Goal: Task Accomplishment & Management: Contribute content

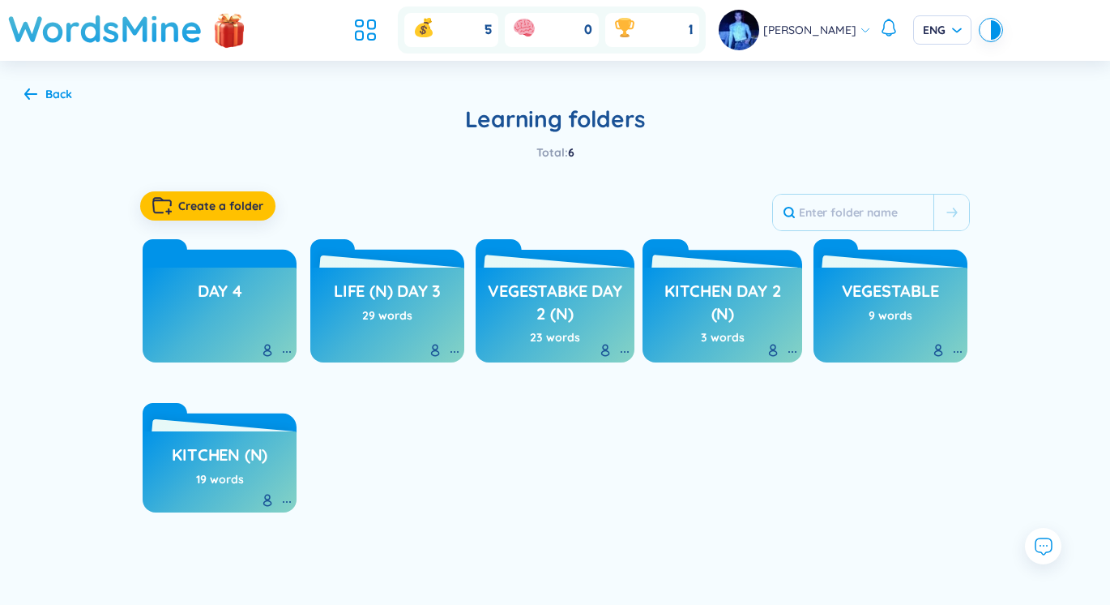
click at [214, 277] on link "Day 4" at bounding box center [220, 291] width 45 height 31
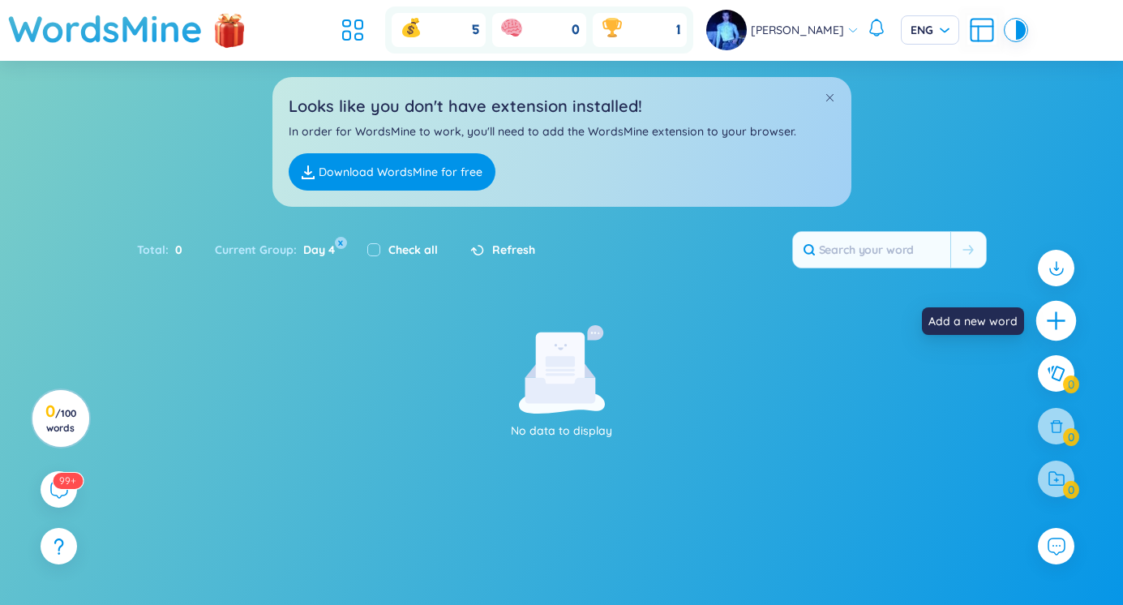
click at [1057, 324] on icon "plus" at bounding box center [1056, 321] width 23 height 23
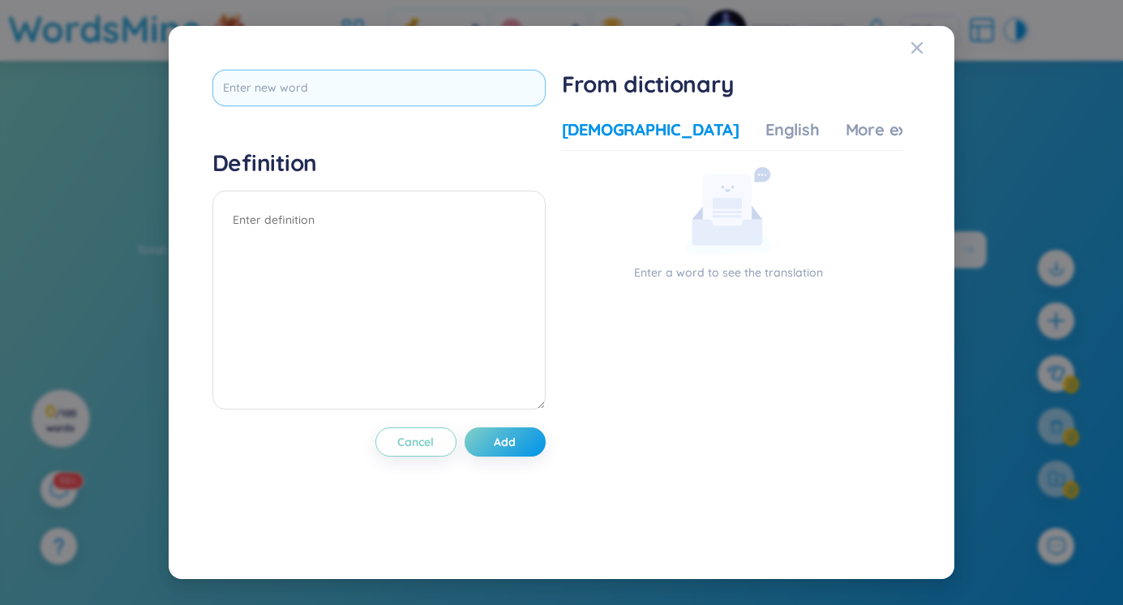
click at [423, 91] on input "text" at bounding box center [378, 88] width 333 height 36
type input "detection"
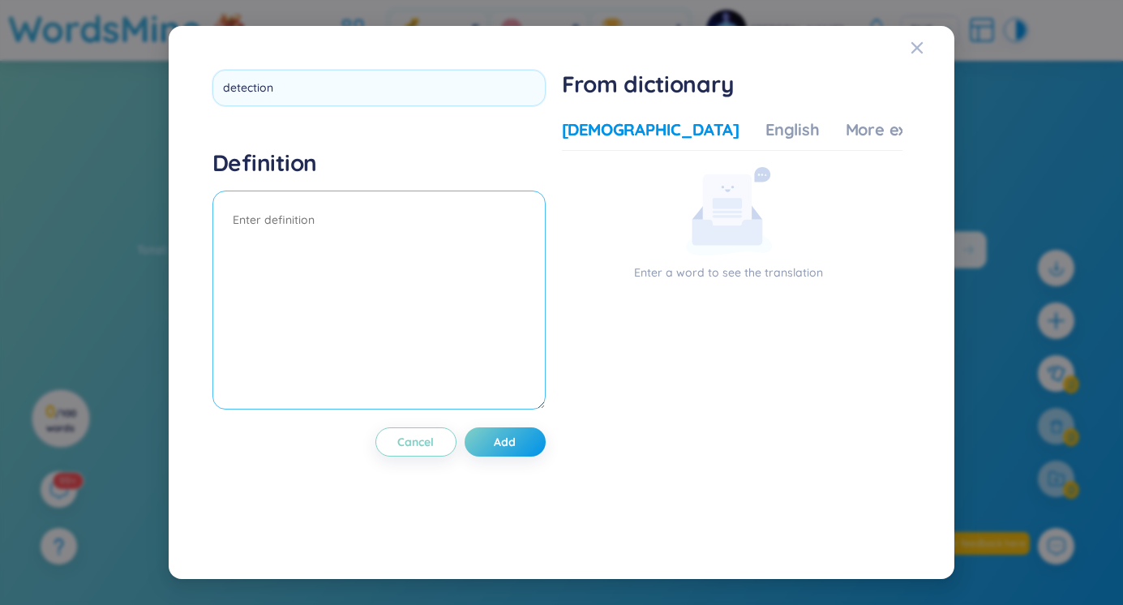
click at [413, 237] on textarea at bounding box center [378, 299] width 333 height 219
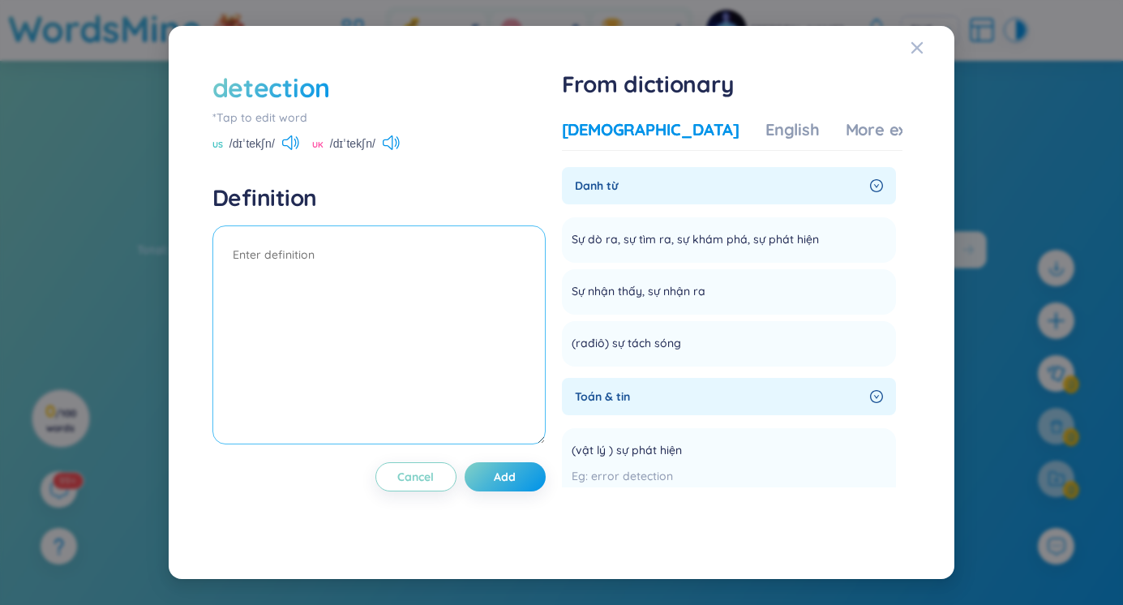
click at [456, 297] on textarea at bounding box center [378, 334] width 333 height 219
type textarea "Sự phát hiện"
click at [527, 480] on button "Add" at bounding box center [504, 476] width 81 height 29
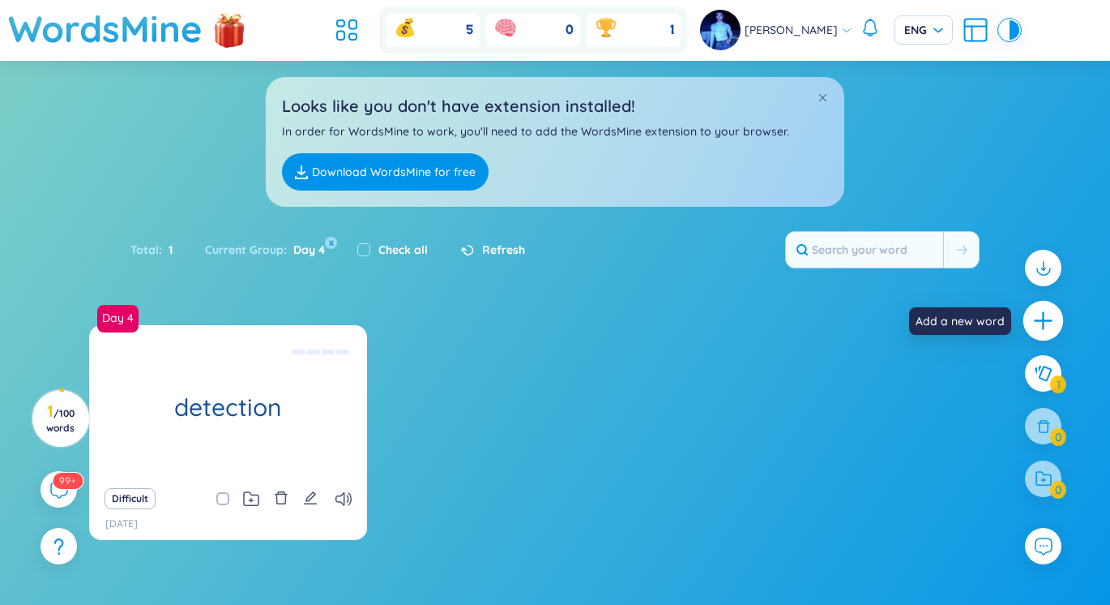
click at [1037, 321] on icon "plus" at bounding box center [1043, 321] width 18 height 2
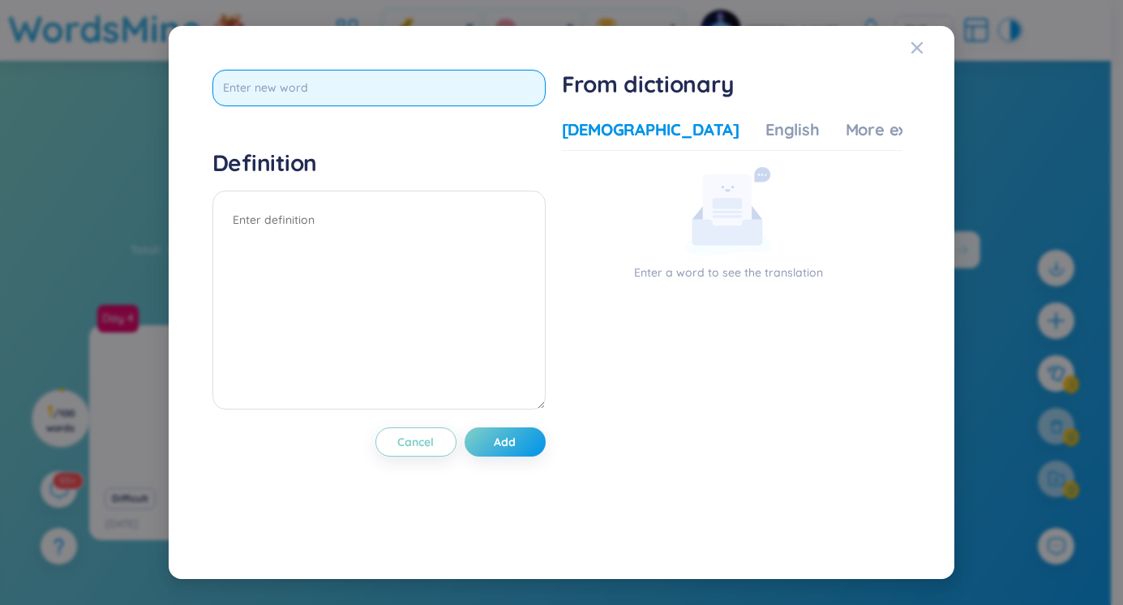
click at [468, 86] on input "text" at bounding box center [378, 88] width 333 height 36
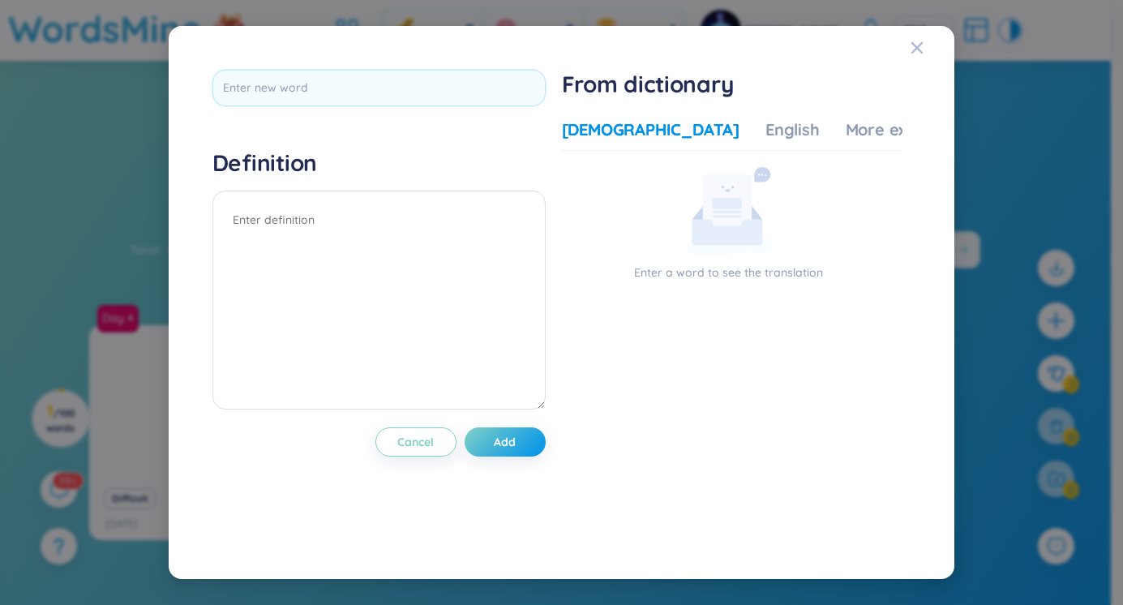
click at [480, 109] on div at bounding box center [378, 94] width 333 height 48
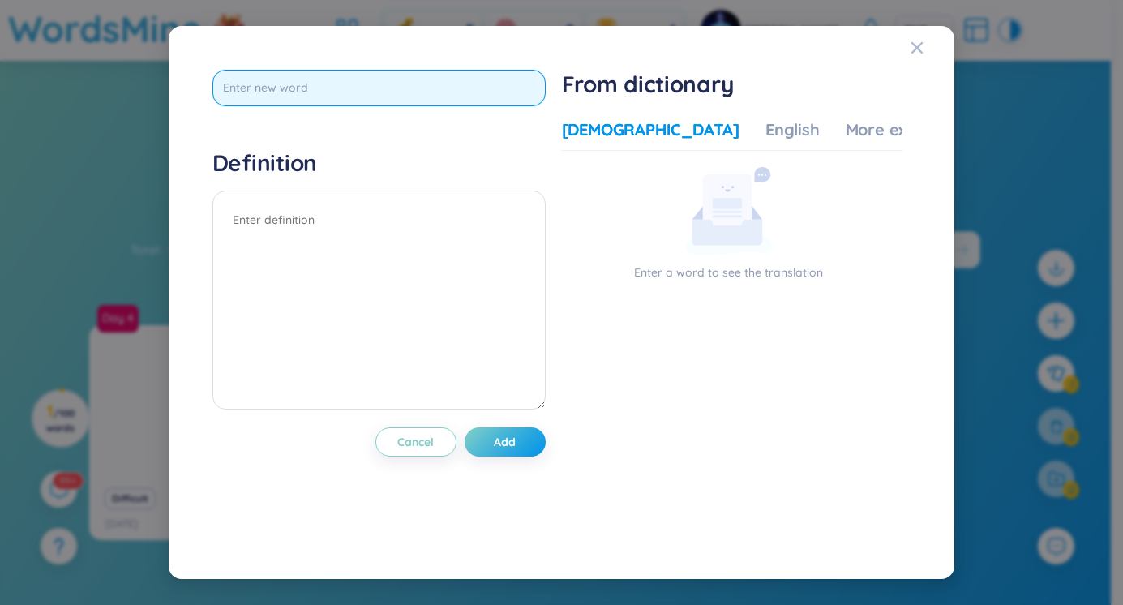
click at [484, 94] on input "text" at bounding box center [378, 88] width 333 height 36
click at [417, 105] on input "text" at bounding box center [378, 88] width 333 height 36
type input "detective"
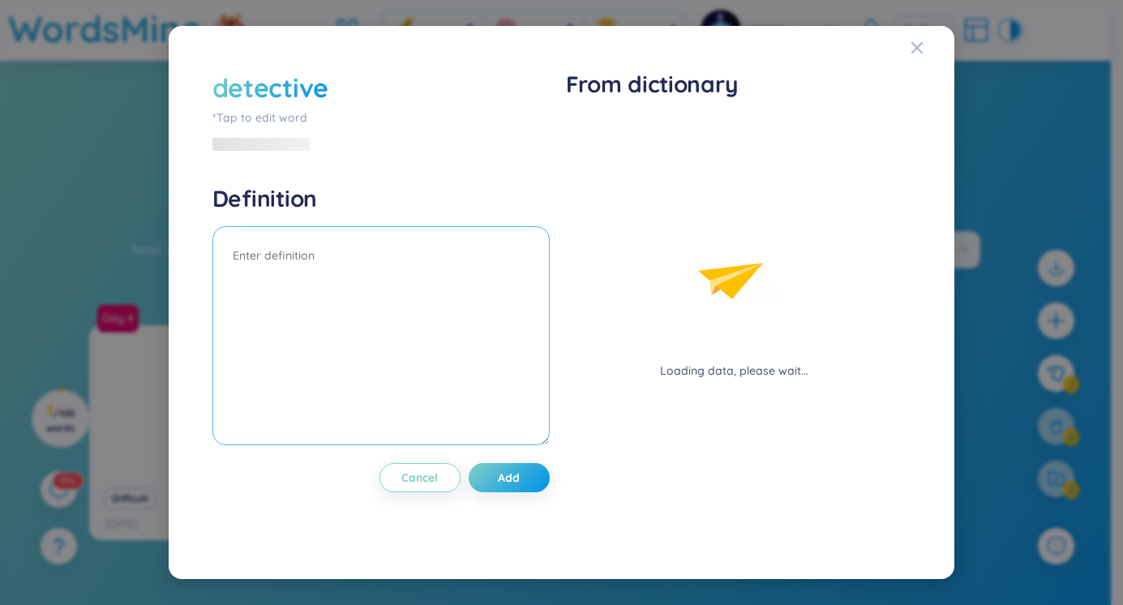
click at [416, 226] on textarea at bounding box center [380, 335] width 337 height 219
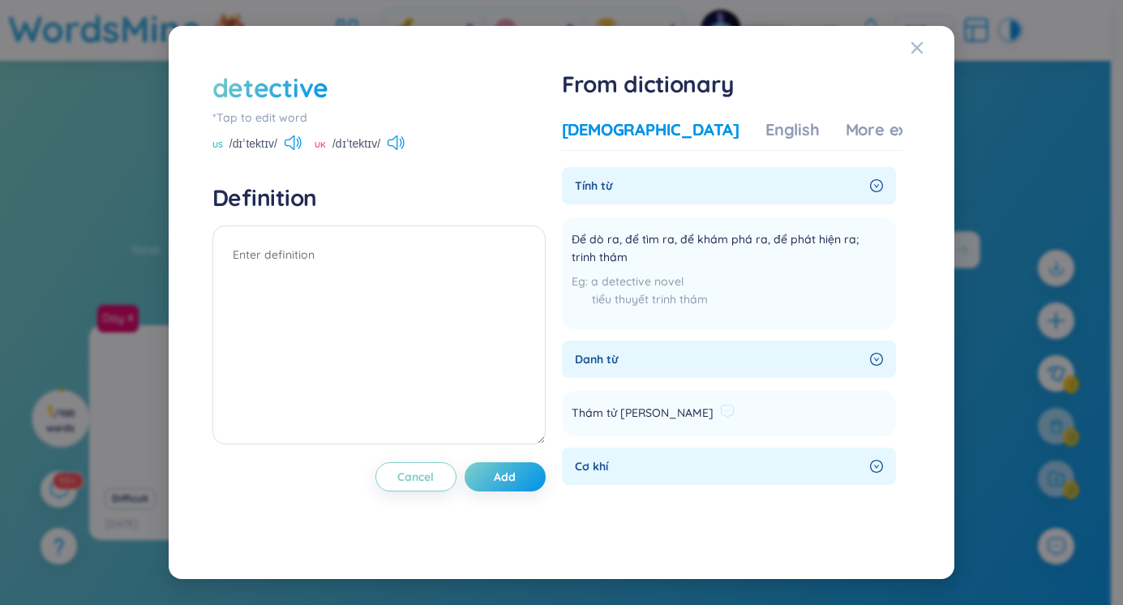
click at [644, 419] on span "Thám tử [PERSON_NAME]" at bounding box center [642, 413] width 142 height 19
click at [817, 404] on li "Thám tử trinh thám Add" at bounding box center [729, 413] width 335 height 45
click at [806, 414] on li "Thám tử trinh thám Add" at bounding box center [729, 413] width 335 height 45
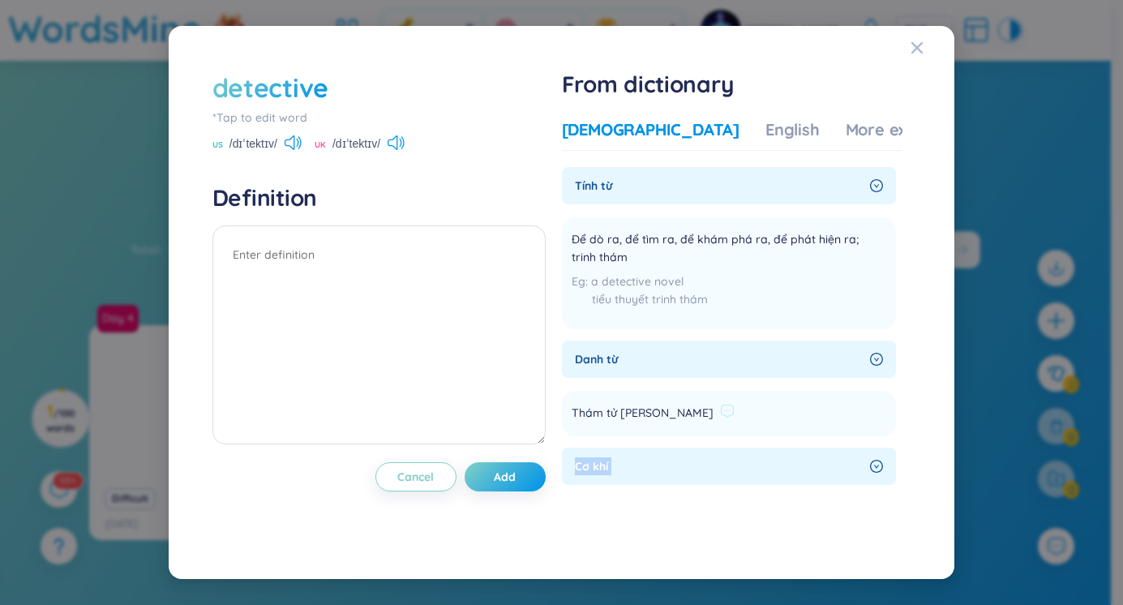
click at [774, 421] on li "Thám tử trinh thám Add" at bounding box center [729, 413] width 335 height 45
click at [415, 272] on textarea at bounding box center [378, 334] width 333 height 219
click at [381, 263] on textarea at bounding box center [378, 334] width 333 height 219
click at [442, 299] on textarea at bounding box center [378, 334] width 333 height 219
type textarea "thám tử"
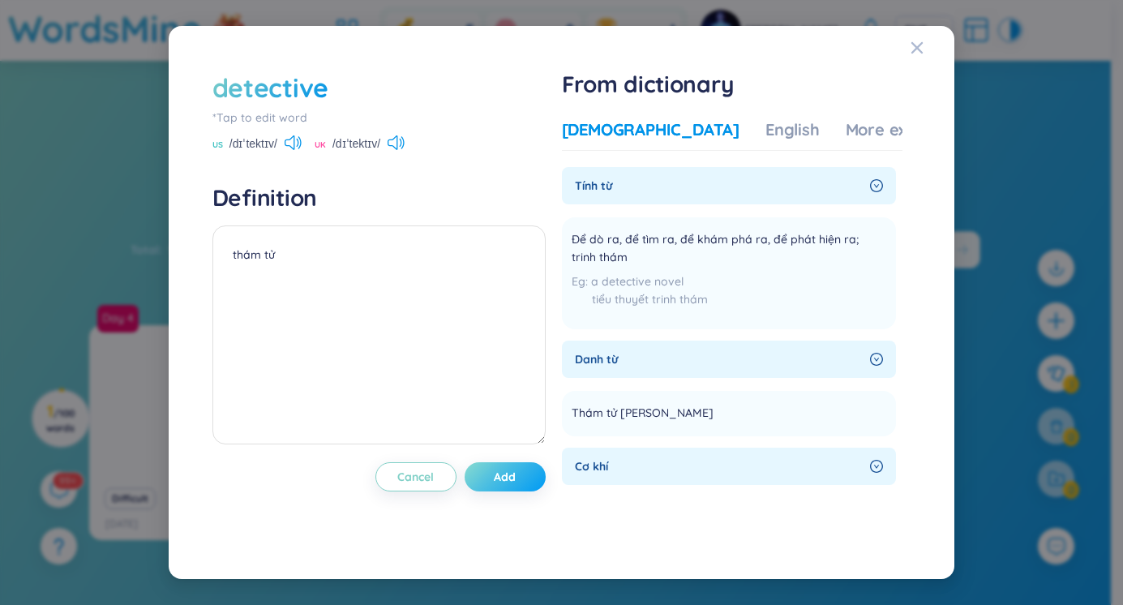
click at [517, 488] on button "Add" at bounding box center [504, 476] width 81 height 29
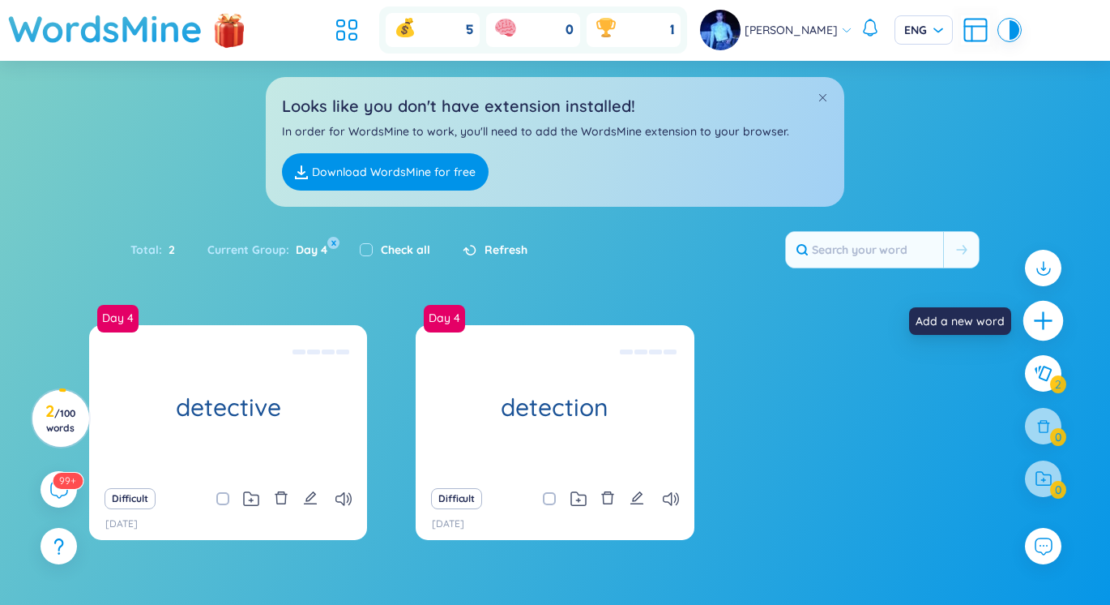
click at [1042, 317] on icon "plus" at bounding box center [1043, 321] width 2 height 18
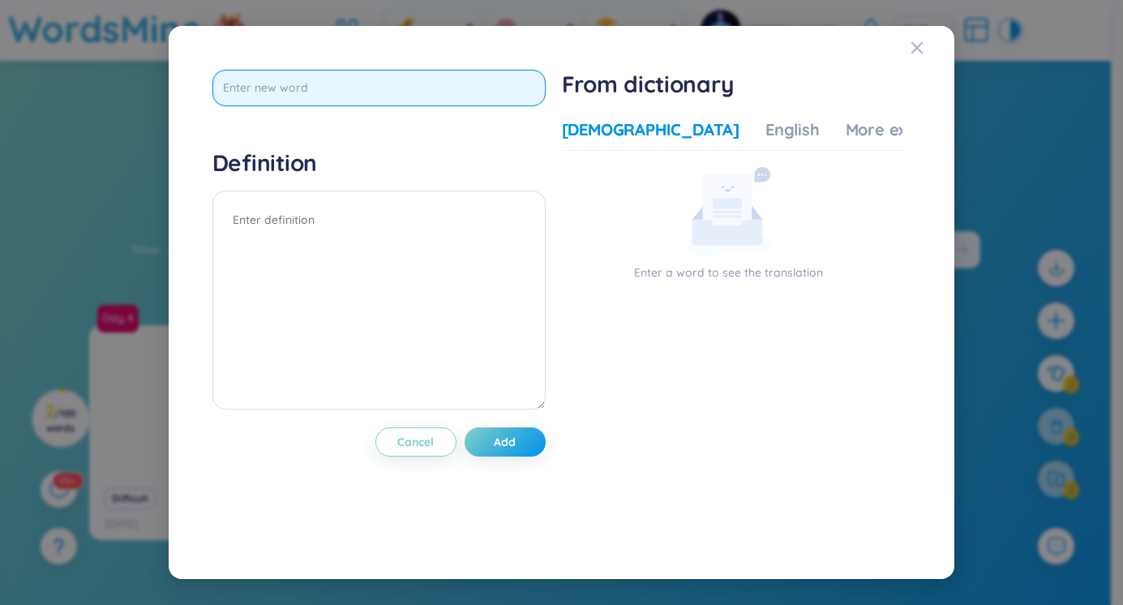
click at [435, 86] on input "text" at bounding box center [378, 88] width 333 height 36
type input "production"
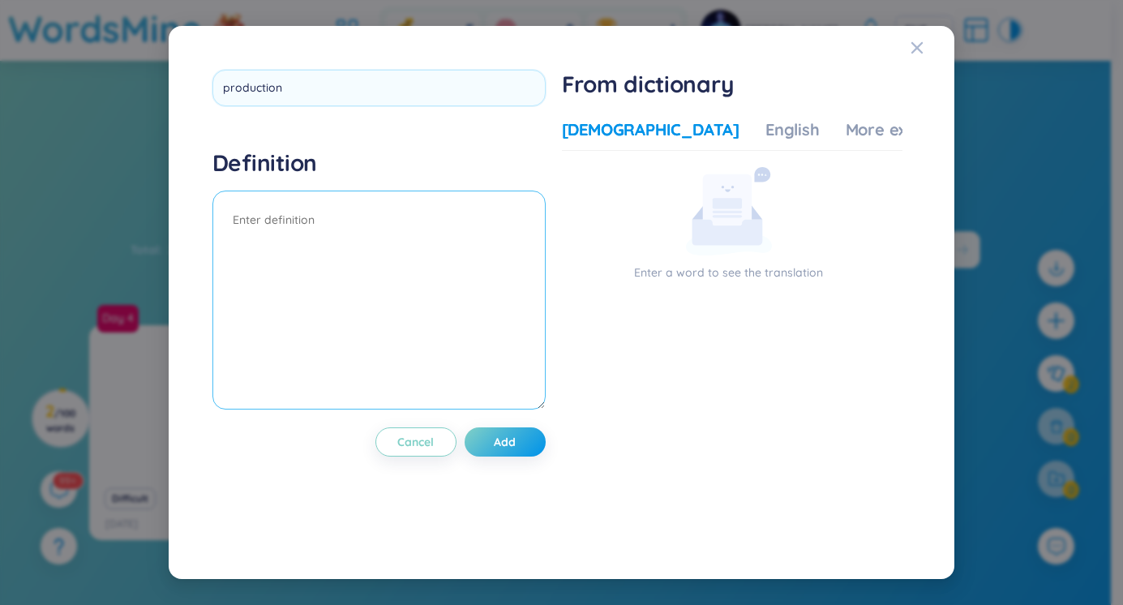
click at [382, 204] on div "Definition" at bounding box center [378, 281] width 333 height 266
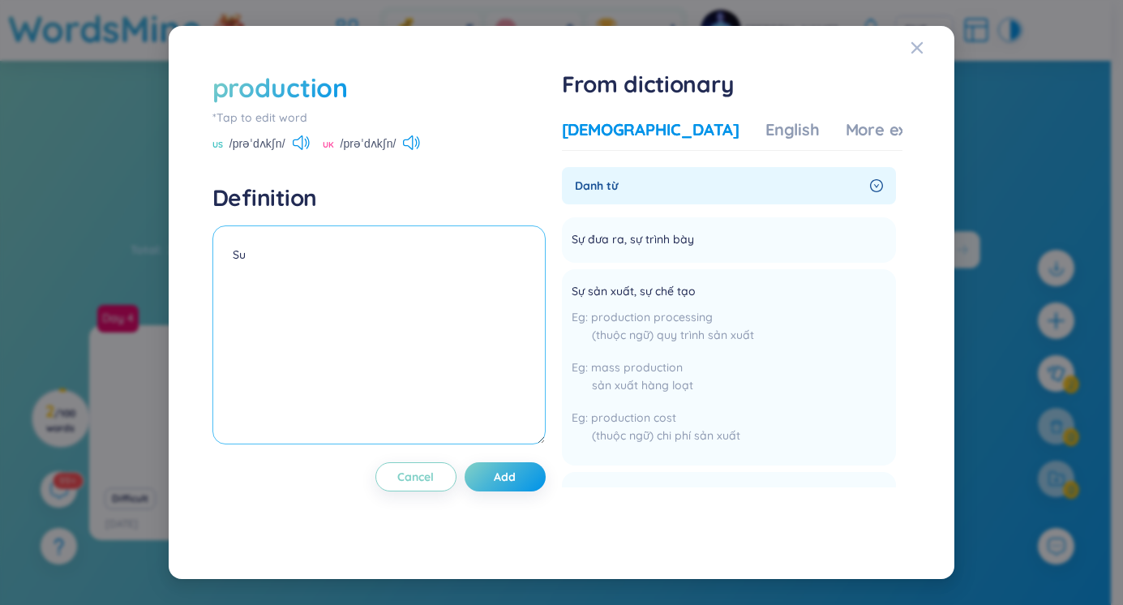
type textarea "S"
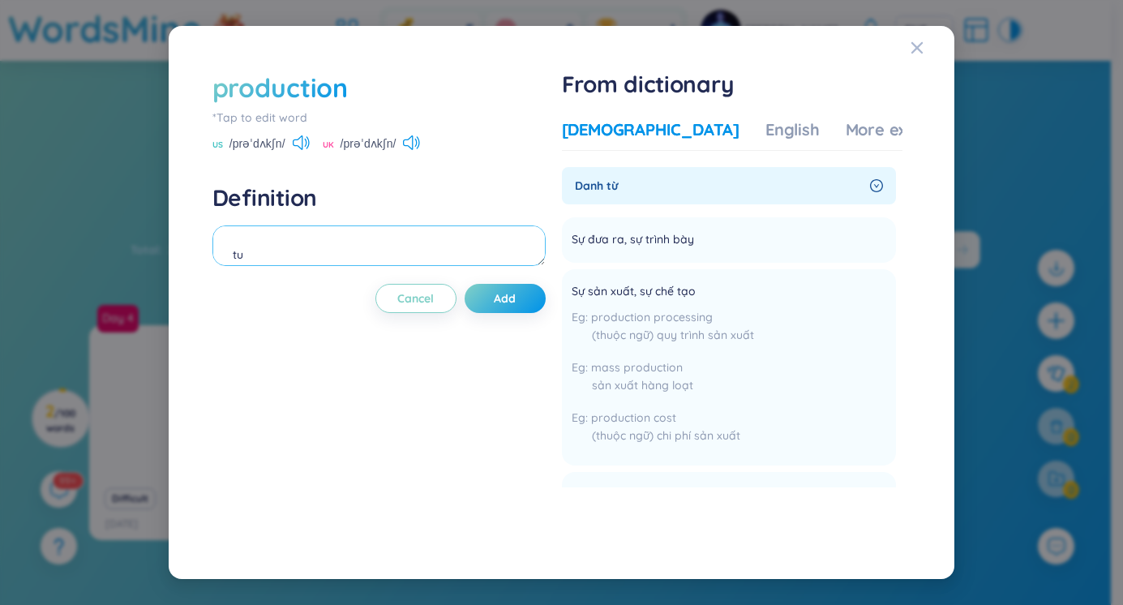
type textarea "t"
type textarea "Sự sản xuất"
click at [514, 300] on span "Add" at bounding box center [505, 298] width 22 height 16
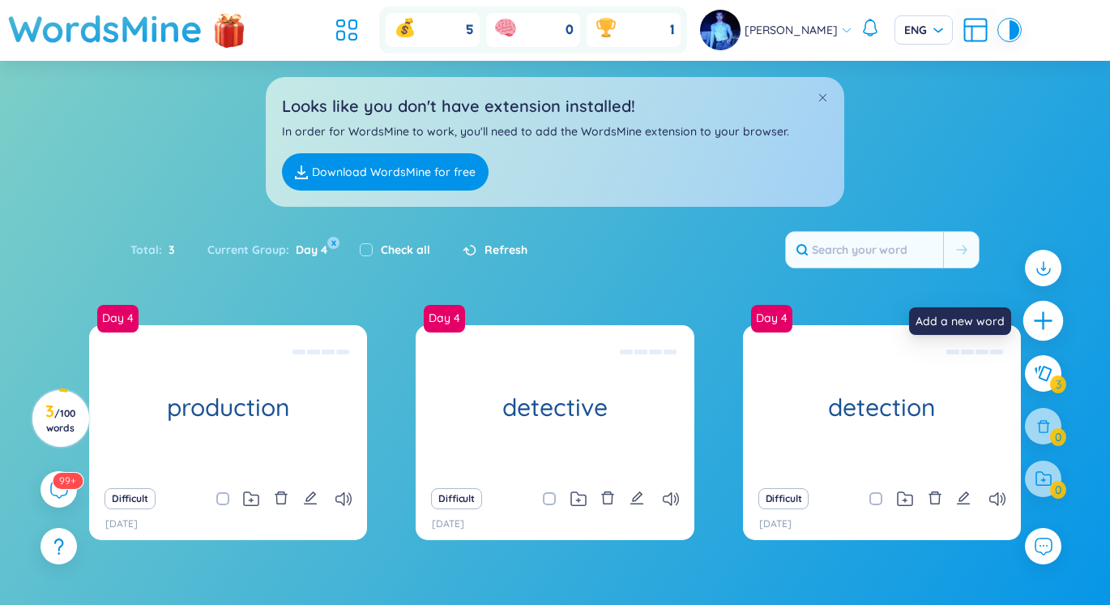
click at [1041, 311] on icon "plus" at bounding box center [1044, 321] width 23 height 23
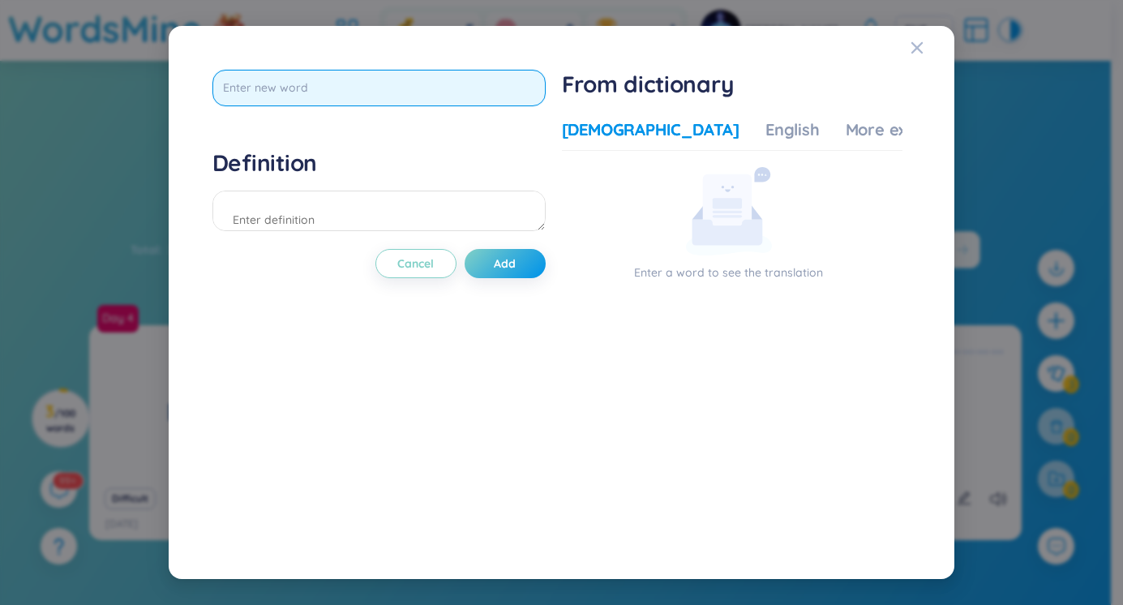
click at [335, 83] on input "text" at bounding box center [378, 88] width 333 height 36
type input "identity"
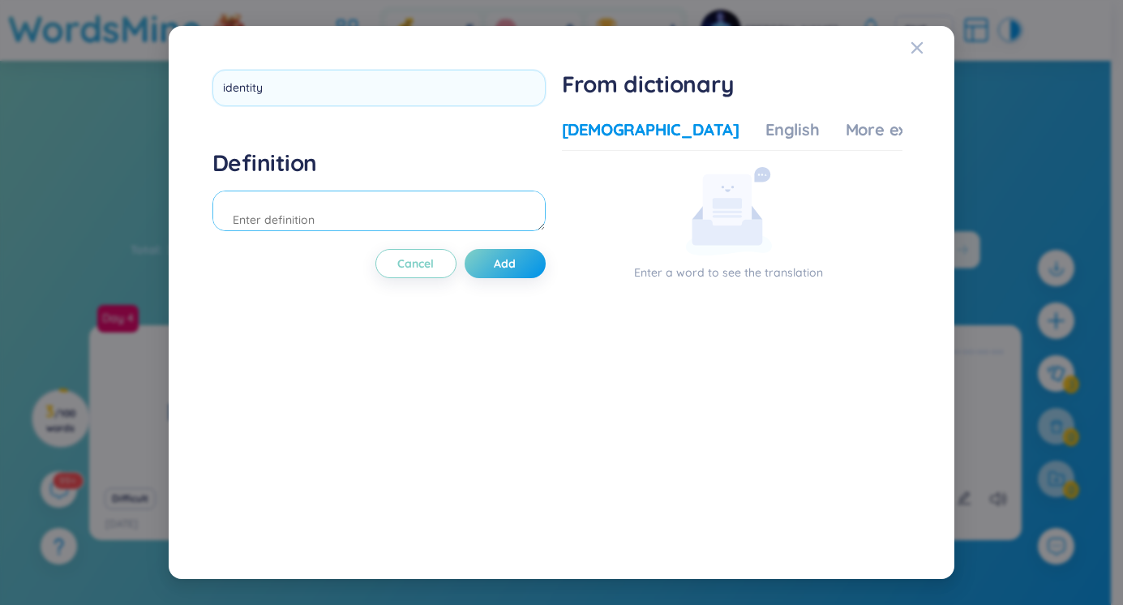
click at [279, 217] on div "Definition" at bounding box center [378, 192] width 333 height 88
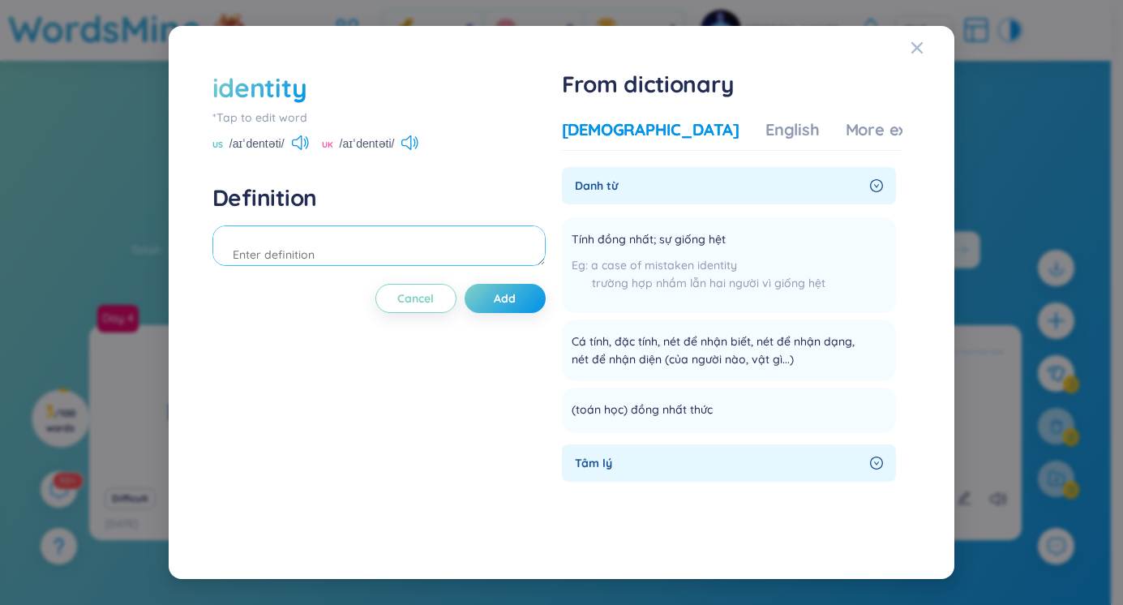
click at [355, 252] on textarea at bounding box center [378, 245] width 333 height 41
click at [346, 251] on textarea "B" at bounding box center [378, 245] width 333 height 41
type textarea "B"
type textarea "x"
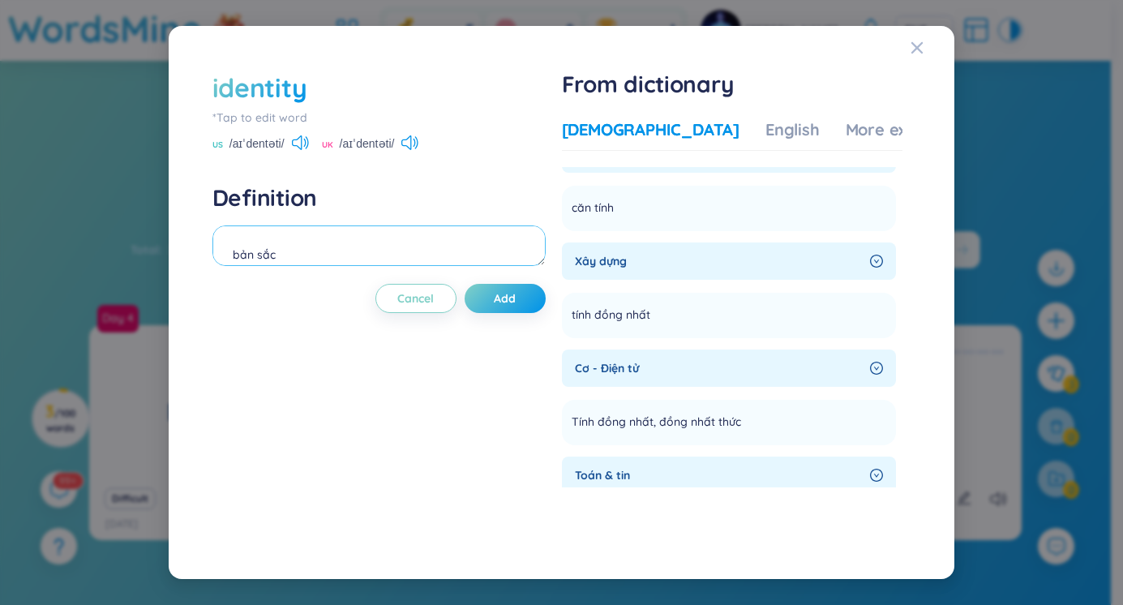
scroll to position [309, 0]
click at [357, 252] on textarea "bản sắc" at bounding box center [378, 245] width 333 height 41
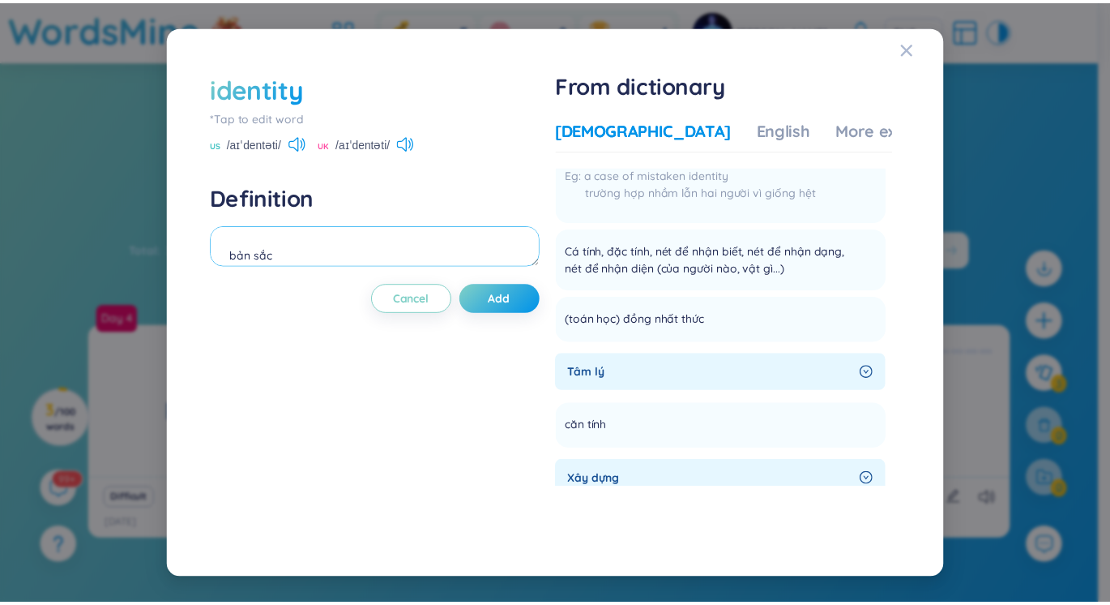
scroll to position [88, 0]
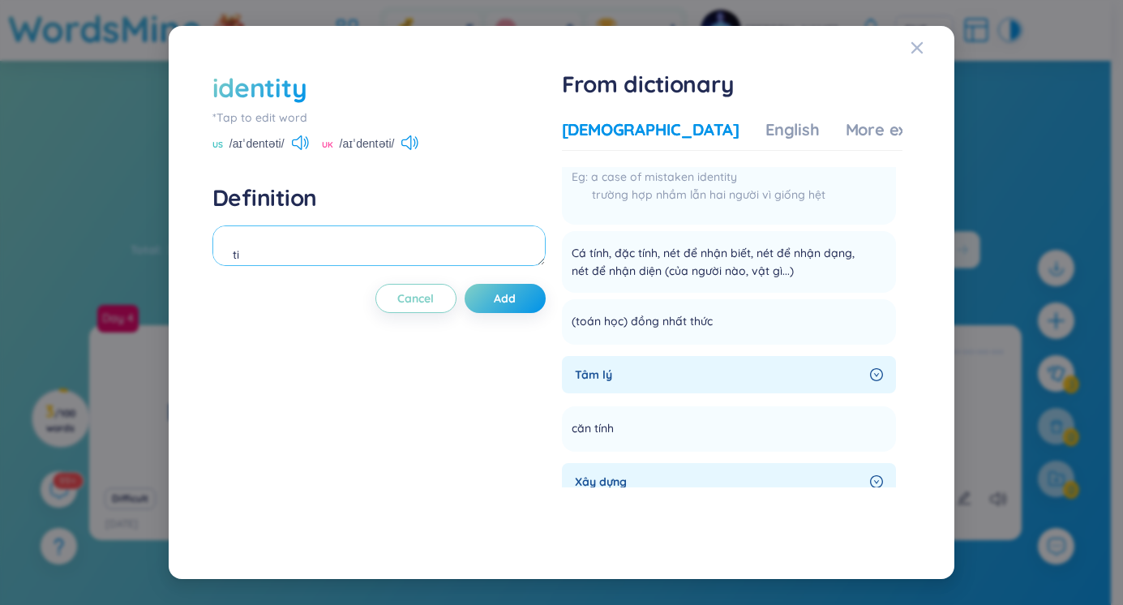
type textarea "t"
type textarea "bản sắc"
click at [508, 295] on span "Add" at bounding box center [505, 298] width 22 height 16
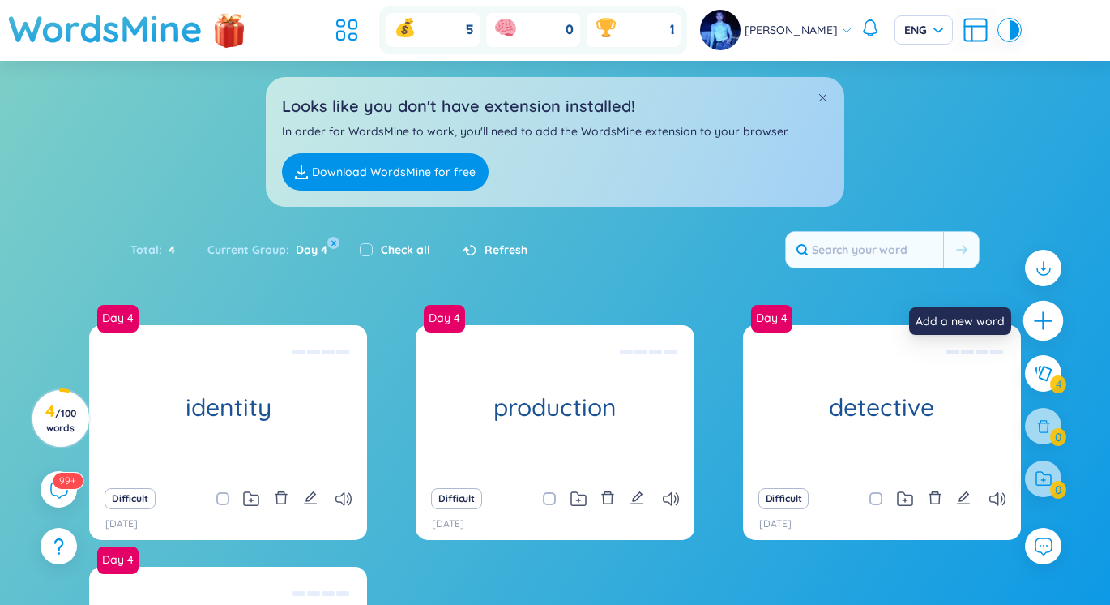
click at [1035, 323] on icon "plus" at bounding box center [1044, 321] width 23 height 23
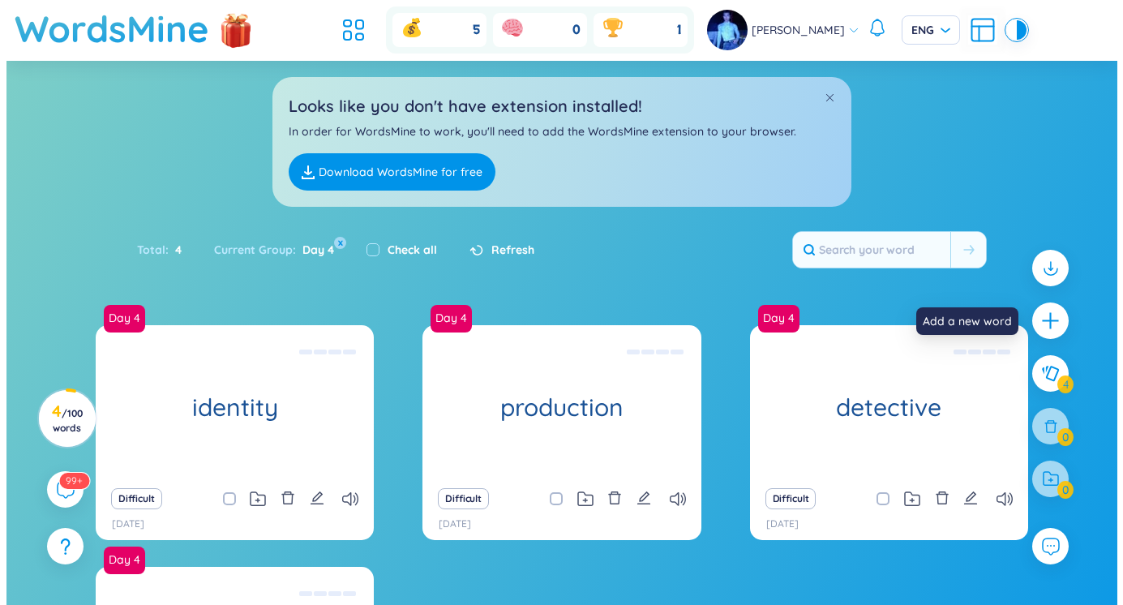
scroll to position [0, 0]
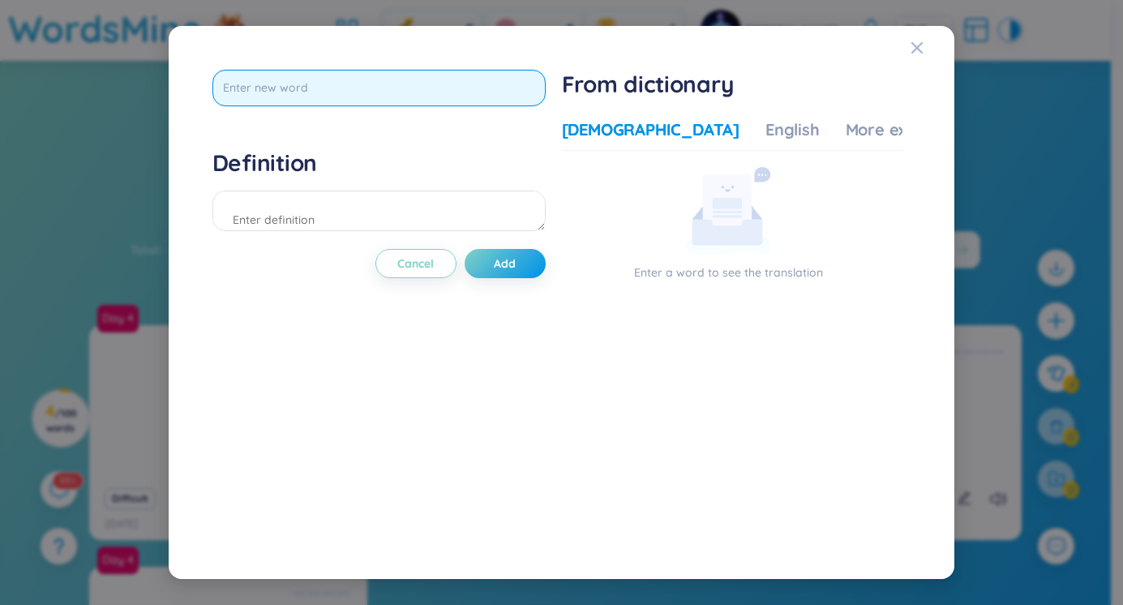
click at [421, 88] on input "text" at bounding box center [378, 88] width 333 height 36
type input "submission"
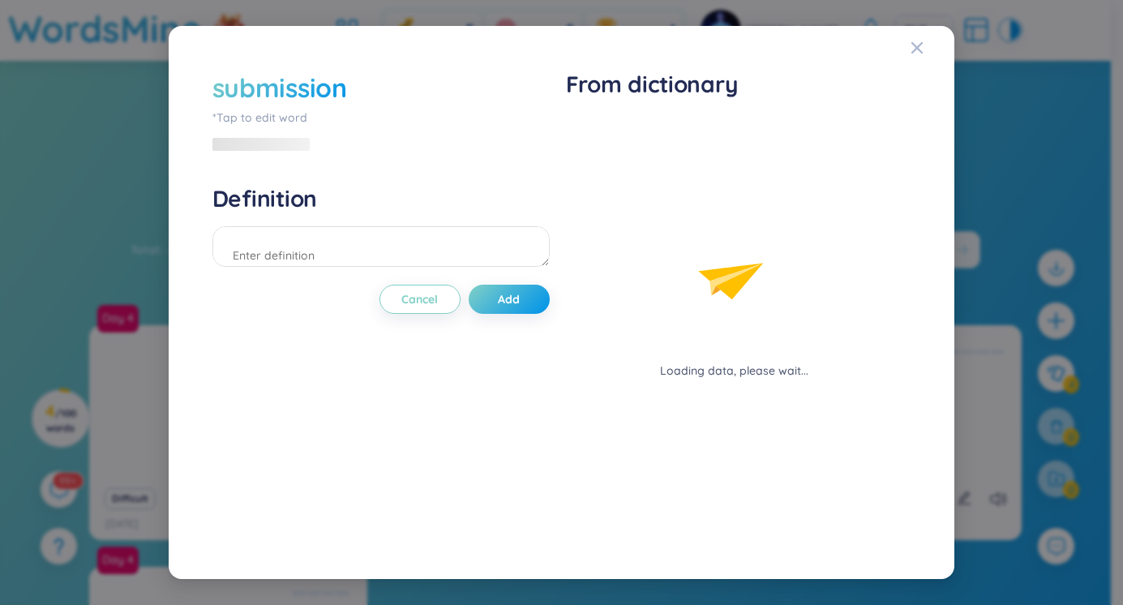
click at [319, 232] on div at bounding box center [380, 248] width 337 height 45
click at [326, 246] on textarea at bounding box center [380, 246] width 337 height 41
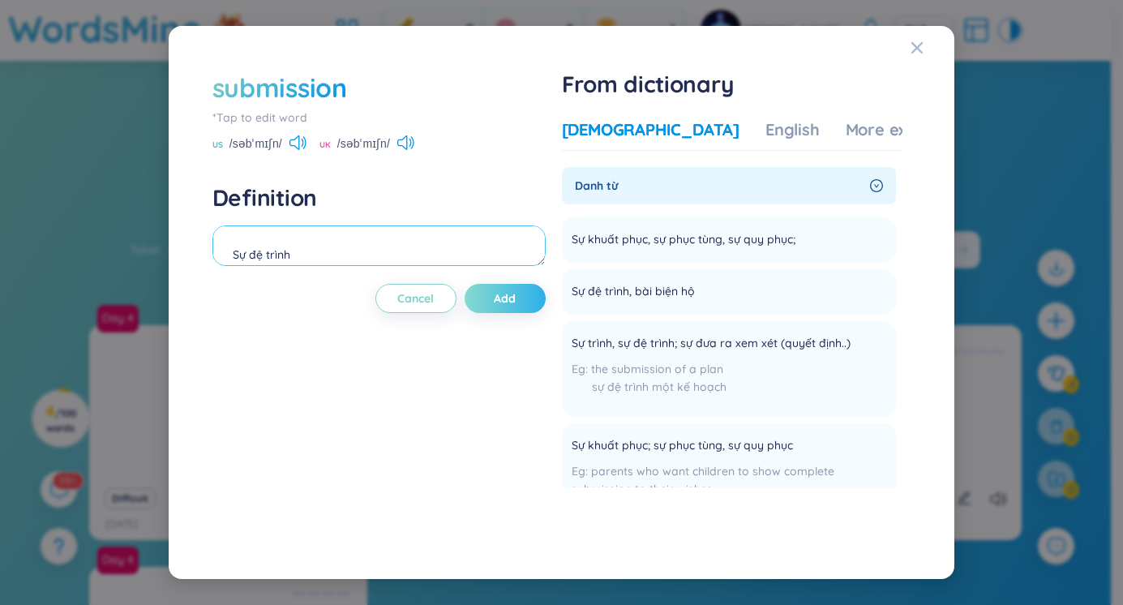
type textarea "Sự đệ trình"
click at [500, 299] on span "Add" at bounding box center [505, 298] width 22 height 16
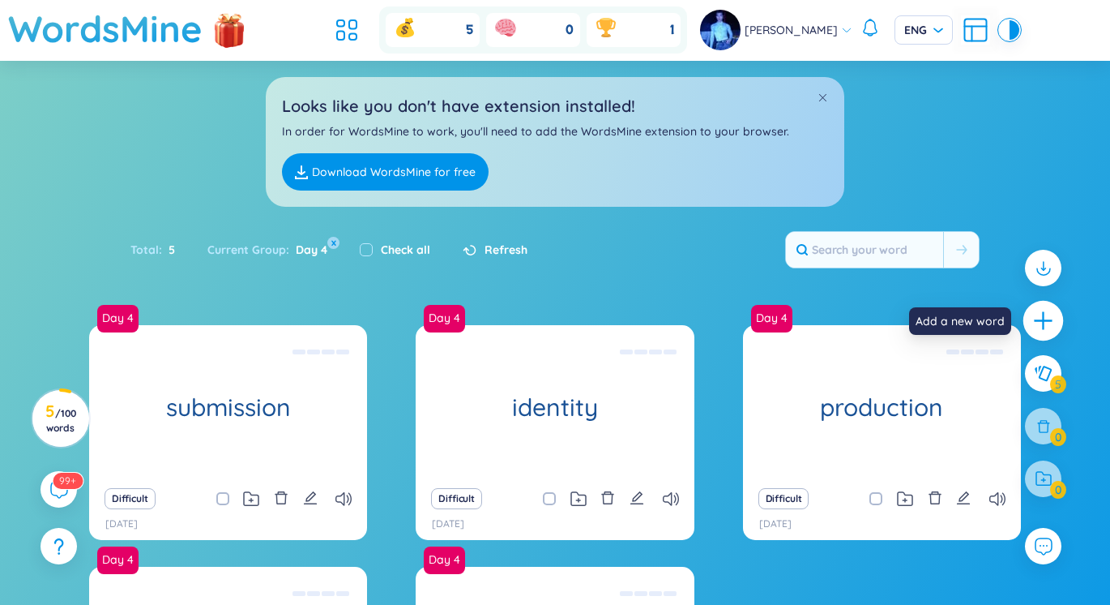
click at [1048, 321] on icon "plus" at bounding box center [1043, 321] width 18 height 2
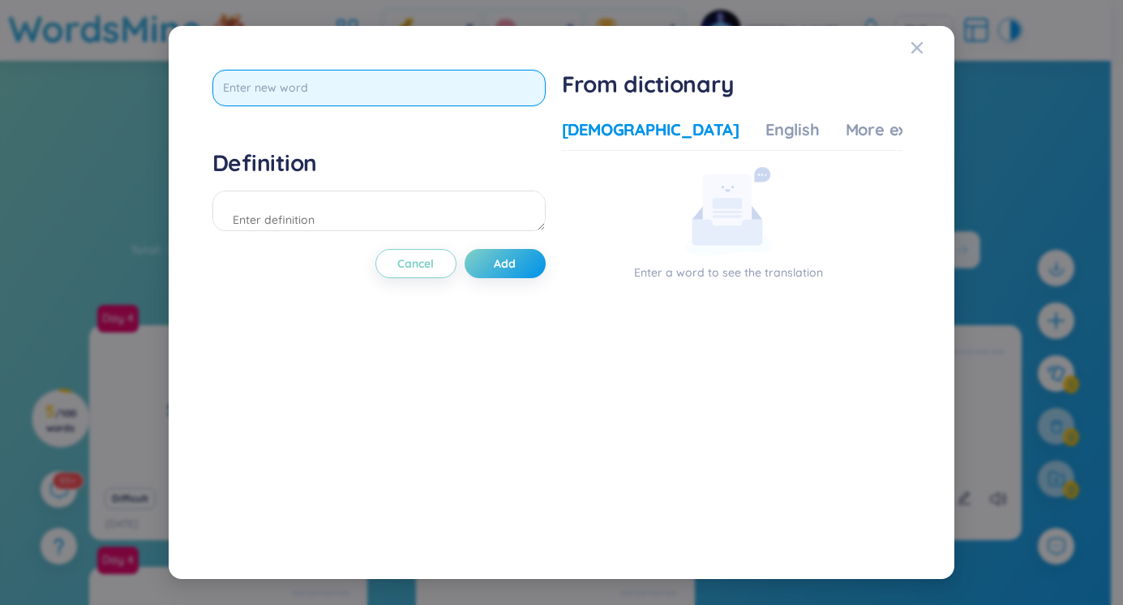
click at [347, 100] on input "text" at bounding box center [378, 88] width 333 height 36
type input "physist"
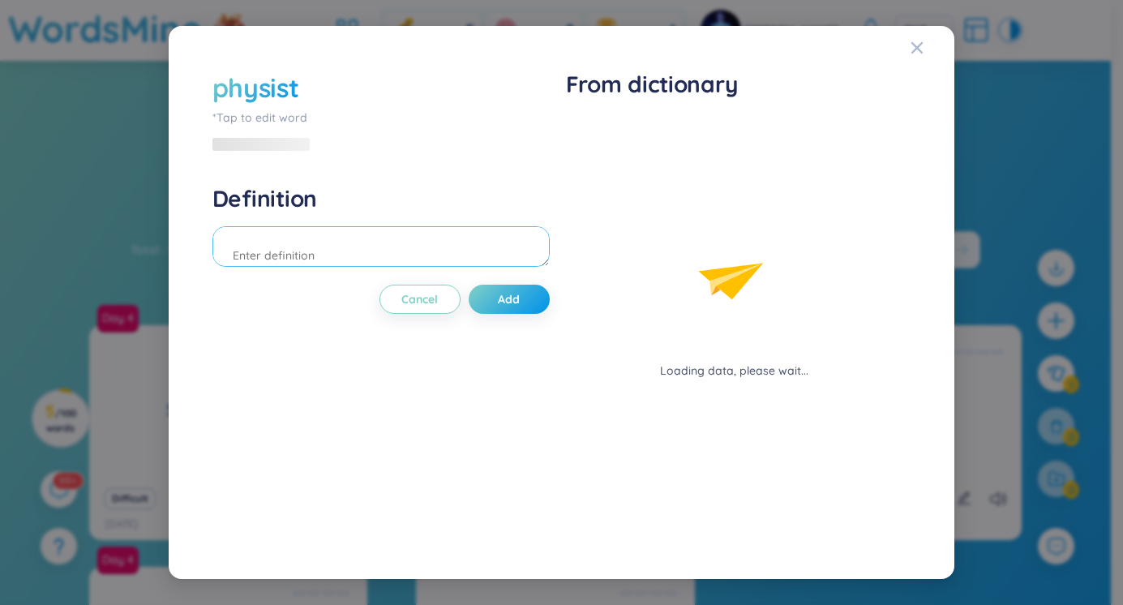
click at [310, 209] on div "Definition" at bounding box center [380, 228] width 337 height 88
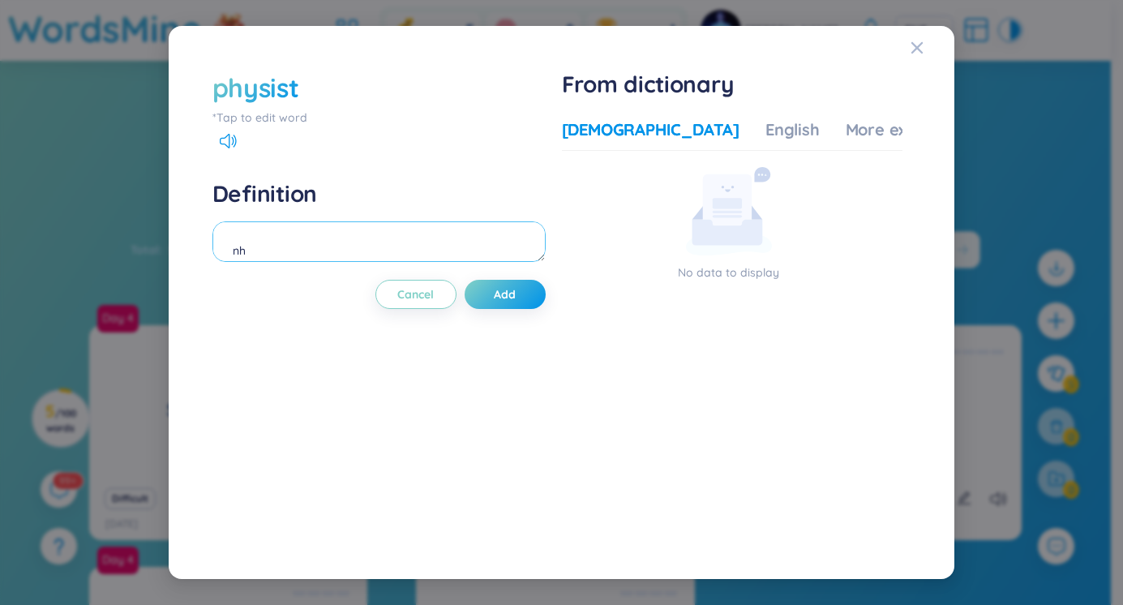
type textarea "n"
type textarea "t"
type textarea "nhà vật lý học"
click at [493, 286] on button "Add" at bounding box center [504, 294] width 81 height 29
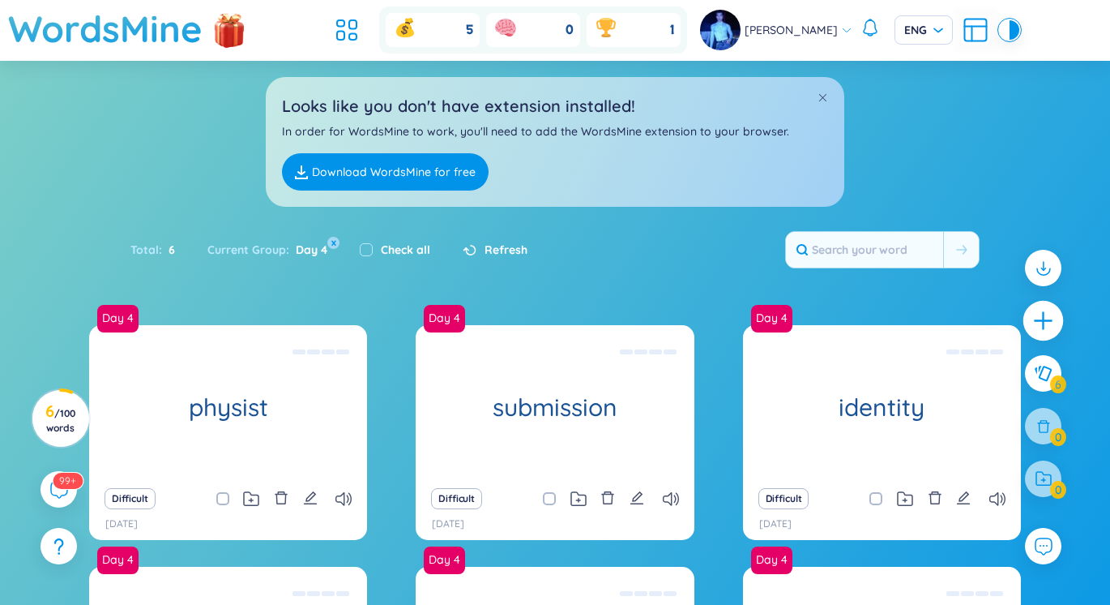
click at [1055, 323] on div at bounding box center [1044, 321] width 41 height 41
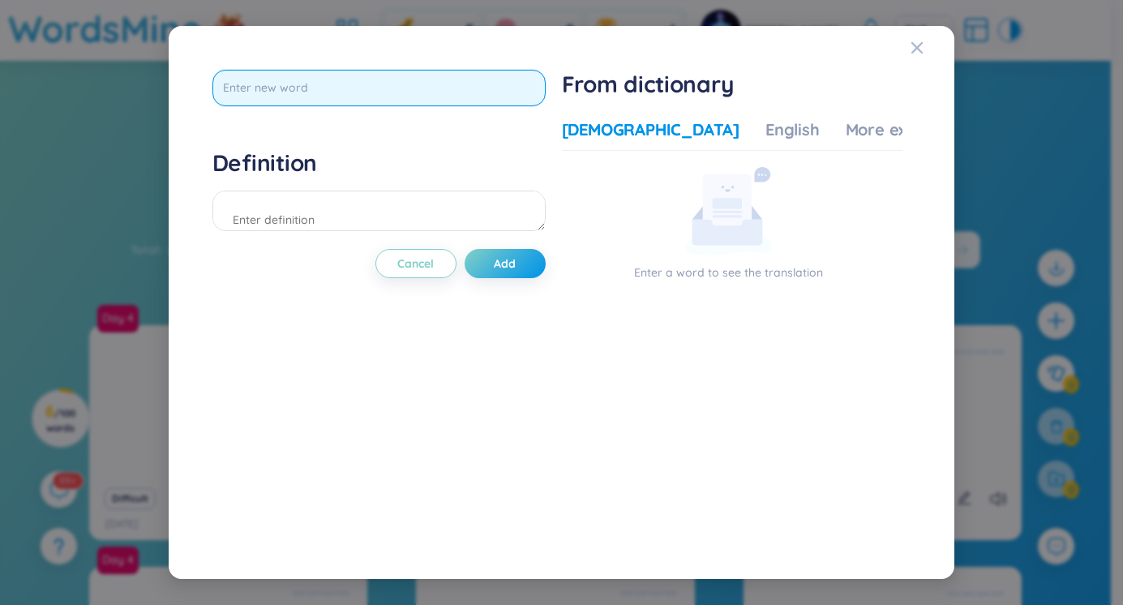
click at [275, 97] on input "text" at bounding box center [378, 88] width 333 height 36
type input "mandate"
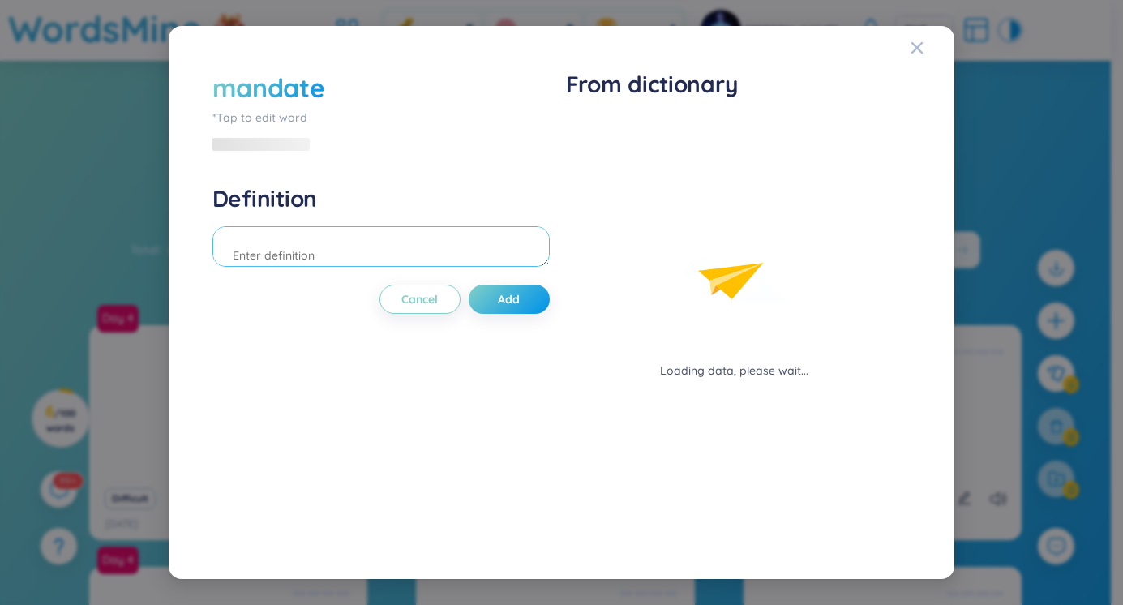
click at [284, 224] on div "Definition" at bounding box center [380, 228] width 337 height 88
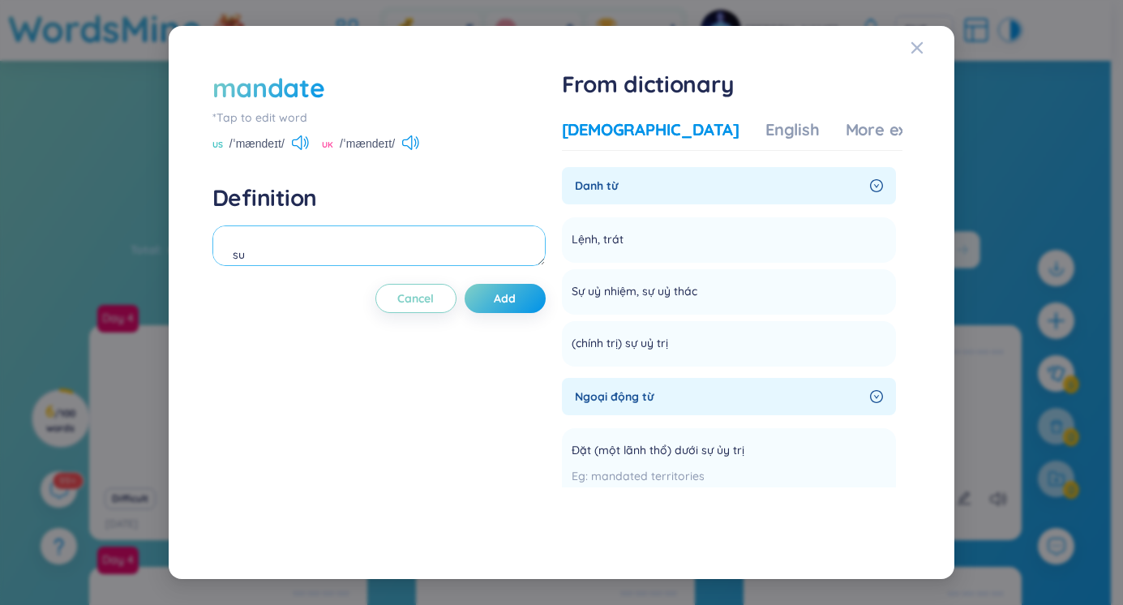
type textarea "s"
type textarea "h"
type textarea "S"
type textarea "Sự ủy nhiệm"
click at [498, 295] on span "Add" at bounding box center [505, 298] width 22 height 16
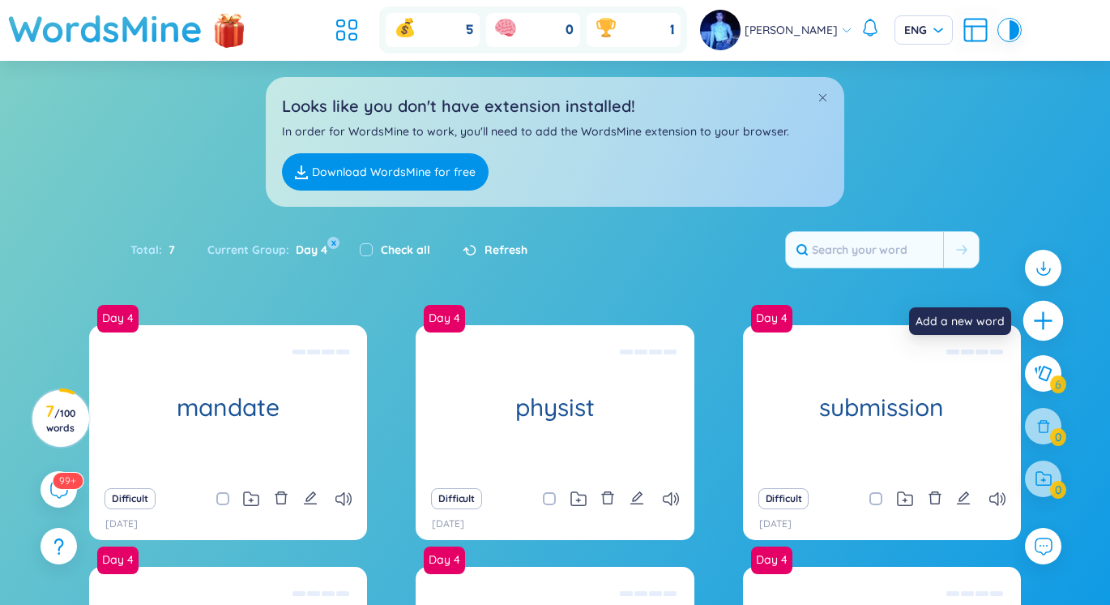
click at [1034, 324] on icon "plus" at bounding box center [1044, 321] width 23 height 23
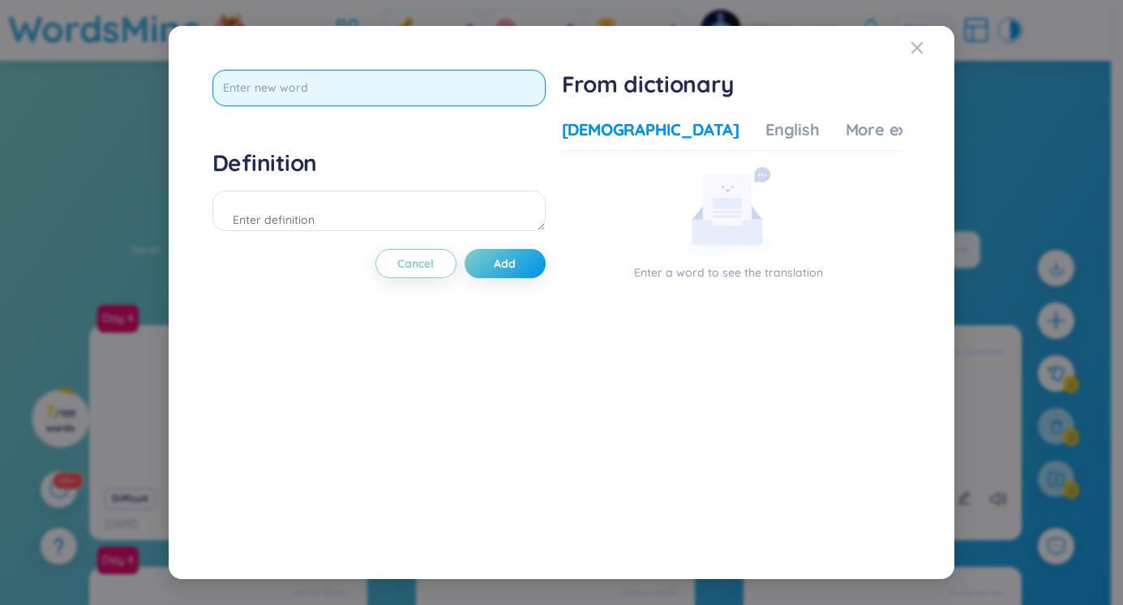
click at [404, 78] on input "text" at bounding box center [378, 88] width 333 height 36
type input "ẹ"
type input "ị"
type input "election"
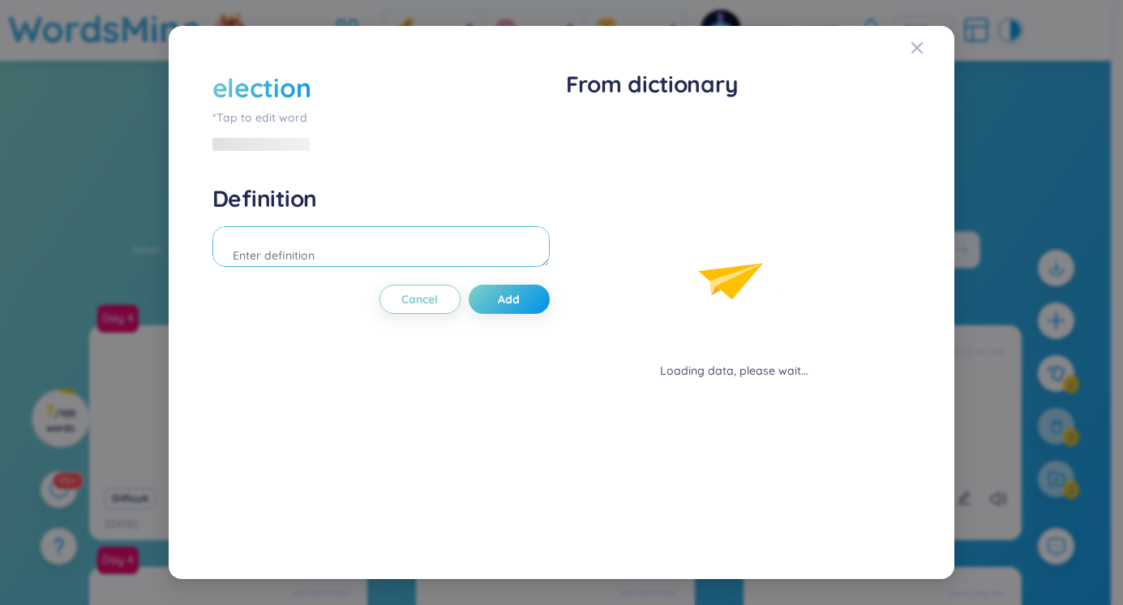
click at [339, 207] on div "Definition" at bounding box center [380, 228] width 337 height 88
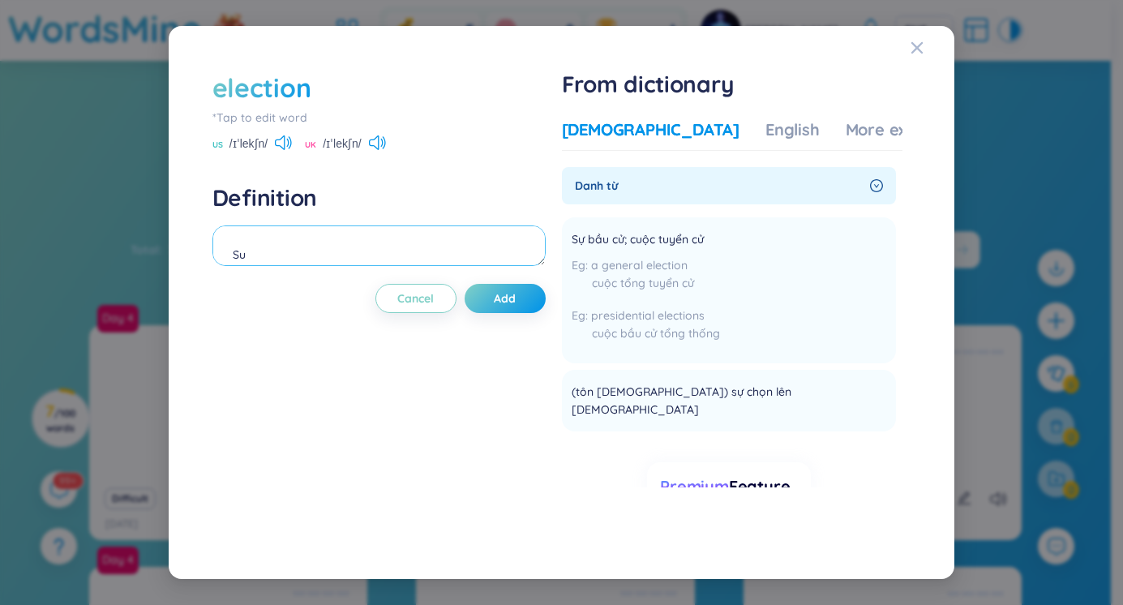
type textarea "S"
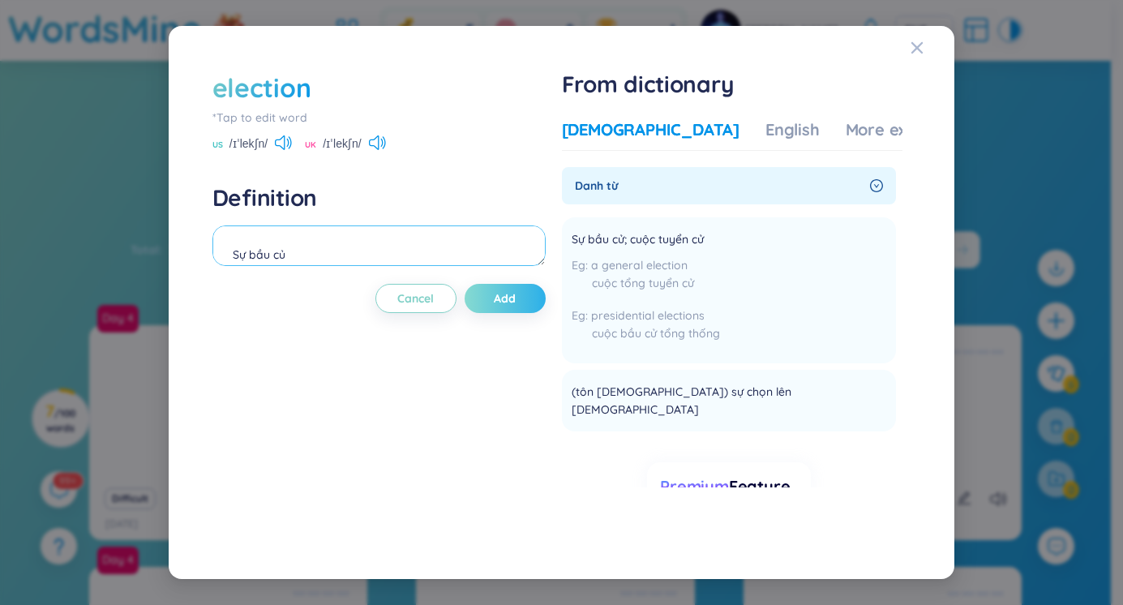
type textarea "Sự bầu củ"
click at [527, 295] on button "Add" at bounding box center [504, 298] width 81 height 29
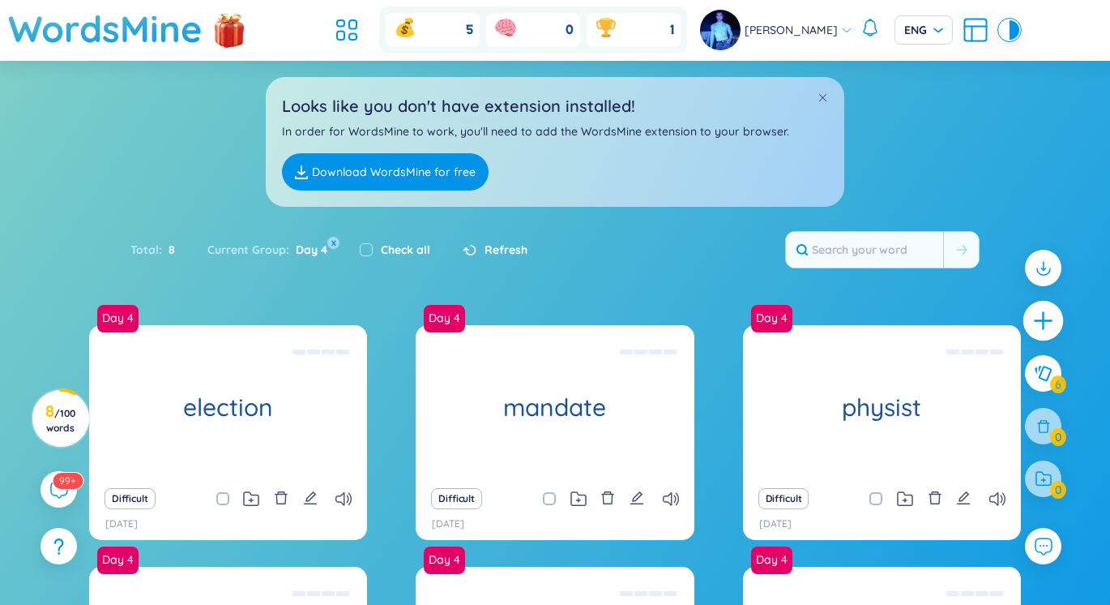
click at [1044, 313] on icon "plus" at bounding box center [1043, 321] width 2 height 18
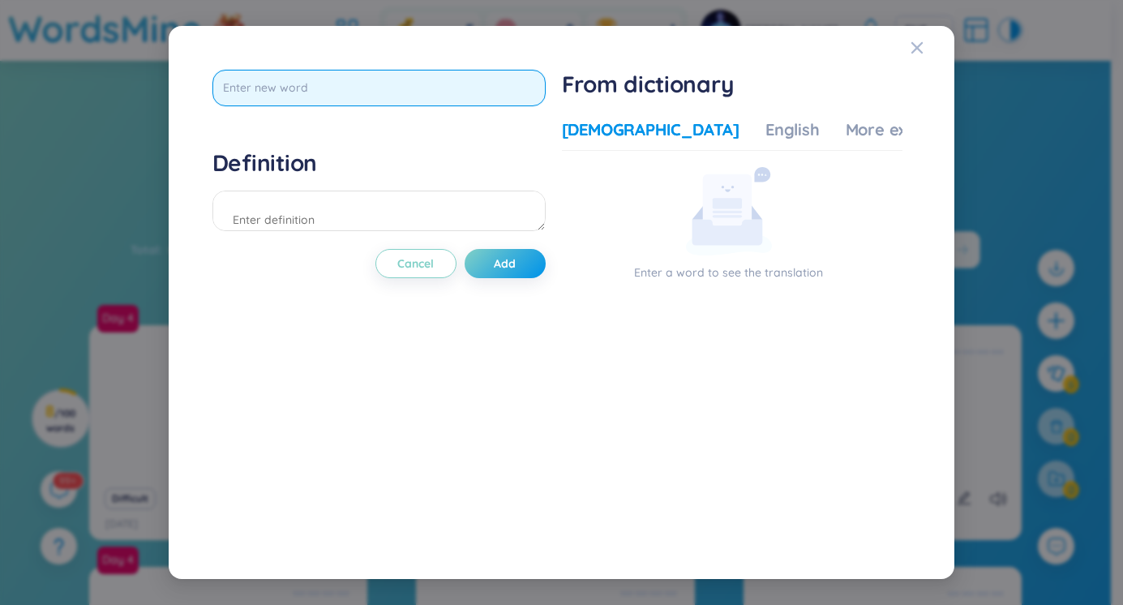
click at [404, 93] on input "text" at bounding box center [378, 88] width 333 height 36
type input "Employment"
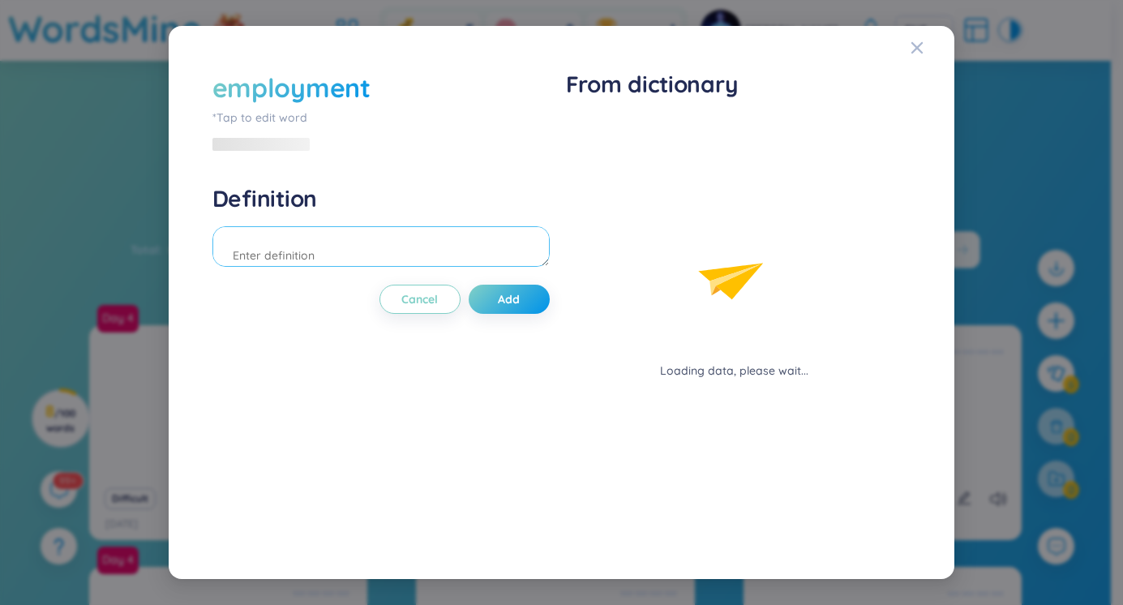
click at [334, 214] on div "Definition" at bounding box center [380, 228] width 337 height 88
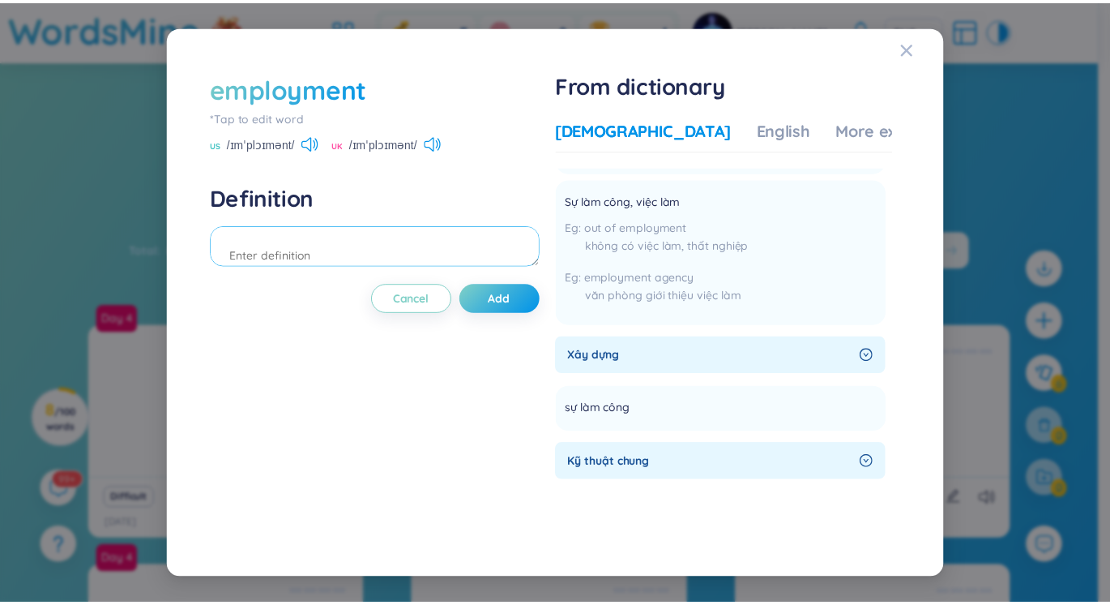
scroll to position [71, 0]
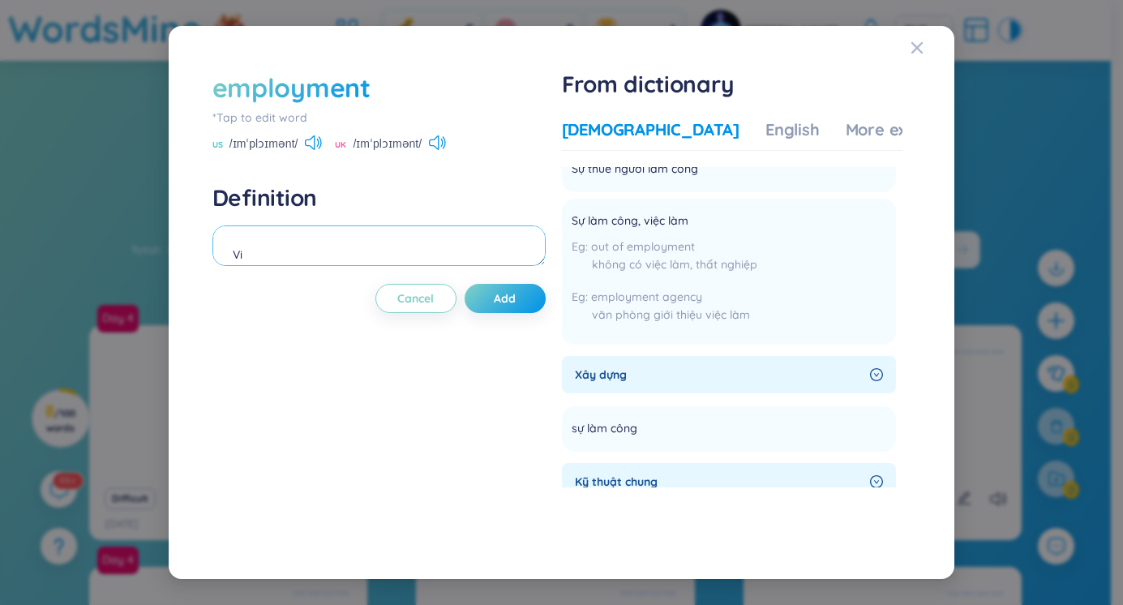
type textarea "V"
type textarea "Việc làm = job"
click at [496, 297] on button "Add" at bounding box center [504, 298] width 81 height 29
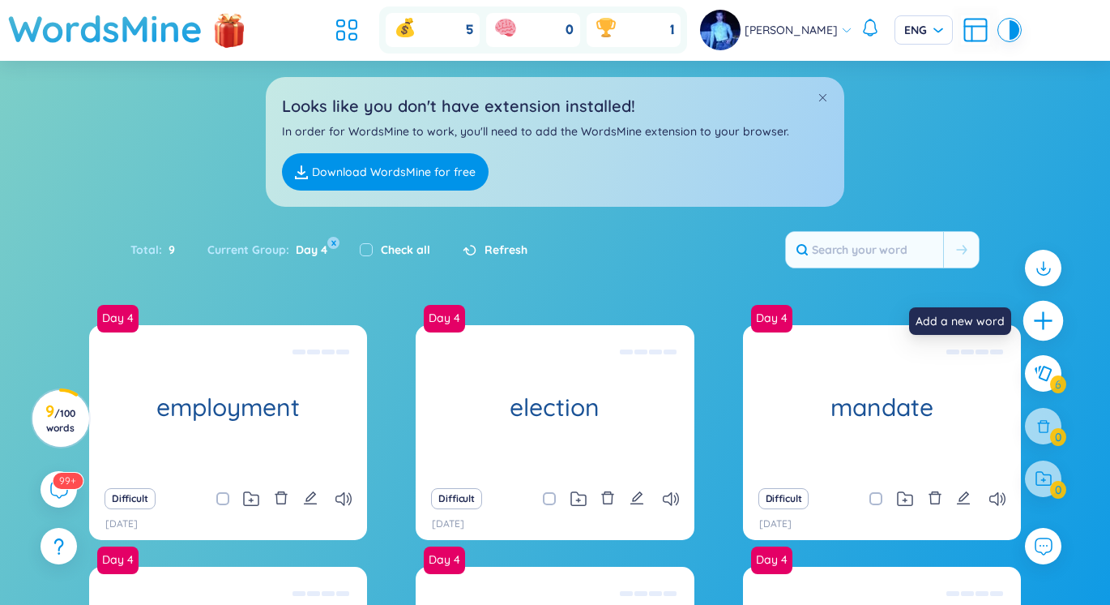
click at [1034, 322] on icon "plus" at bounding box center [1044, 321] width 23 height 23
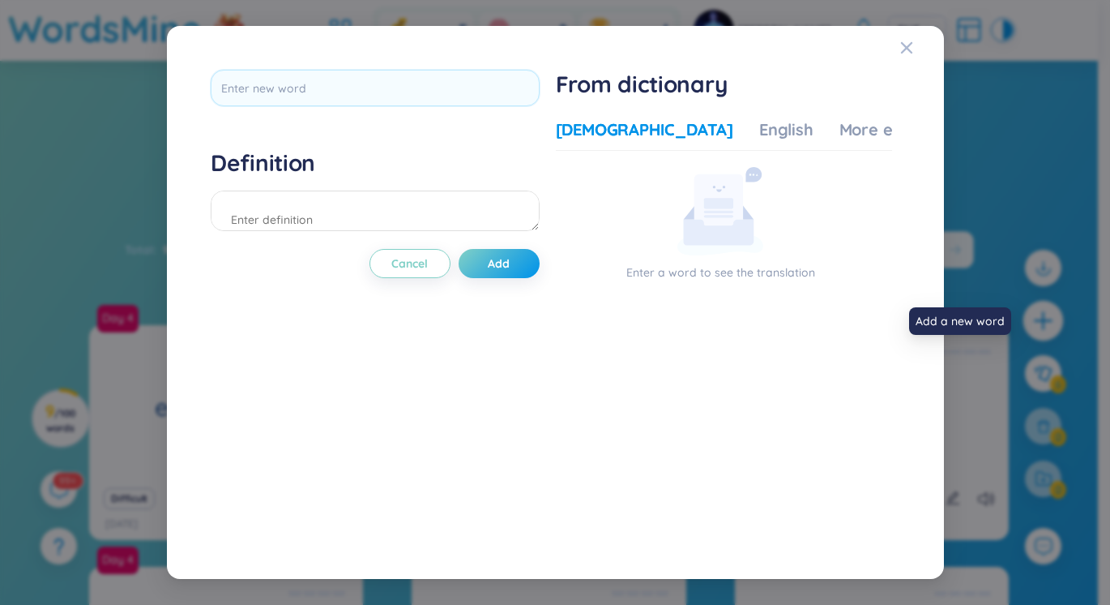
scroll to position [0, 0]
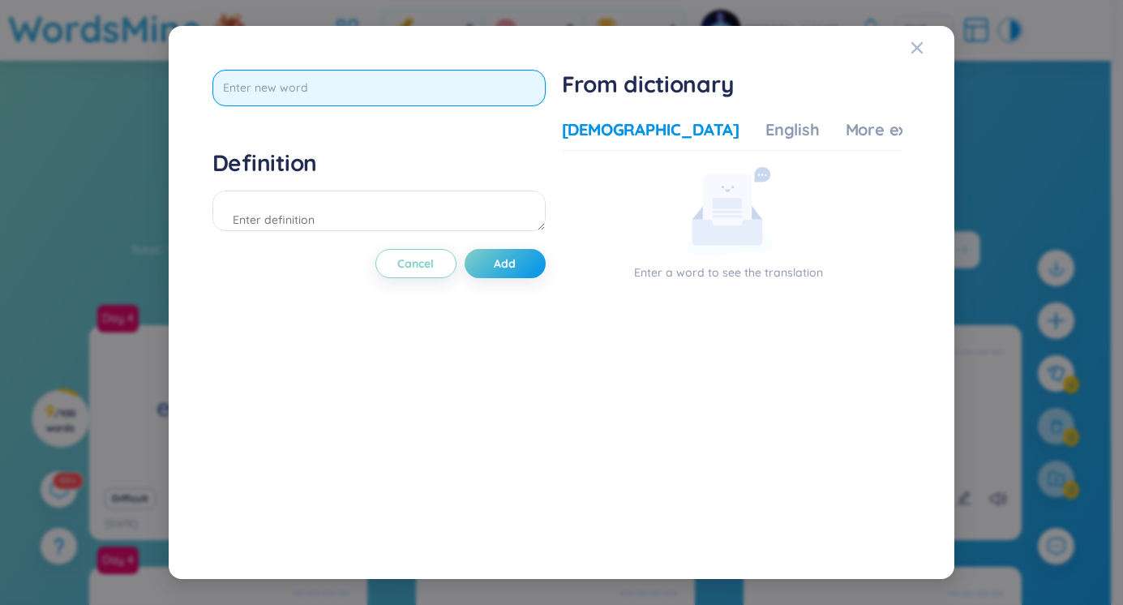
click at [401, 84] on input "text" at bounding box center [378, 88] width 333 height 36
type input "reform"
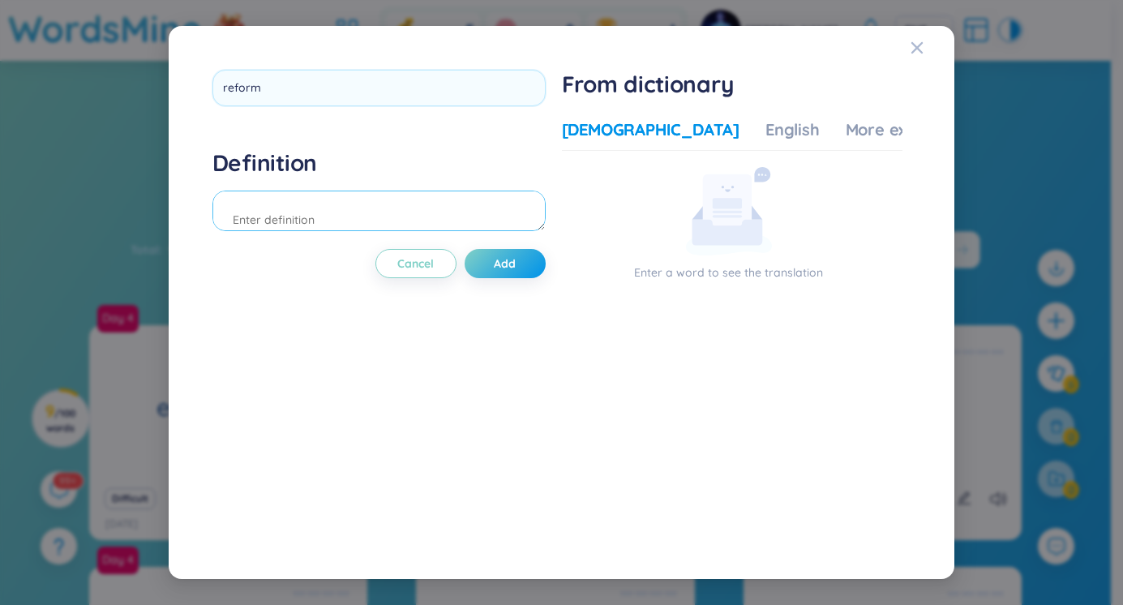
click at [335, 203] on div "Definition" at bounding box center [378, 192] width 333 height 88
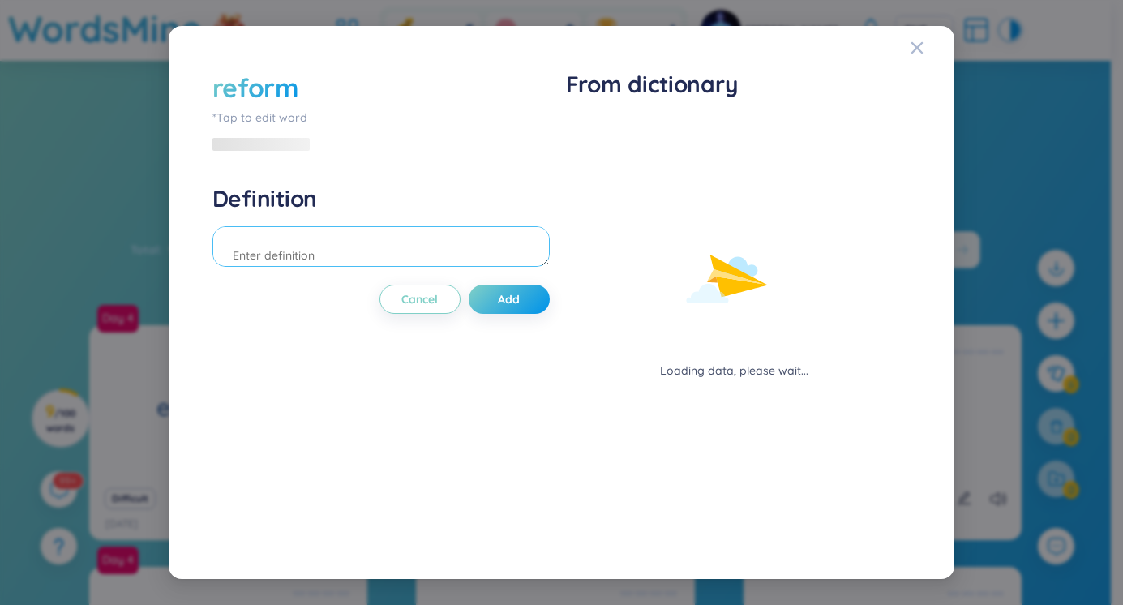
type textarea "A"
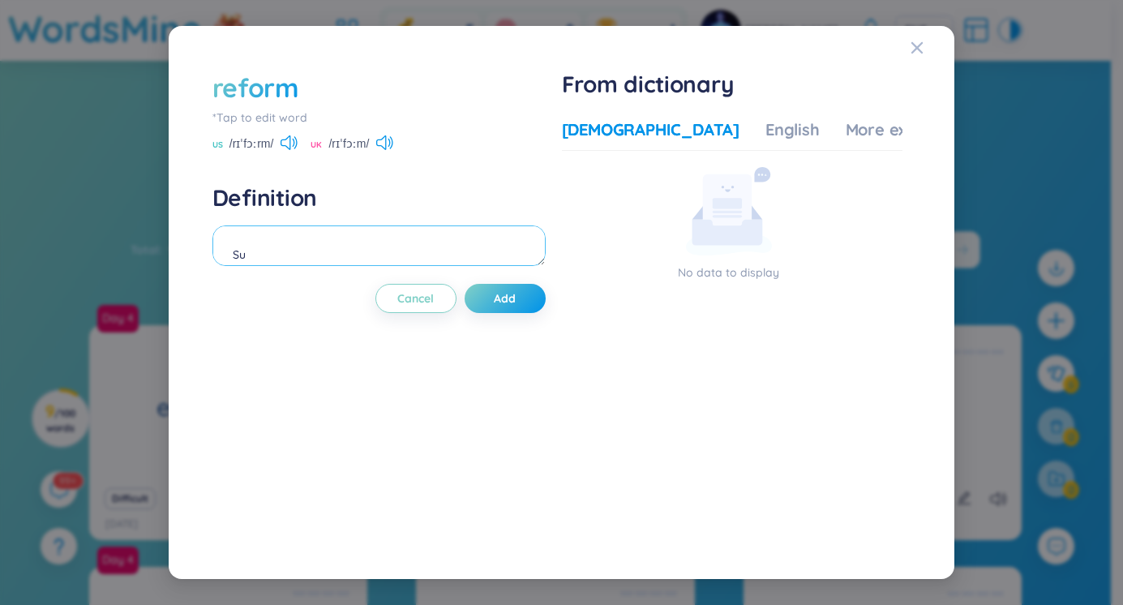
type textarea "S"
type textarea "Sự cải cách"
click at [525, 297] on button "Add" at bounding box center [504, 298] width 81 height 29
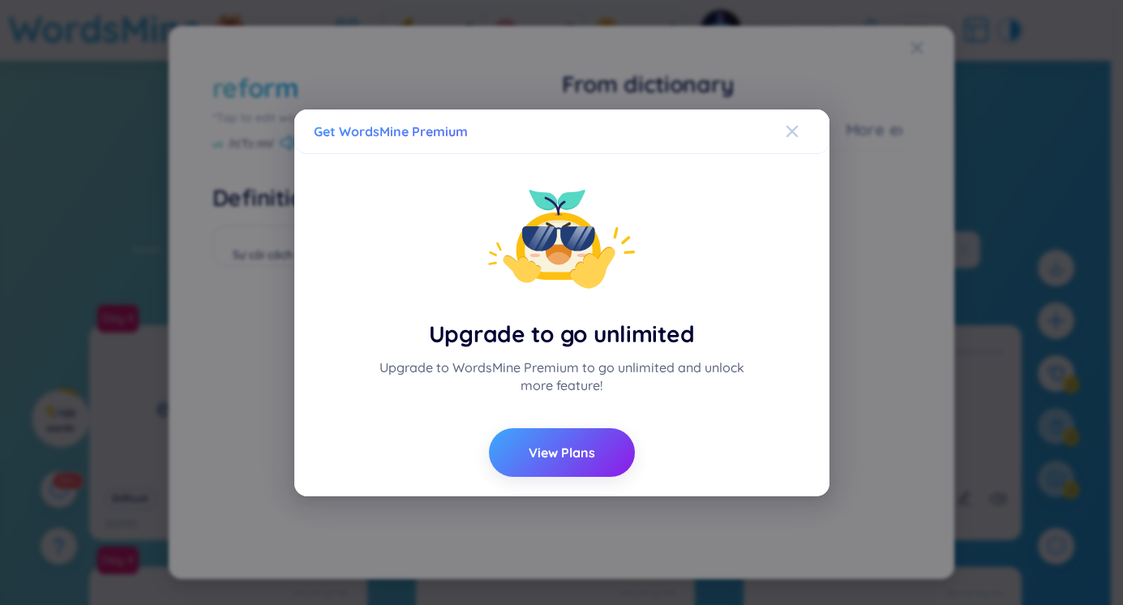
click at [793, 134] on icon "Close" at bounding box center [791, 131] width 13 height 13
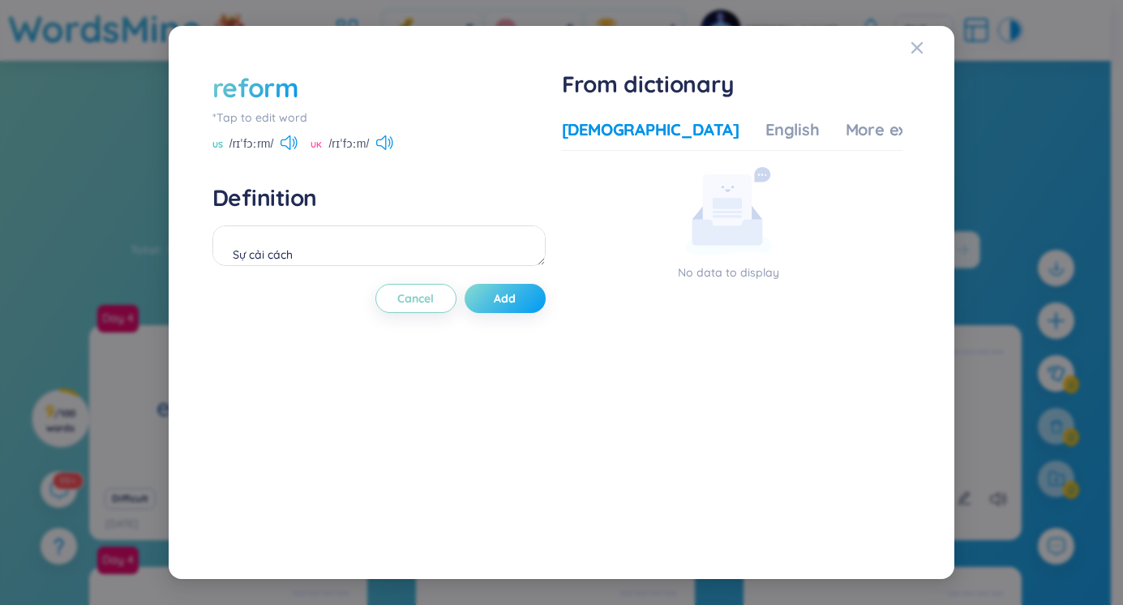
click at [541, 298] on button "Add" at bounding box center [504, 298] width 81 height 29
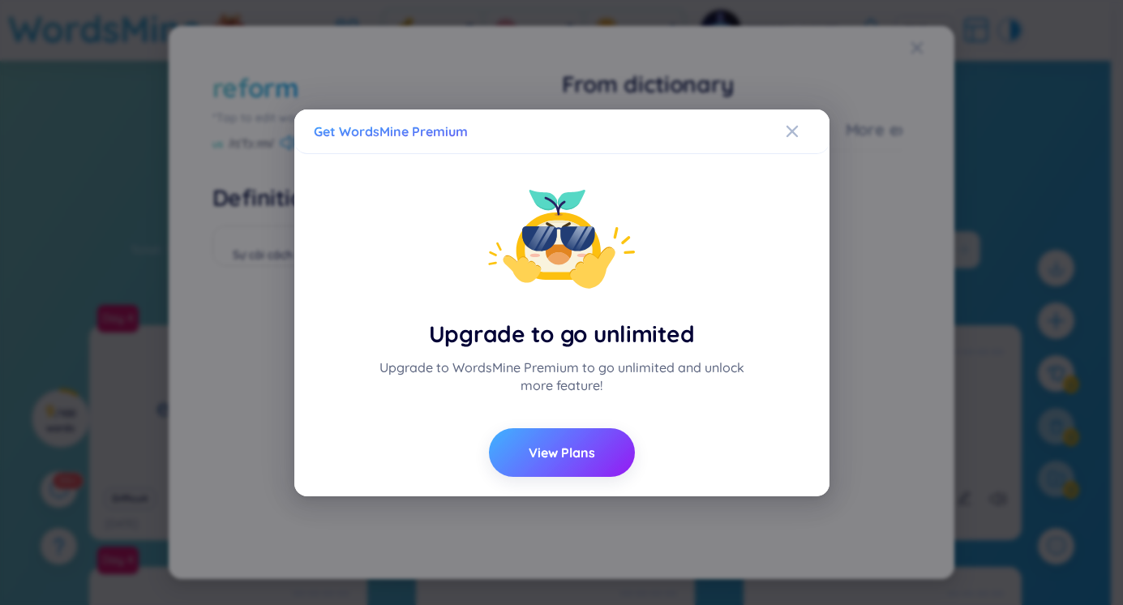
click at [585, 450] on span "View Plans" at bounding box center [561, 452] width 66 height 18
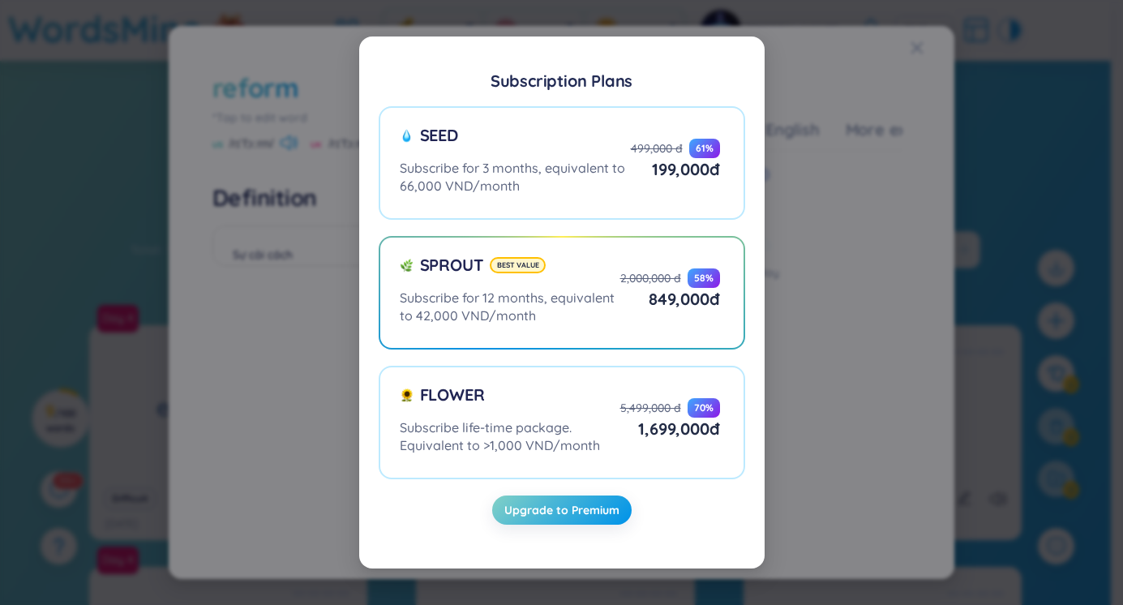
click at [837, 200] on div "Subscription Plans Seed Subscribe for 3 months, equivalent to 66,000 VND/month …" at bounding box center [561, 302] width 1123 height 605
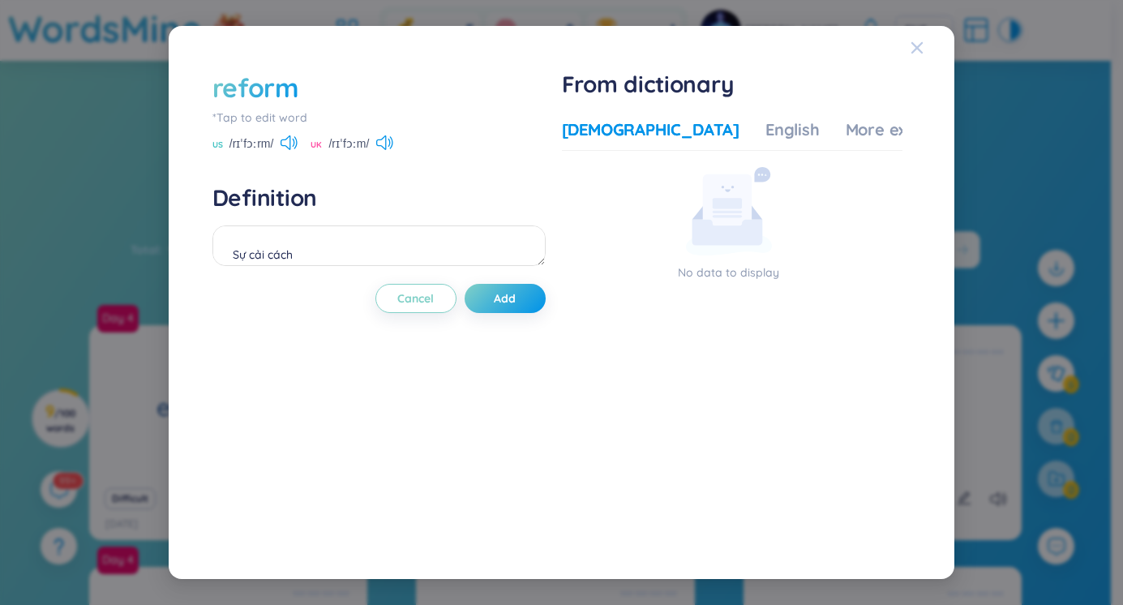
click at [917, 46] on icon "Close" at bounding box center [916, 47] width 11 height 11
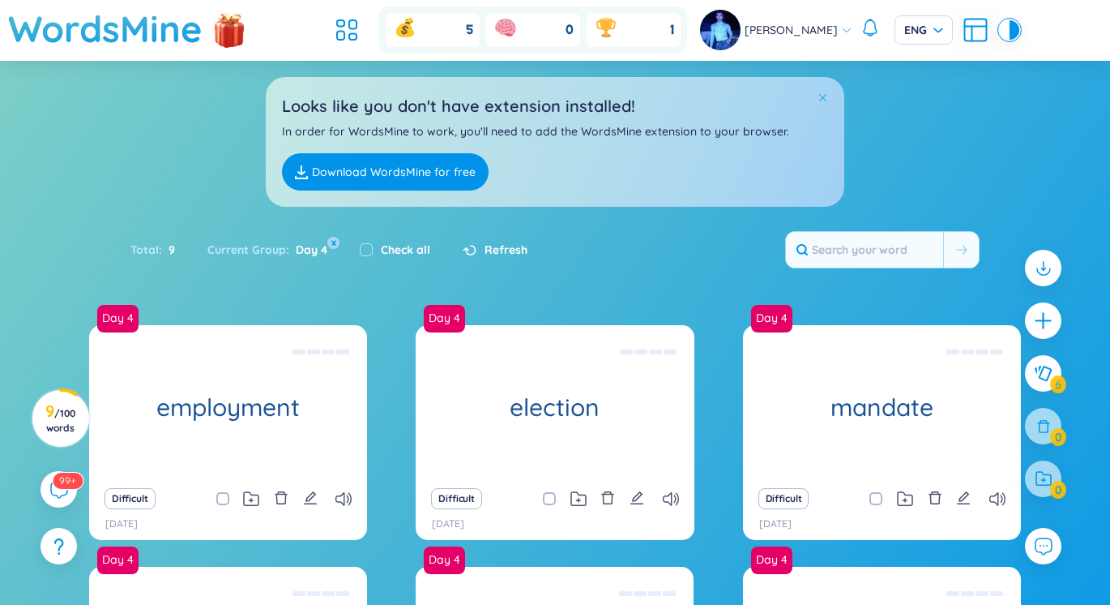
click at [820, 96] on span at bounding box center [822, 97] width 11 height 11
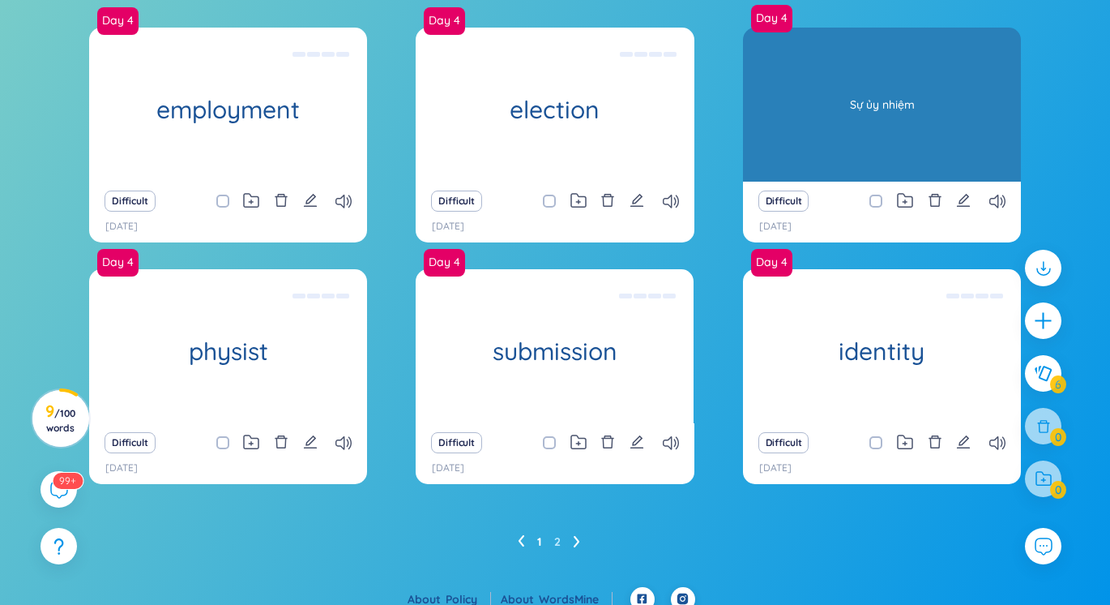
scroll to position [165, 0]
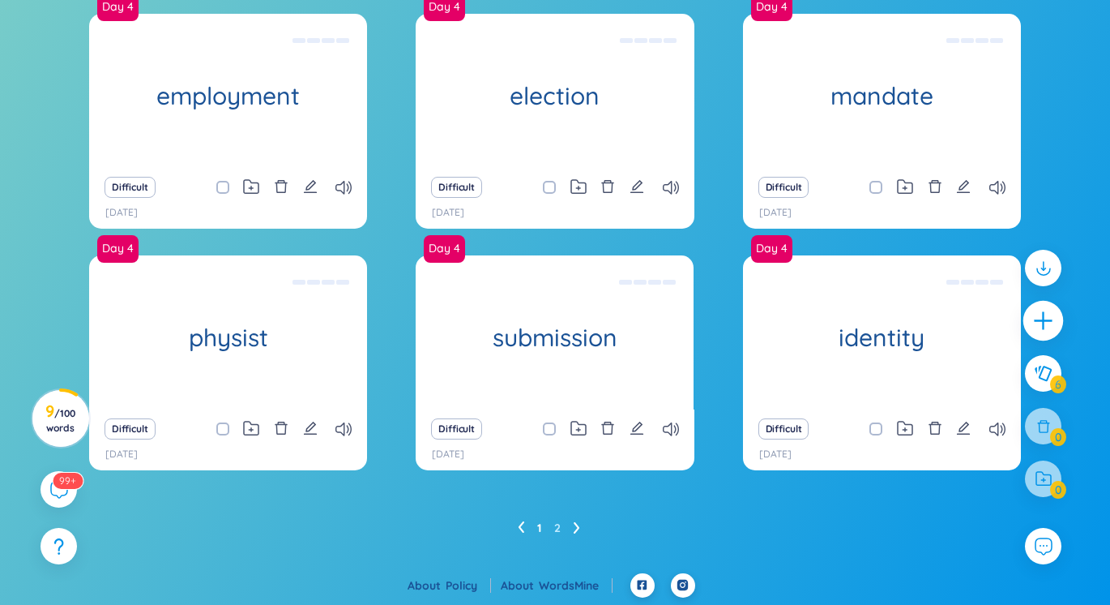
click at [1033, 314] on icon "plus" at bounding box center [1044, 321] width 23 height 23
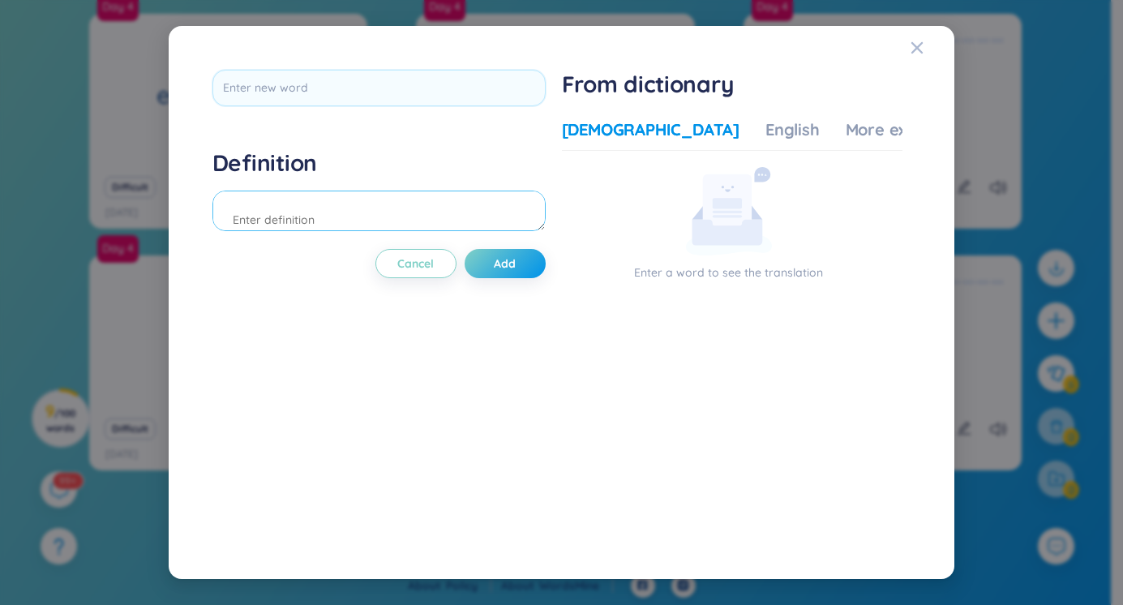
click at [372, 215] on textarea at bounding box center [378, 210] width 333 height 41
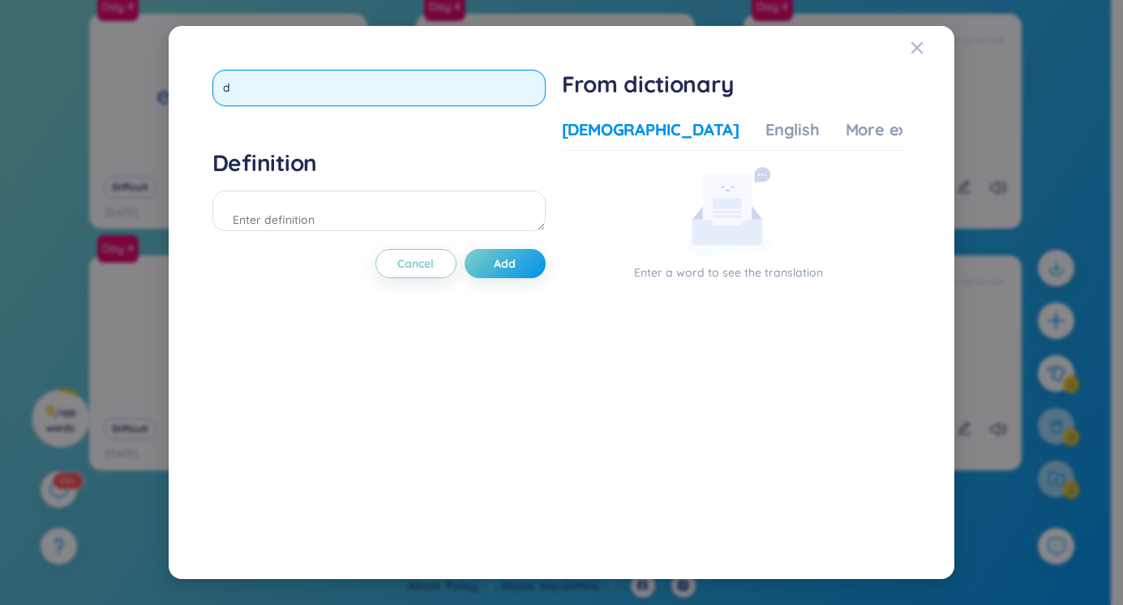
click at [380, 88] on input "d" at bounding box center [378, 88] width 333 height 36
type input "dads"
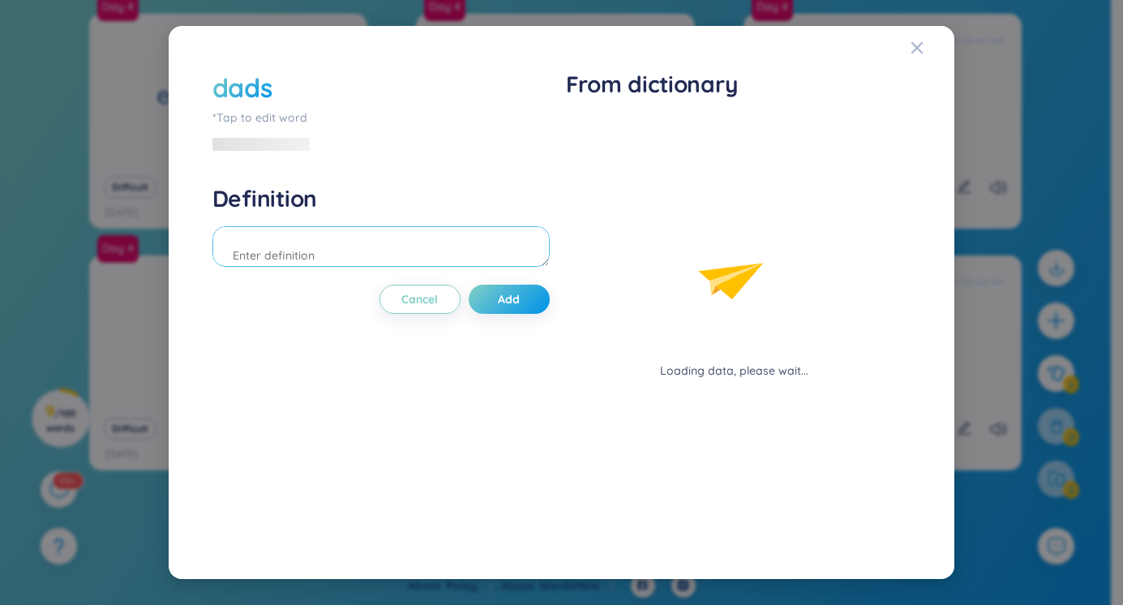
click at [352, 212] on div "Definition" at bounding box center [380, 228] width 337 height 88
type textarea "d"
type textarea "đ"
type textarea "dd"
click at [493, 297] on button "Add" at bounding box center [508, 298] width 81 height 29
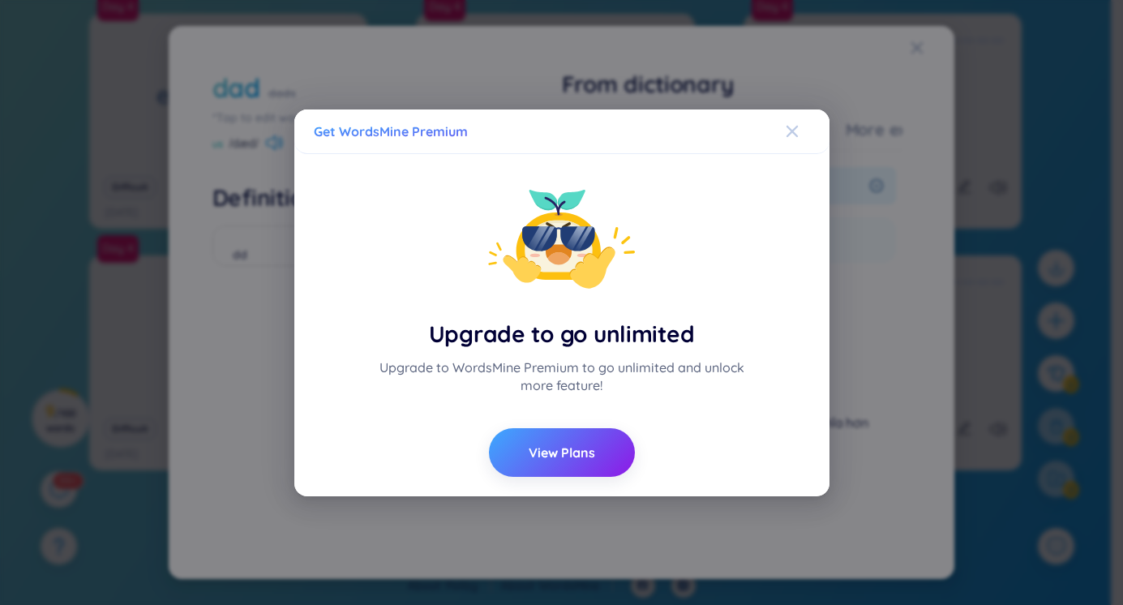
click at [790, 128] on icon "Close" at bounding box center [791, 131] width 13 height 13
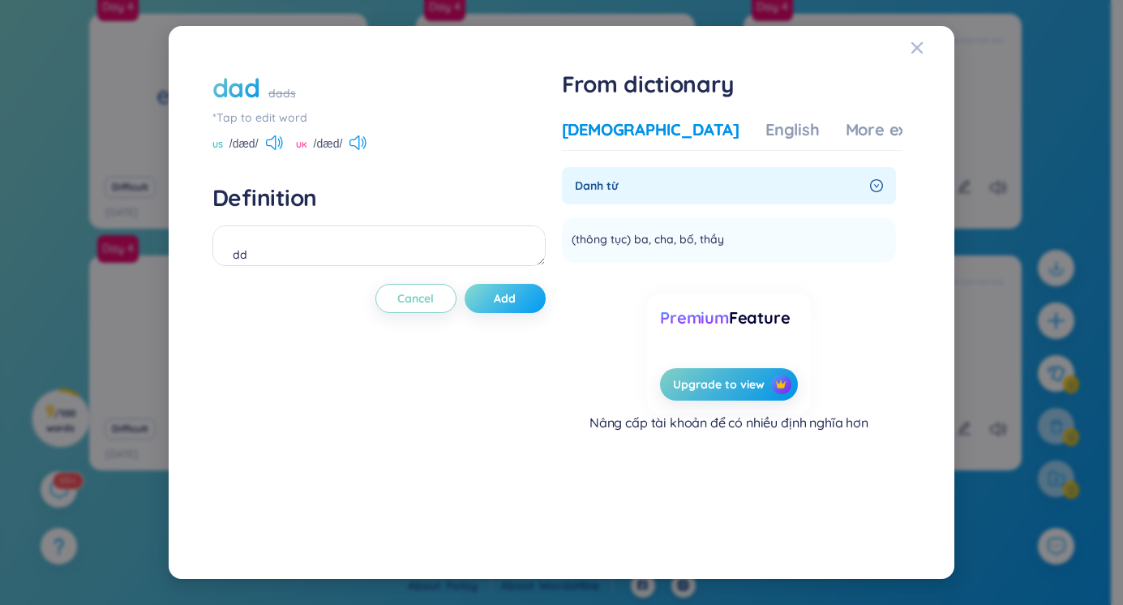
click at [493, 284] on button "Add" at bounding box center [504, 298] width 81 height 29
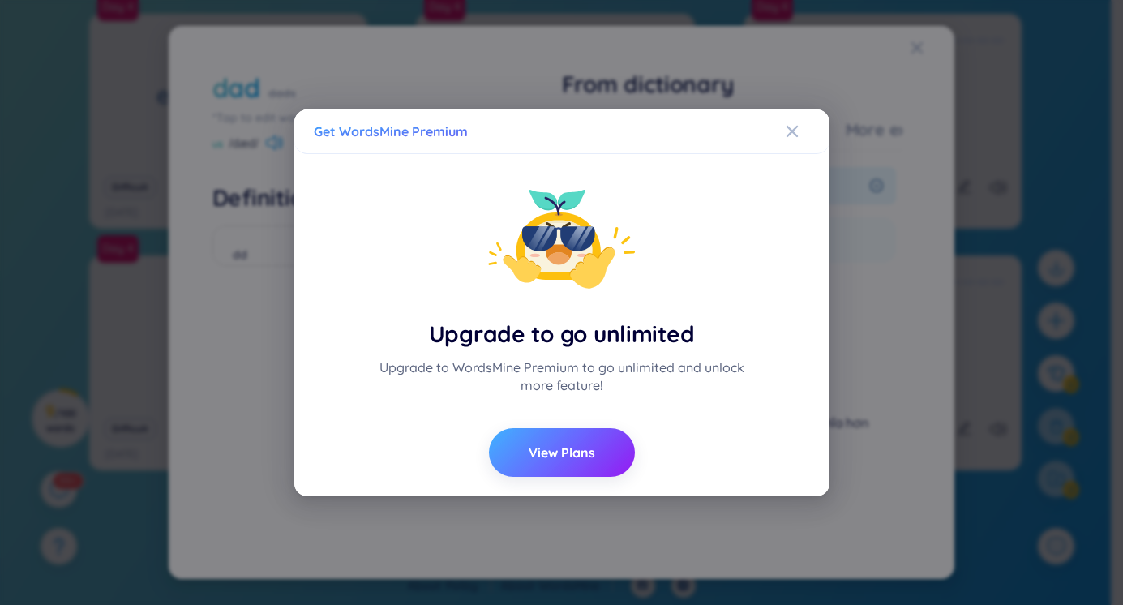
click at [561, 455] on span "View Plans" at bounding box center [561, 452] width 66 height 18
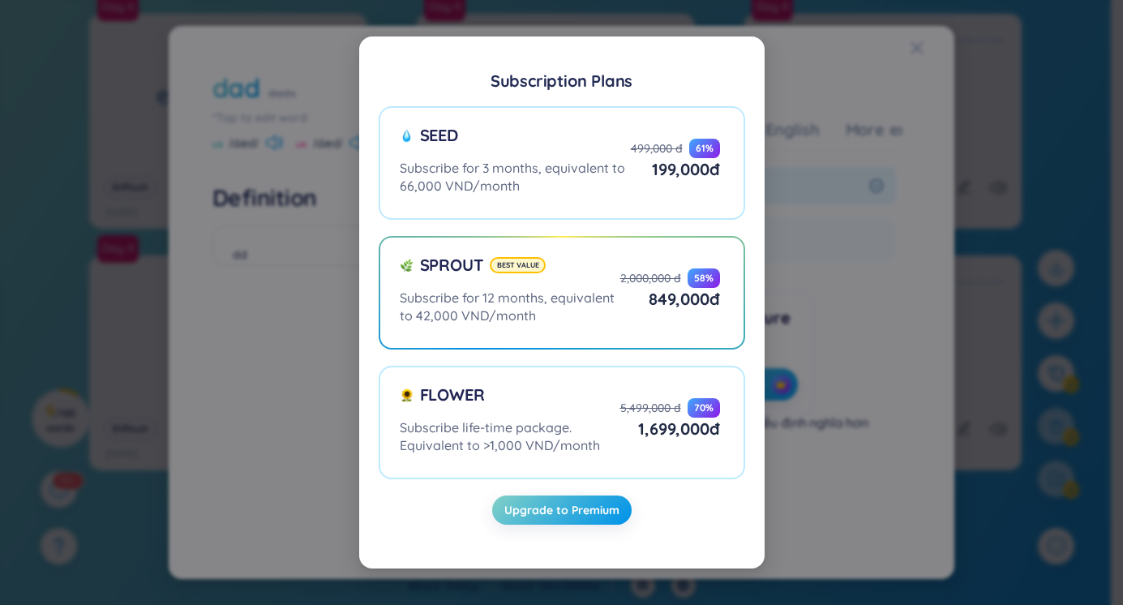
click at [817, 52] on div "Subscription Plans Seed Subscribe for 3 months, equivalent to 66,000 VND/month …" at bounding box center [561, 302] width 1123 height 605
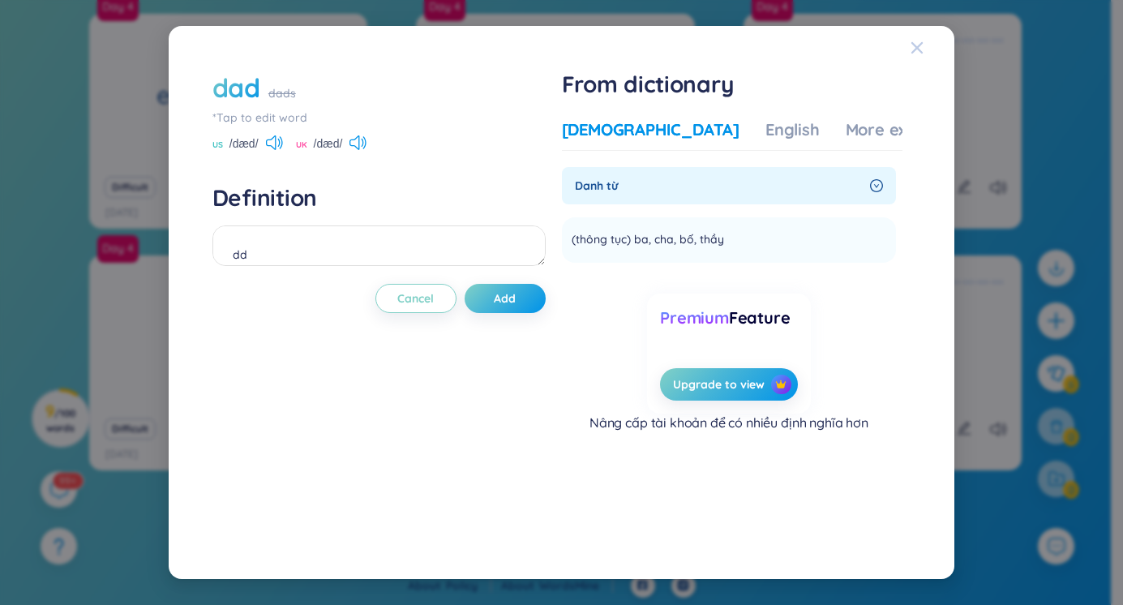
click at [910, 40] on div "Close" at bounding box center [916, 48] width 13 height 44
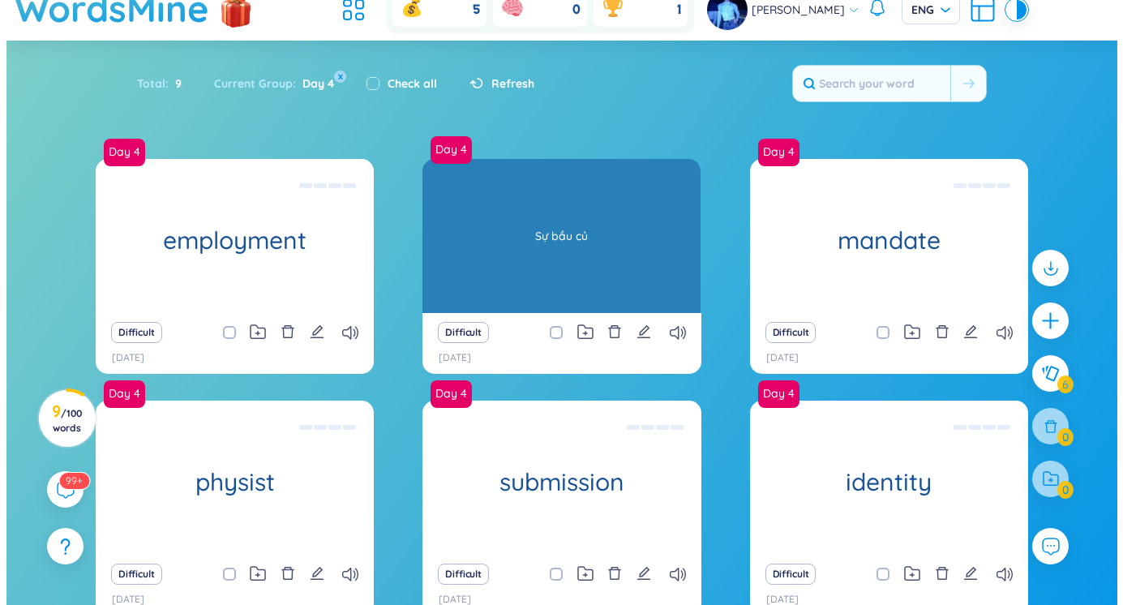
scroll to position [0, 0]
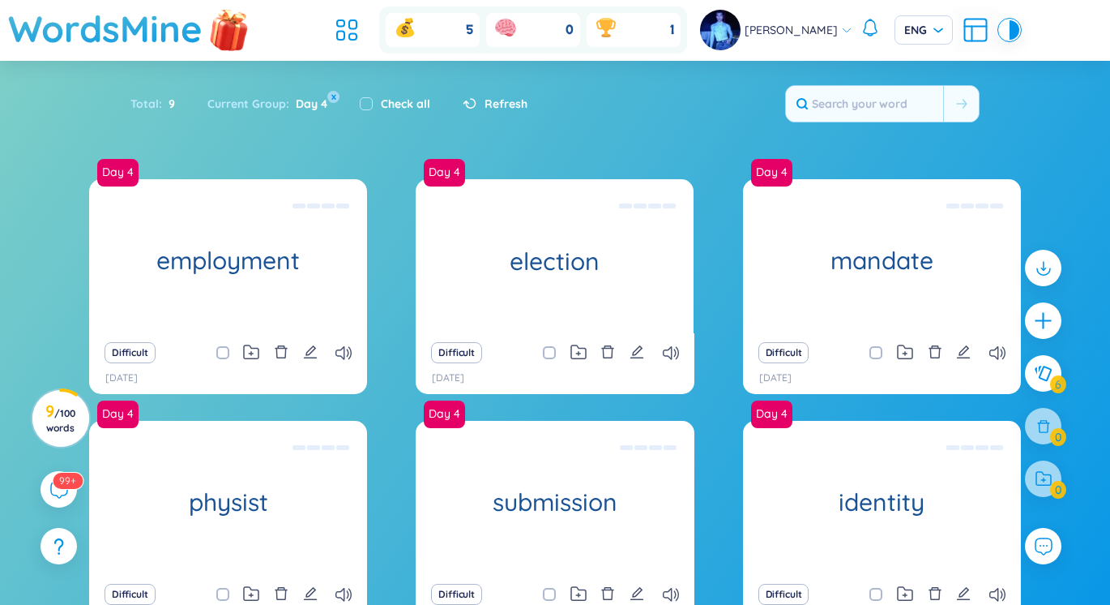
click at [225, 41] on img at bounding box center [229, 31] width 49 height 64
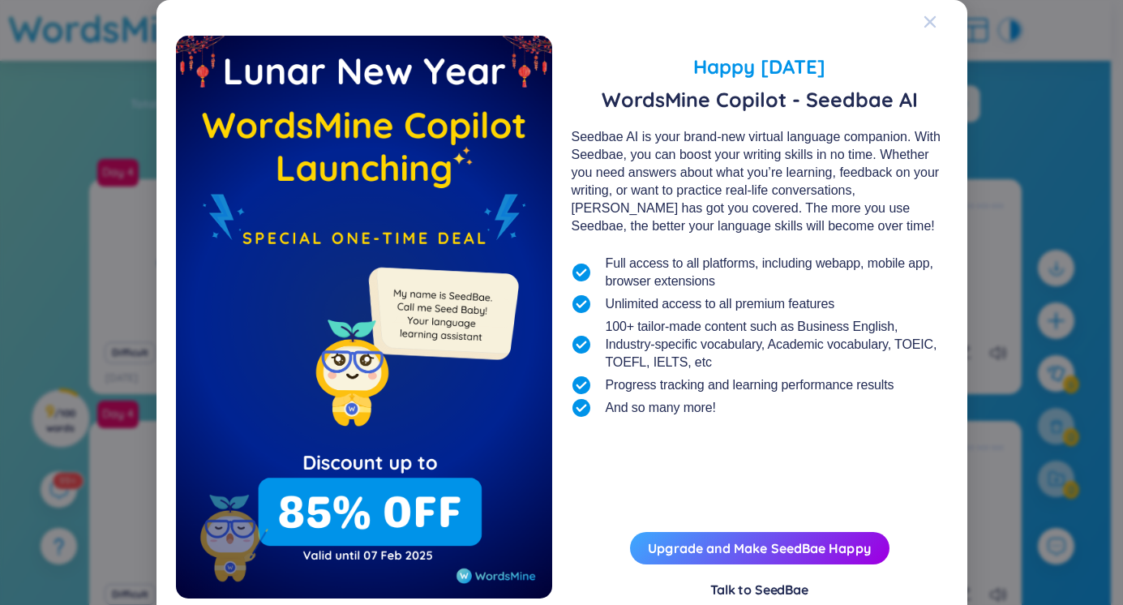
click at [923, 19] on icon "Close" at bounding box center [929, 21] width 13 height 13
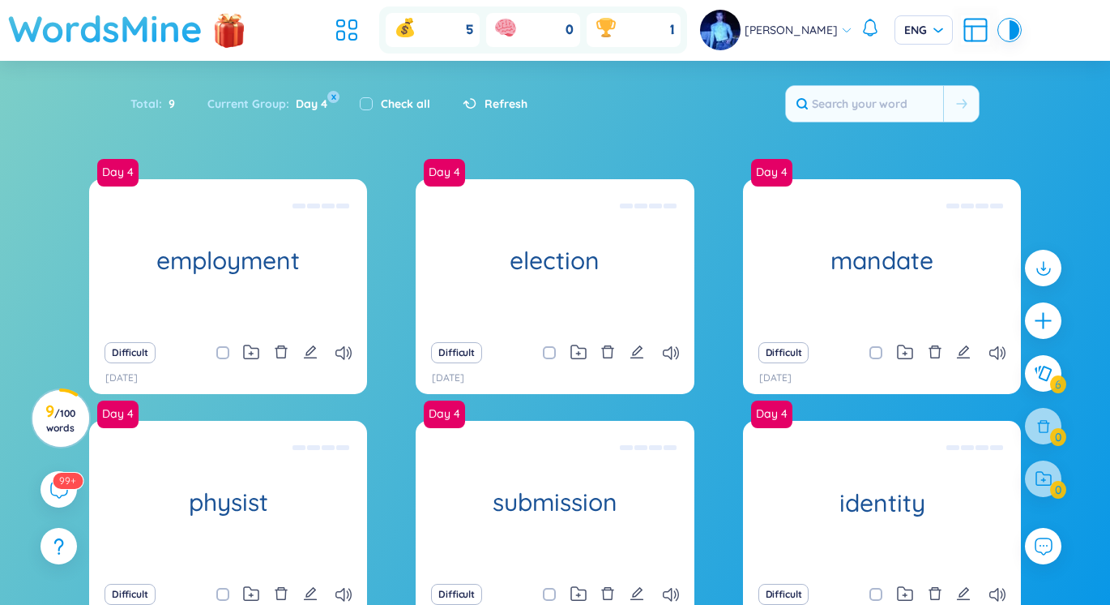
click at [135, 45] on h1 "WordsMine" at bounding box center [105, 29] width 195 height 58
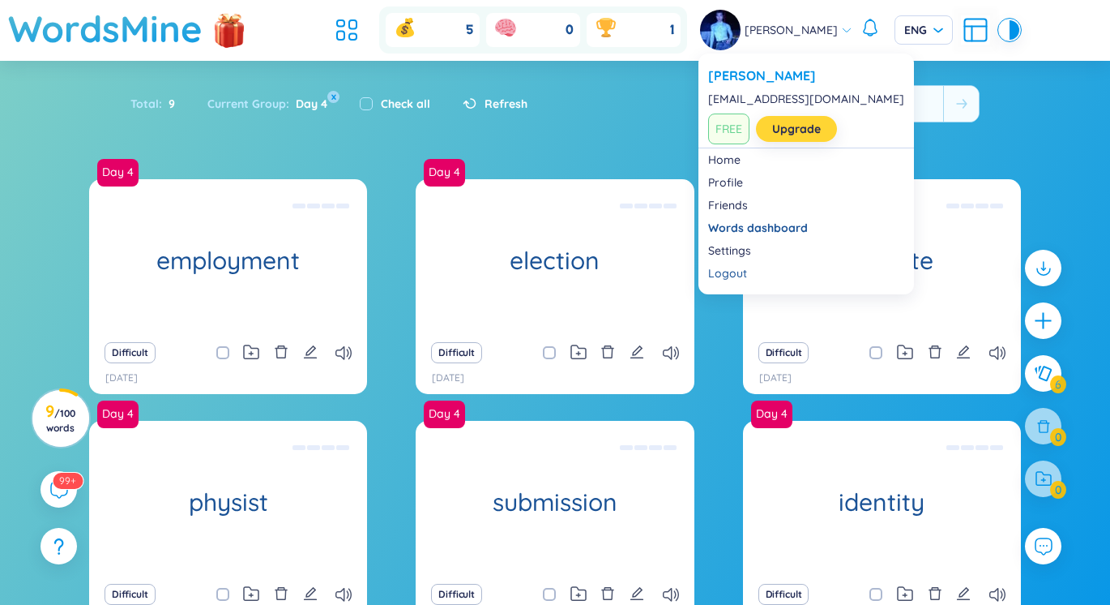
click at [789, 126] on link "Upgrade" at bounding box center [796, 129] width 49 height 18
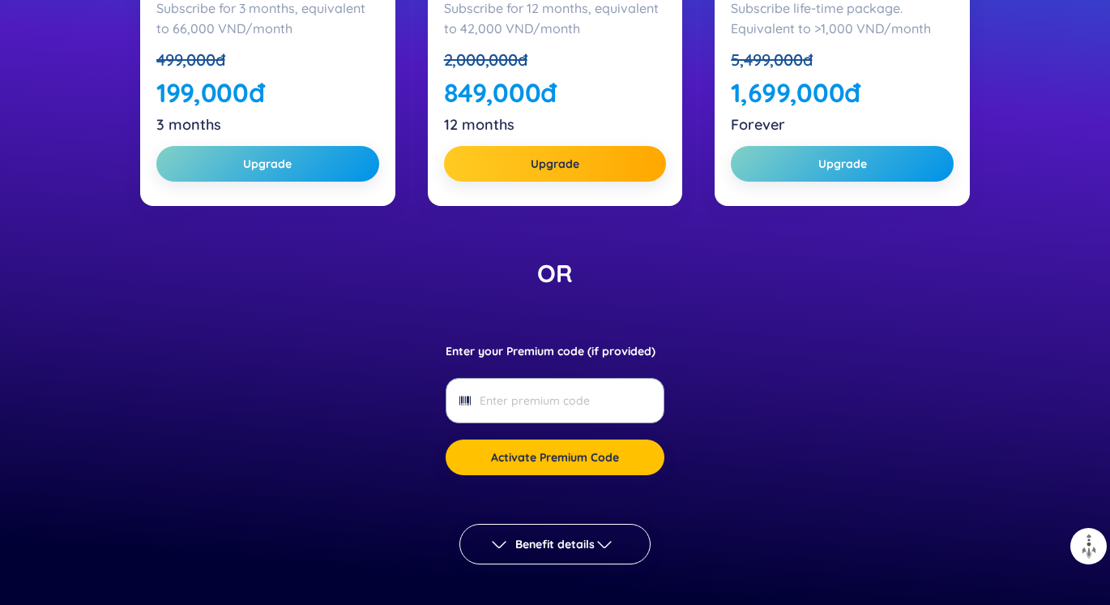
scroll to position [378, 0]
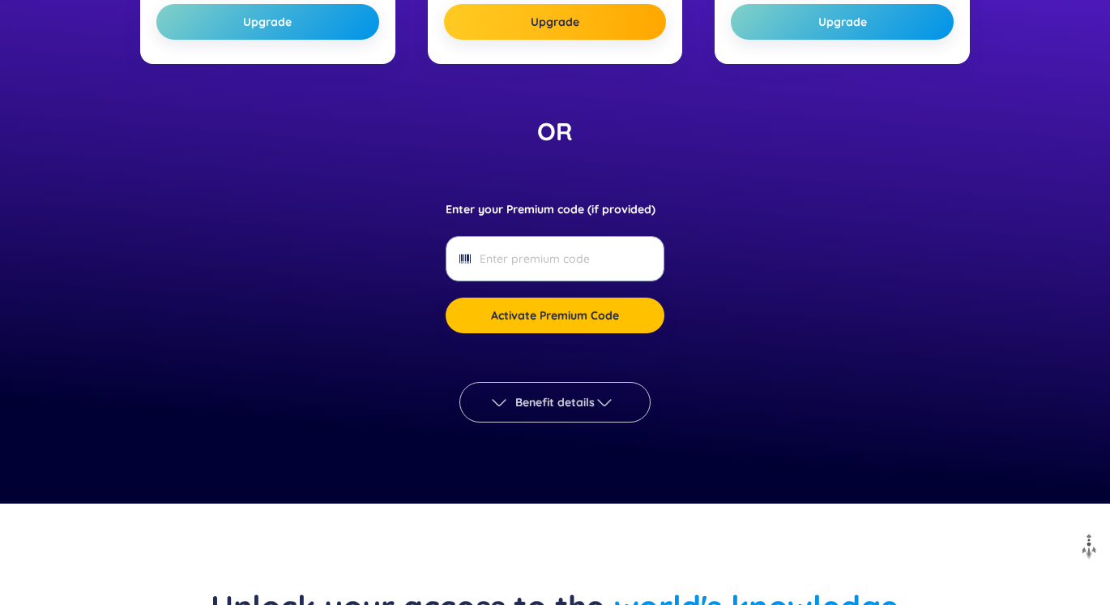
click at [600, 390] on button "Benefit details" at bounding box center [555, 402] width 191 height 41
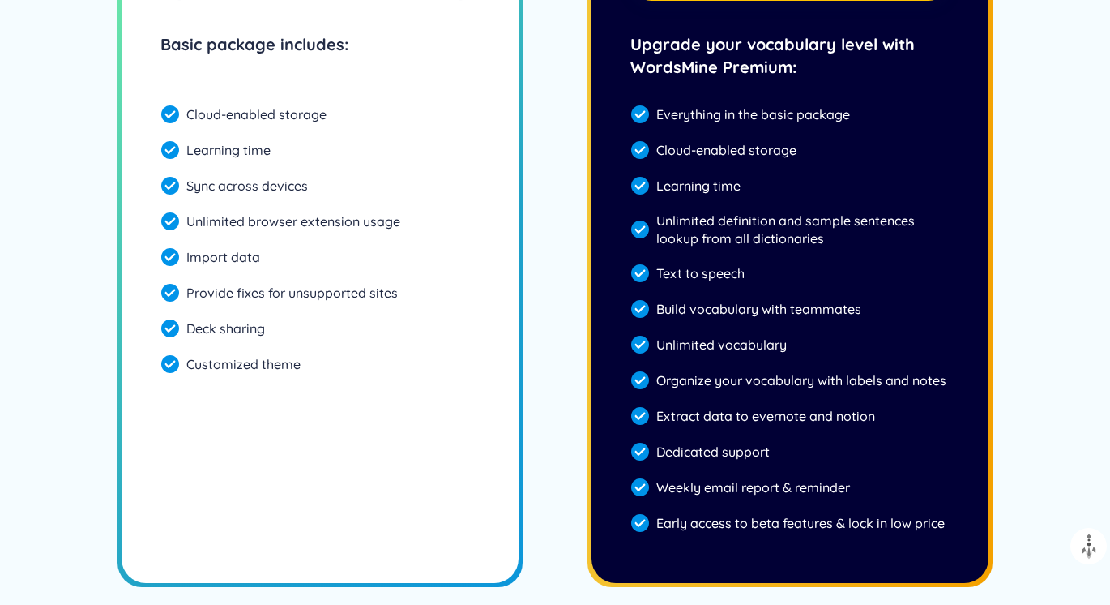
scroll to position [4467, 0]
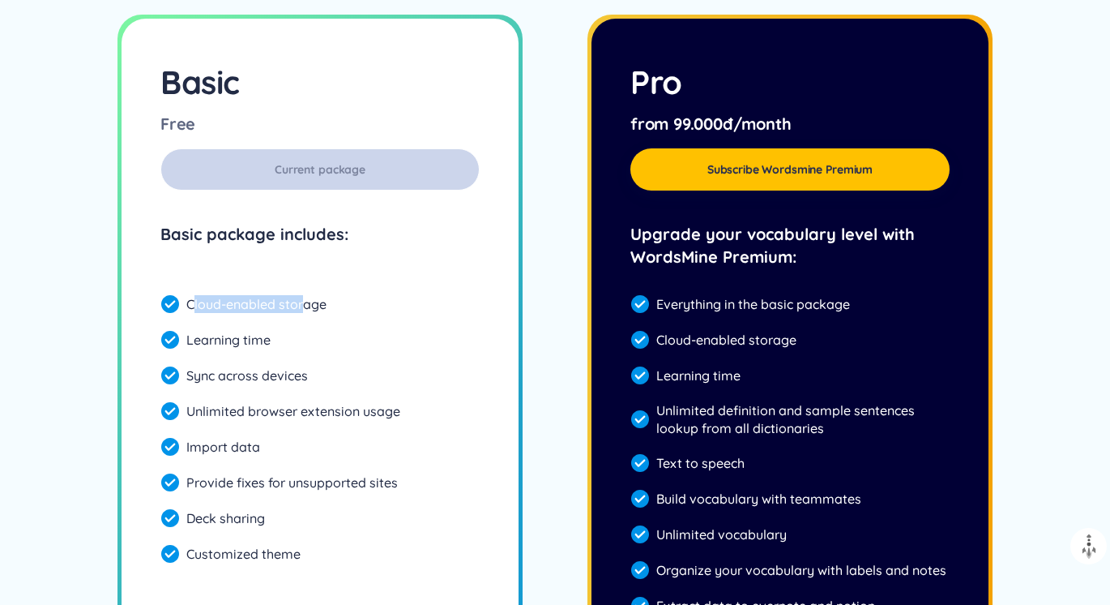
drag, startPoint x: 195, startPoint y: 303, endPoint x: 306, endPoint y: 302, distance: 111.9
click at [306, 302] on div "Cloud-enabled storage" at bounding box center [319, 304] width 319 height 32
drag, startPoint x: 306, startPoint y: 302, endPoint x: 297, endPoint y: 304, distance: 9.2
click at [297, 304] on div "Cloud-enabled storage" at bounding box center [319, 304] width 319 height 32
click at [272, 307] on div "Cloud-enabled storage" at bounding box center [319, 304] width 319 height 32
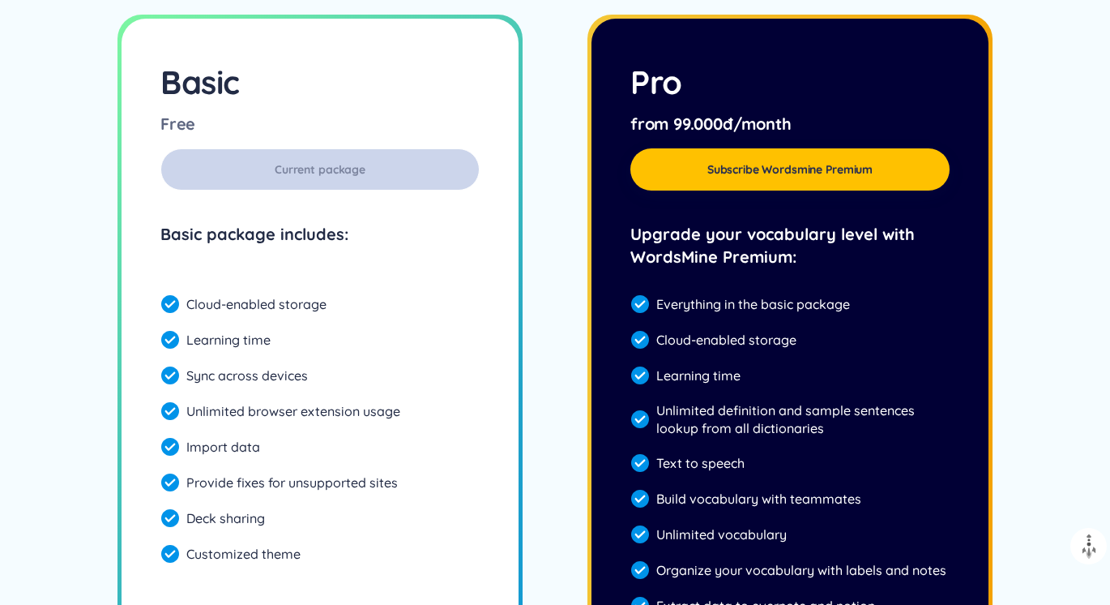
click at [264, 346] on div "Learning time" at bounding box center [319, 339] width 319 height 32
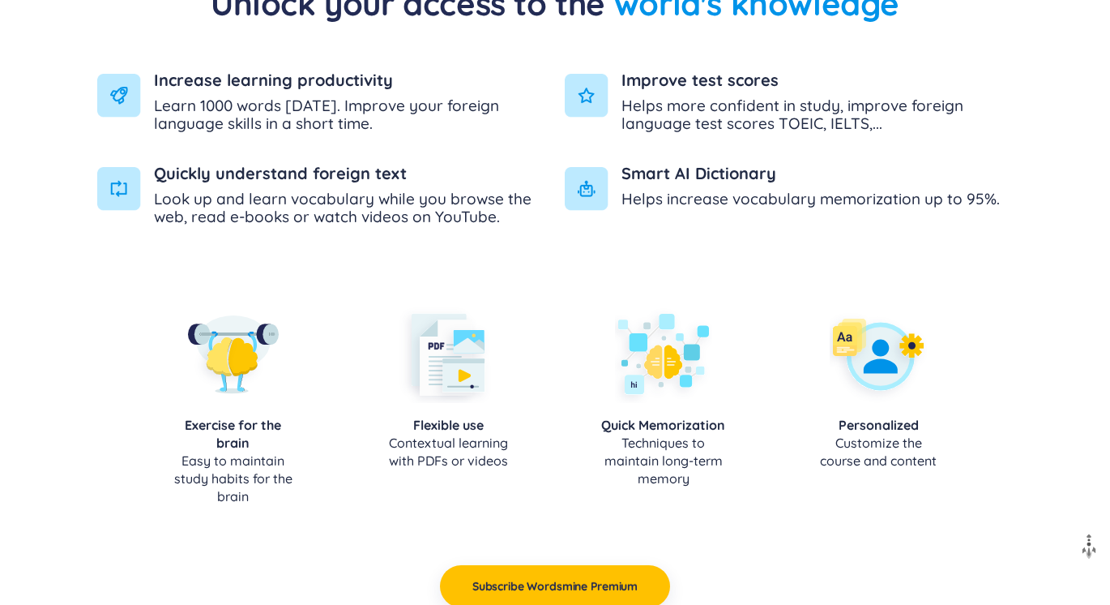
scroll to position [1252, 0]
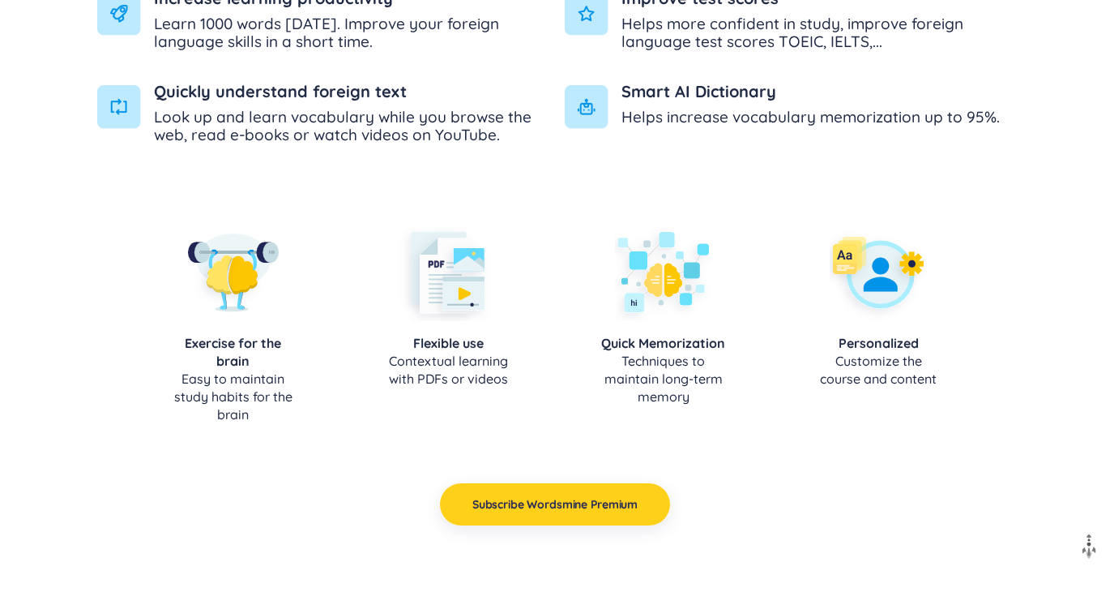
click at [510, 499] on span "Subscribe Wordsmine Premium" at bounding box center [555, 504] width 165 height 16
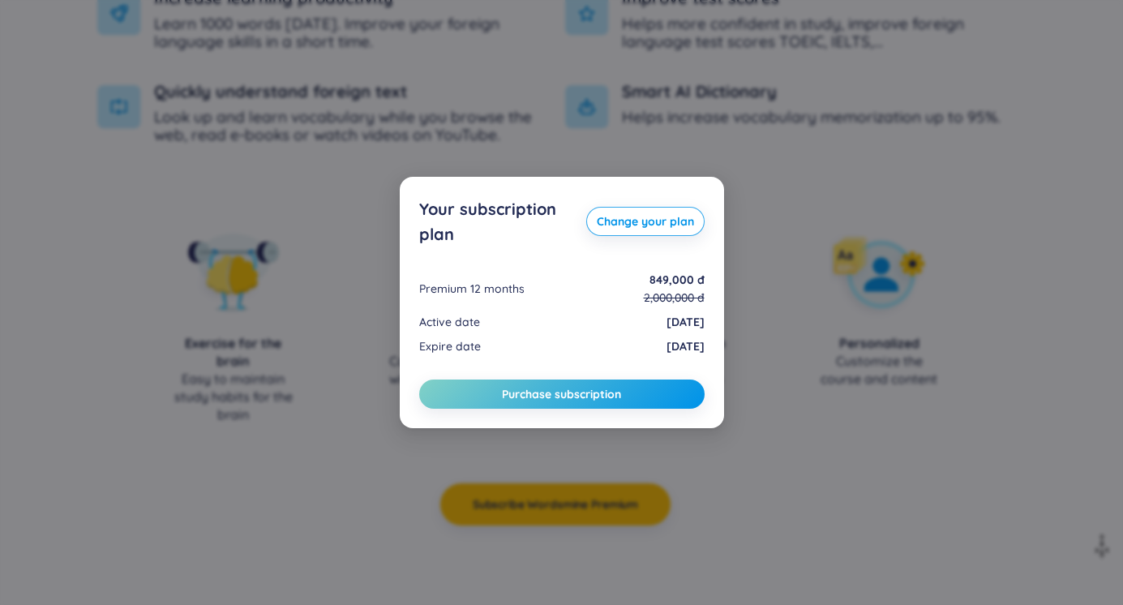
click at [329, 427] on div "Your subscription plan Change your plan Premium 12 months 849,000 đ 2,000,000 đ…" at bounding box center [561, 302] width 1123 height 605
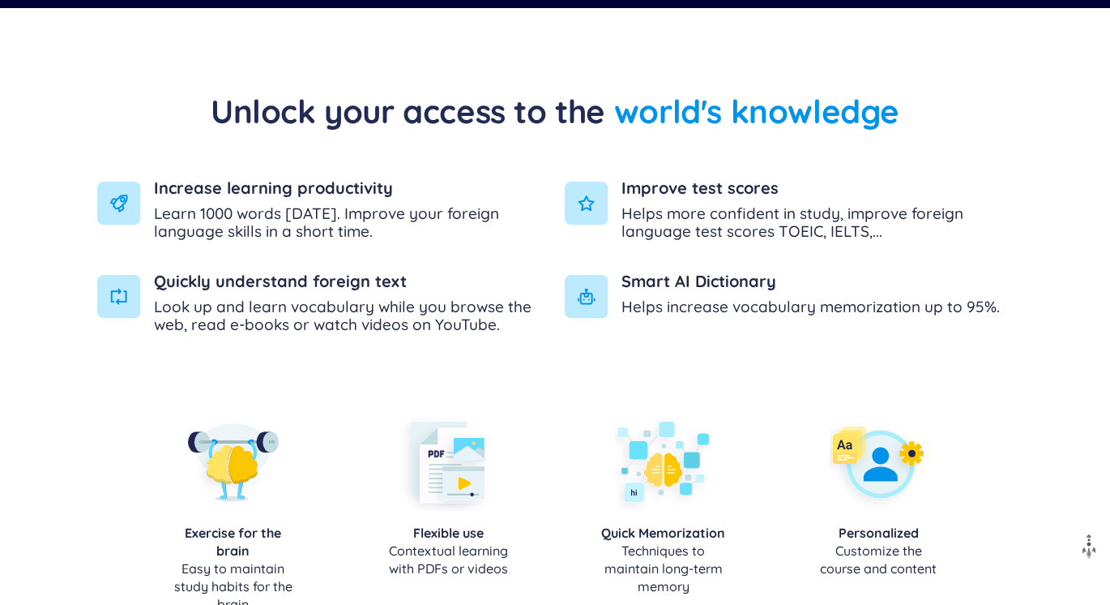
scroll to position [0, 0]
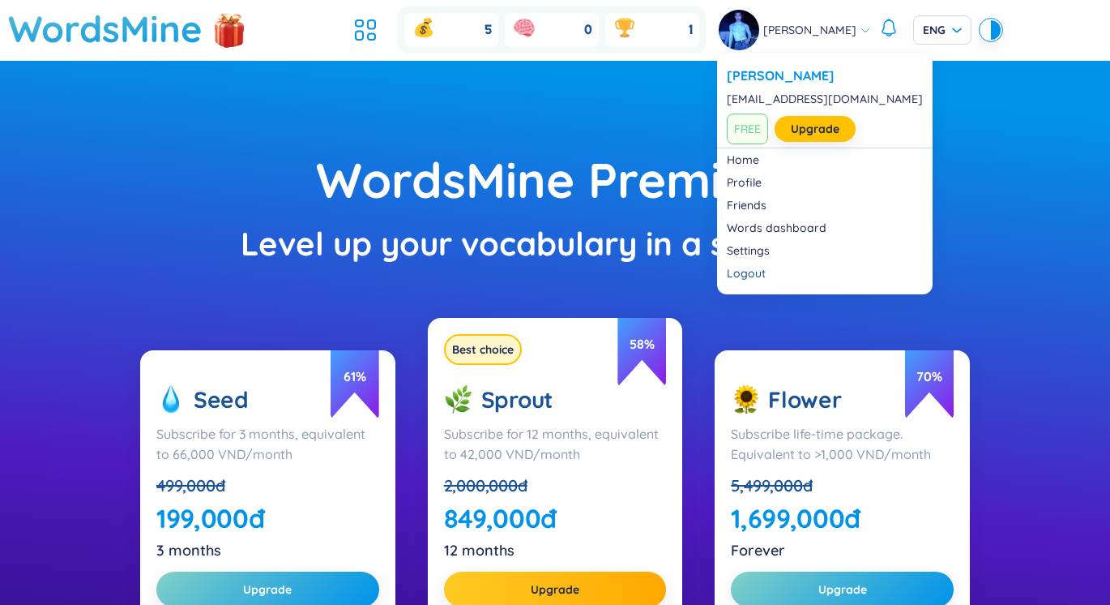
click at [746, 26] on img at bounding box center [739, 30] width 41 height 41
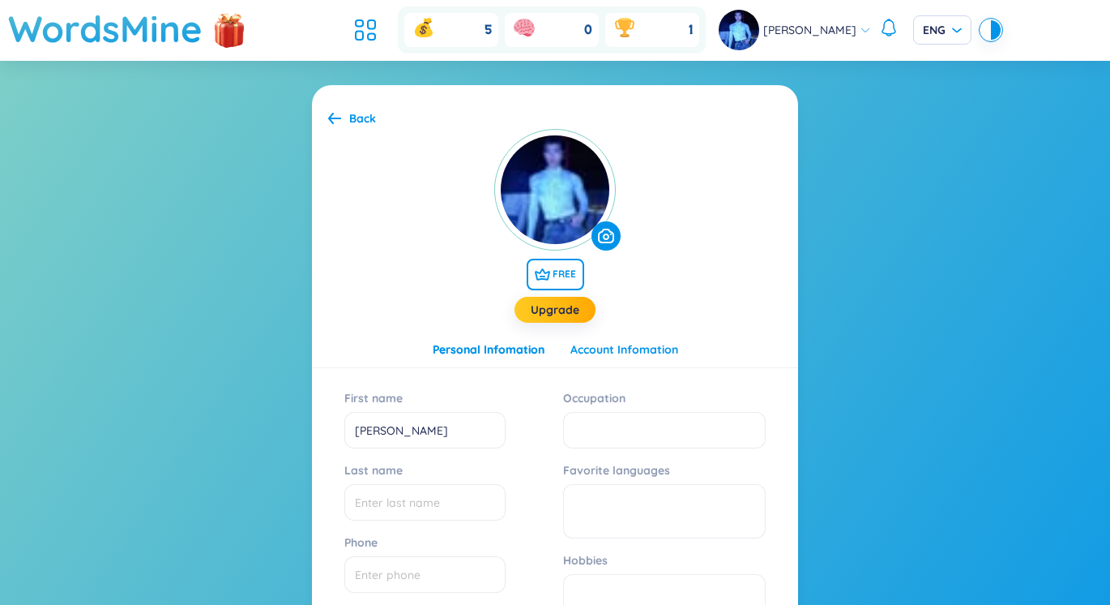
click at [634, 356] on div "Account Infomation" at bounding box center [625, 349] width 108 height 18
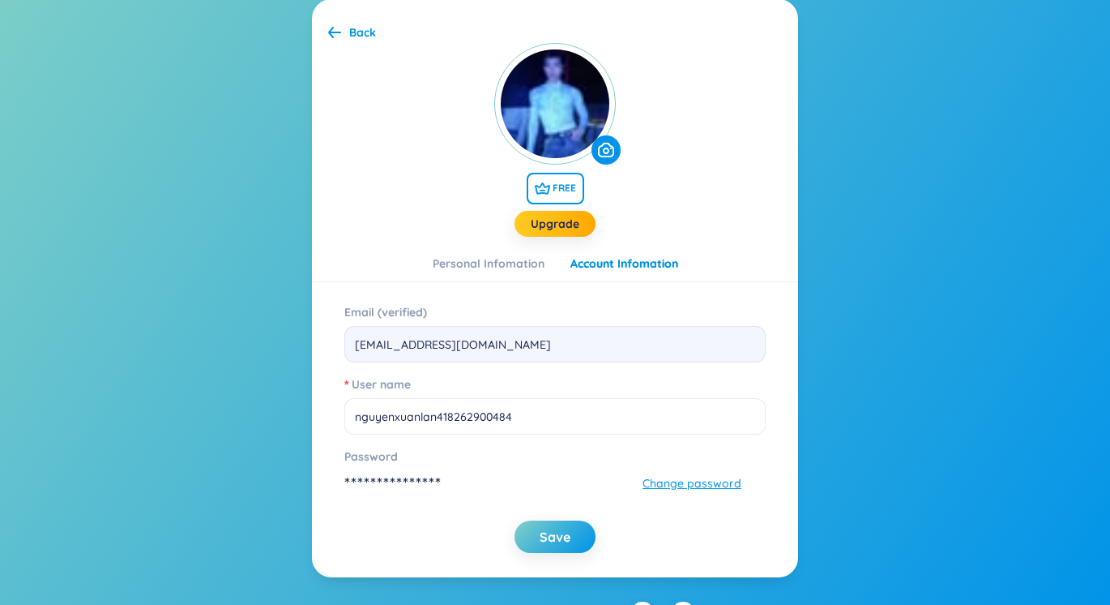
scroll to position [115, 0]
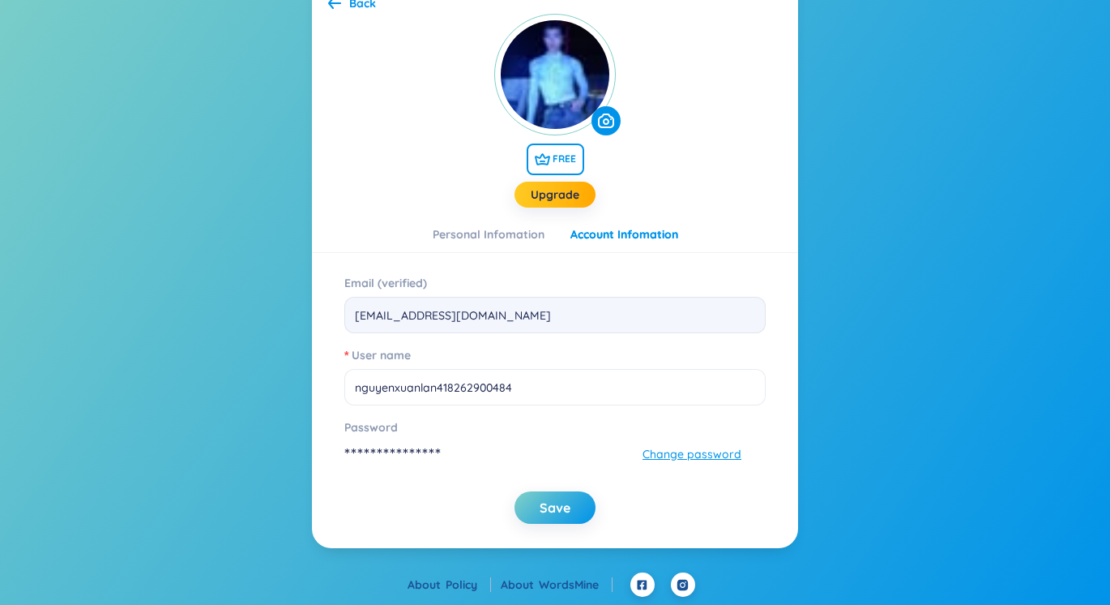
drag, startPoint x: 447, startPoint y: 460, endPoint x: 428, endPoint y: 446, distance: 23.7
click at [446, 460] on div "**********" at bounding box center [542, 453] width 397 height 25
click at [428, 446] on span "**********" at bounding box center [392, 453] width 97 height 25
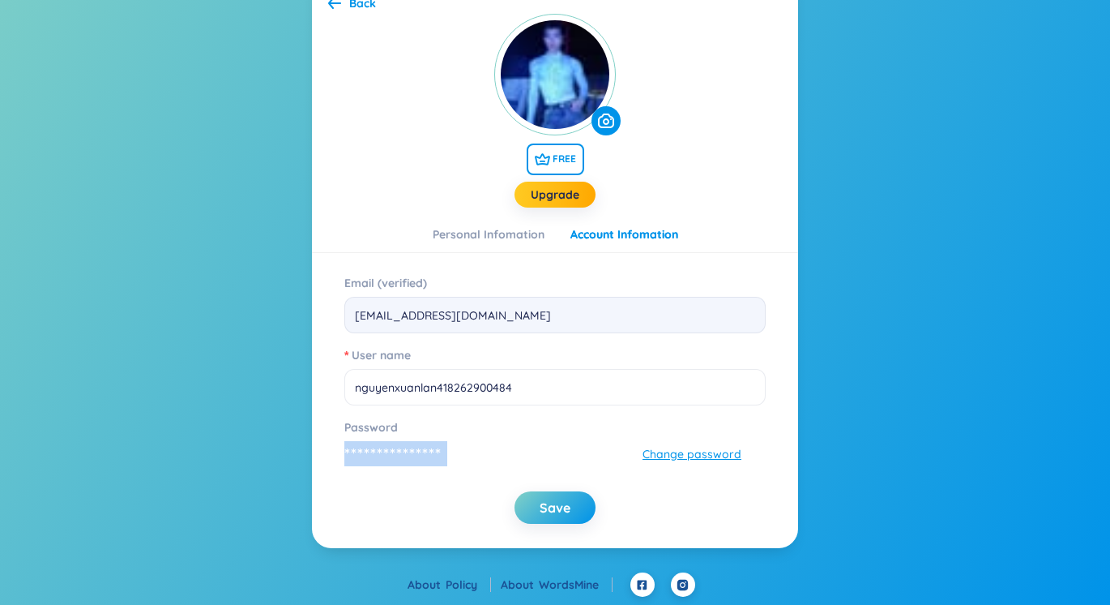
drag, startPoint x: 428, startPoint y: 446, endPoint x: 392, endPoint y: 448, distance: 35.7
click at [392, 447] on span "**********" at bounding box center [392, 453] width 97 height 25
click at [387, 451] on span "**********" at bounding box center [392, 453] width 97 height 25
click at [684, 447] on span "Change password" at bounding box center [692, 454] width 99 height 18
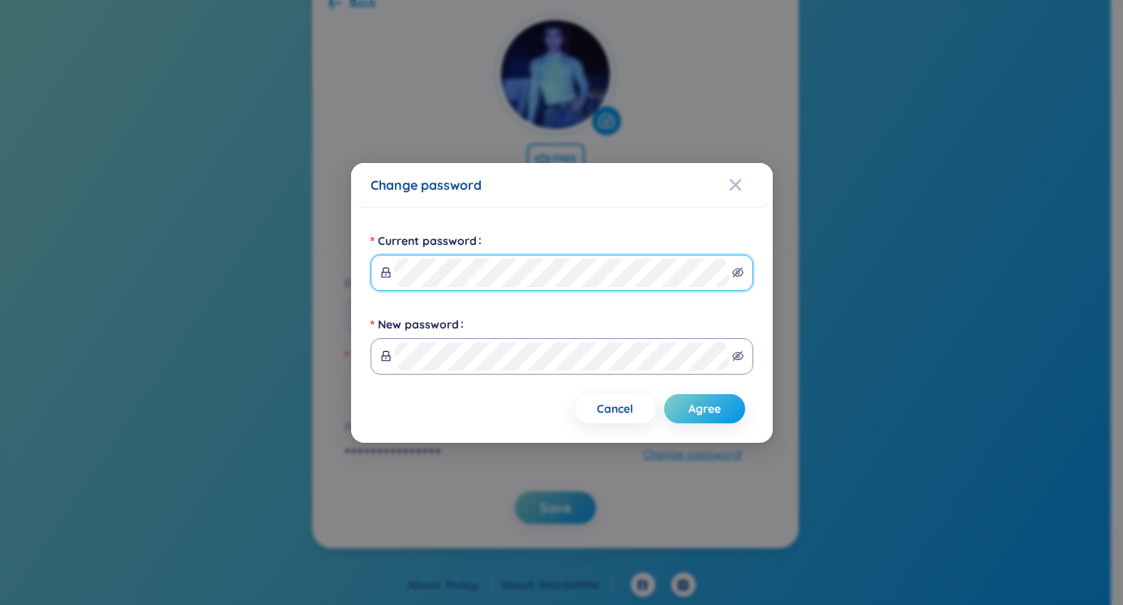
click at [736, 265] on span at bounding box center [561, 272] width 383 height 36
click at [738, 276] on icon "eye-invisible" at bounding box center [737, 272] width 11 height 11
click at [721, 404] on button "Agree" at bounding box center [704, 408] width 81 height 29
click at [726, 188] on div "Change password" at bounding box center [561, 185] width 383 height 18
click at [732, 185] on icon "Close" at bounding box center [735, 184] width 13 height 13
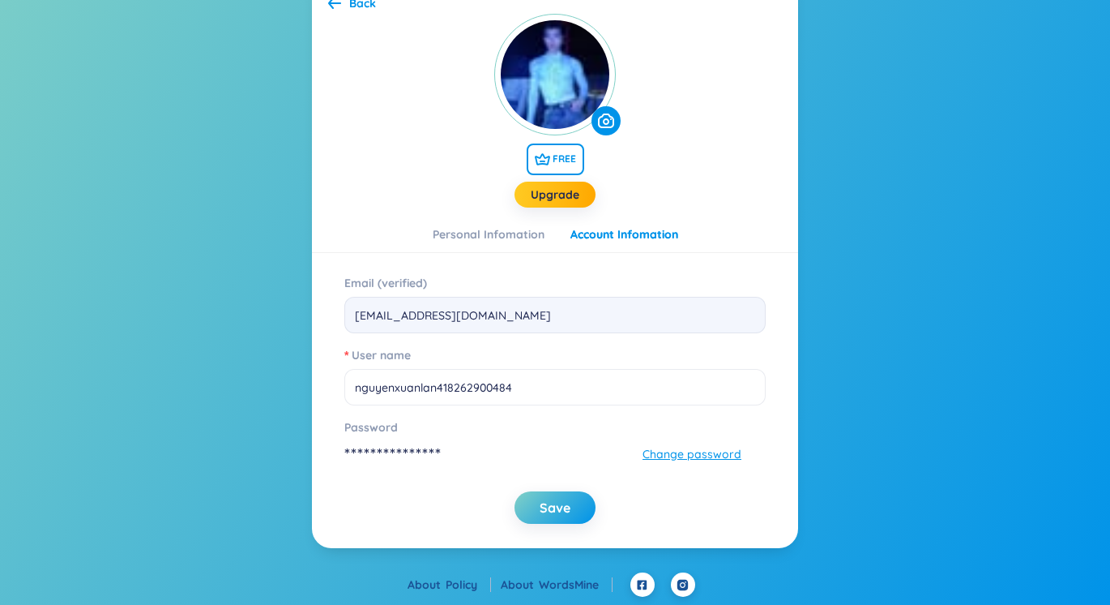
click at [729, 225] on div "**********" at bounding box center [555, 259] width 486 height 578
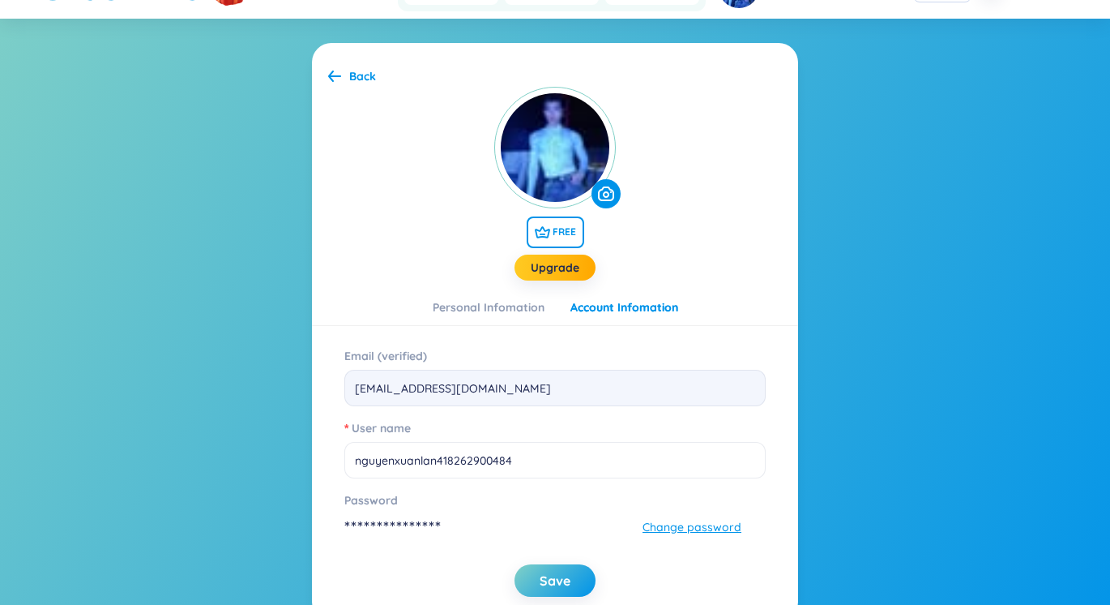
scroll to position [0, 0]
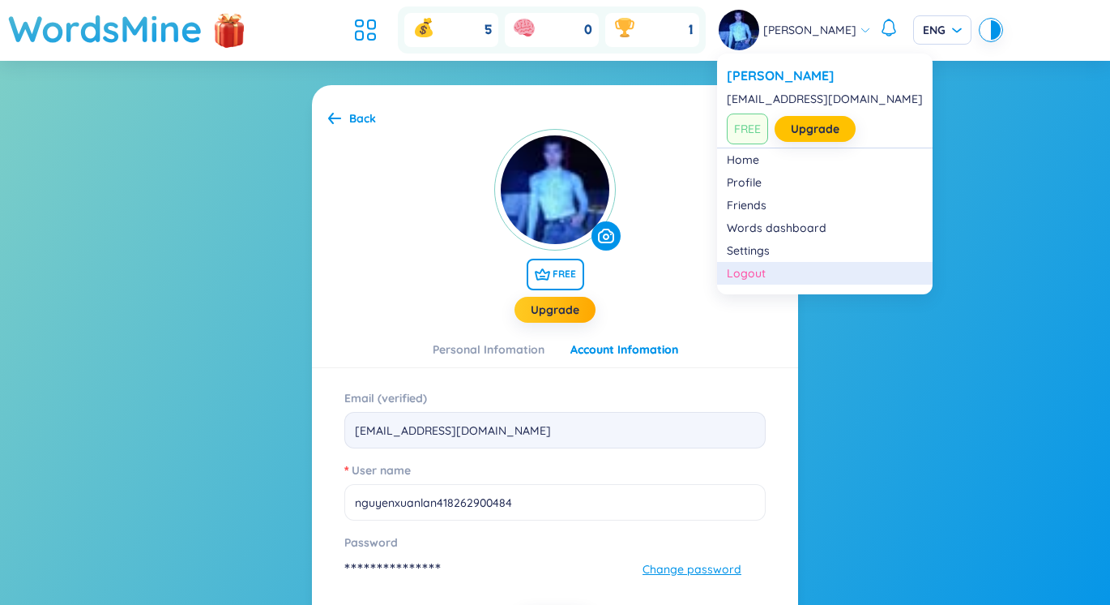
click at [758, 275] on div "Logout" at bounding box center [825, 273] width 196 height 16
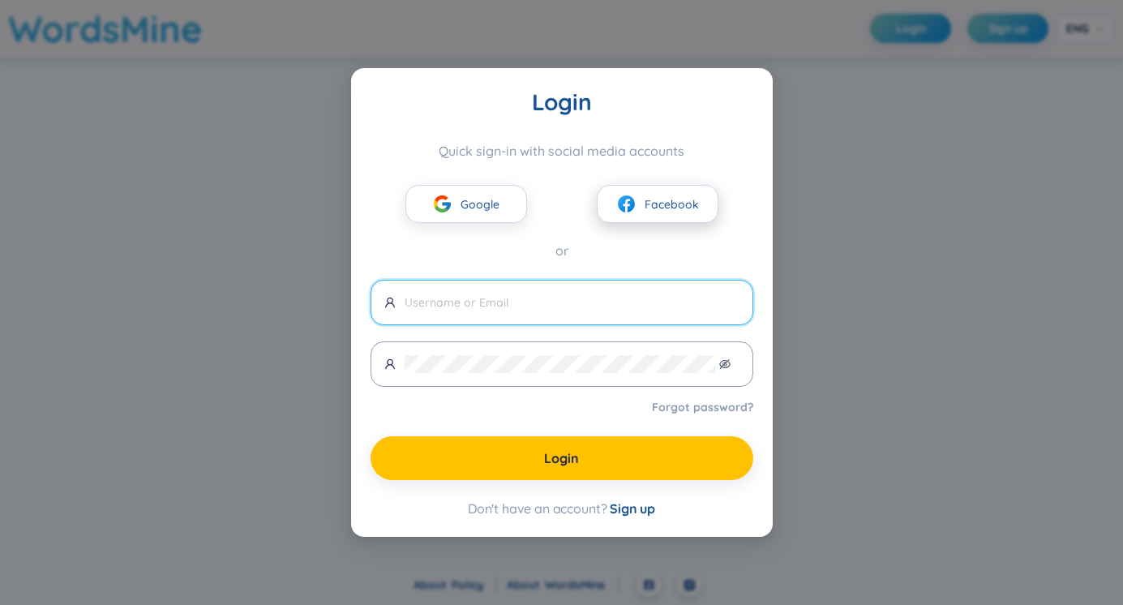
click at [663, 202] on span "Facebook" at bounding box center [671, 204] width 54 height 18
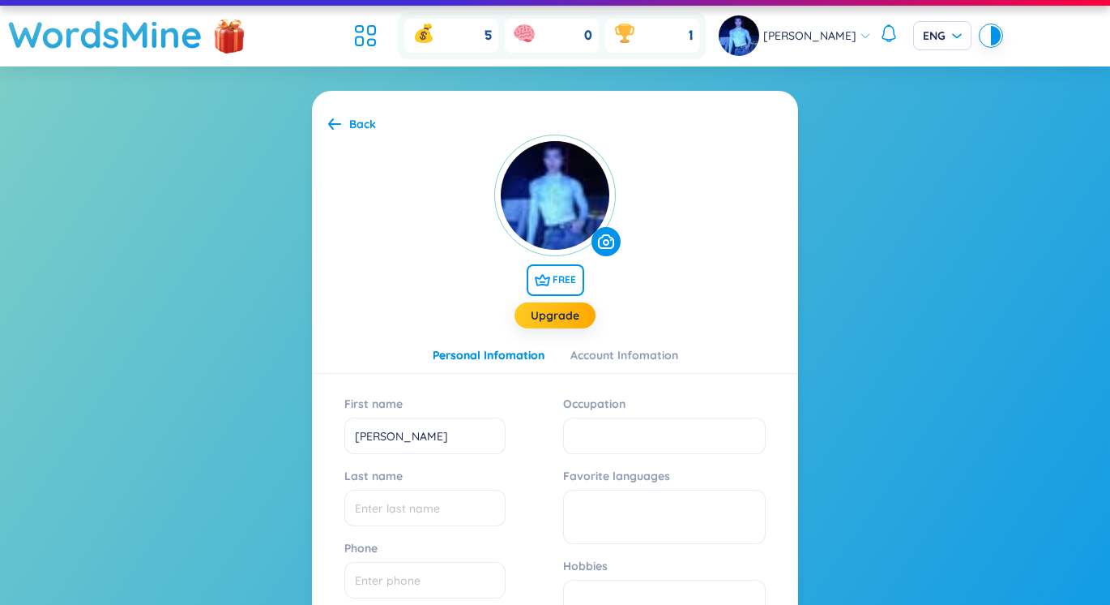
scroll to position [25, 0]
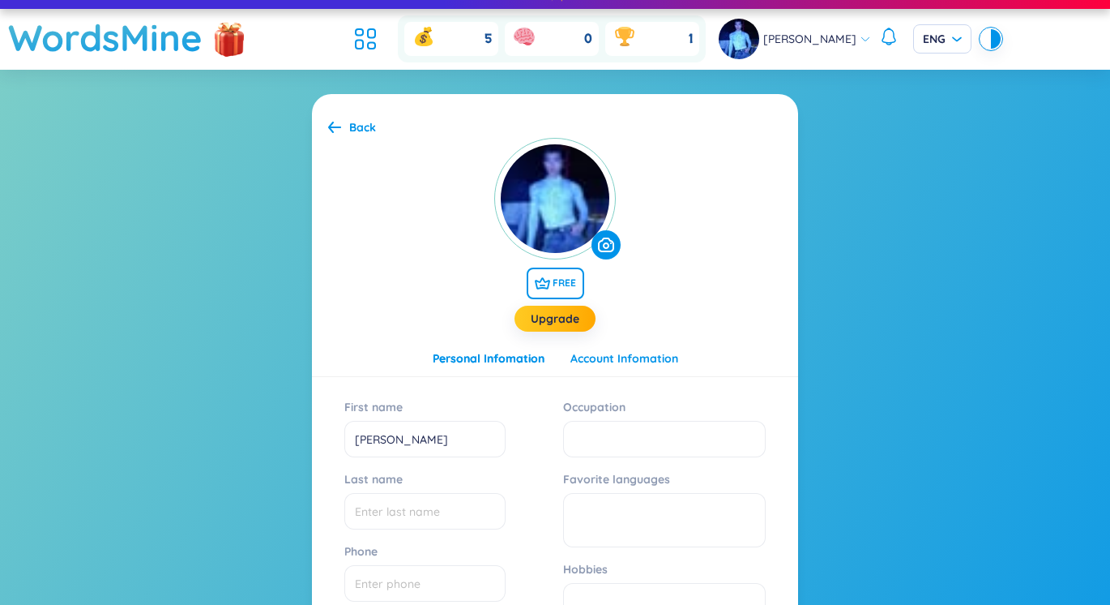
click at [629, 352] on div "Account Infomation" at bounding box center [625, 358] width 108 height 18
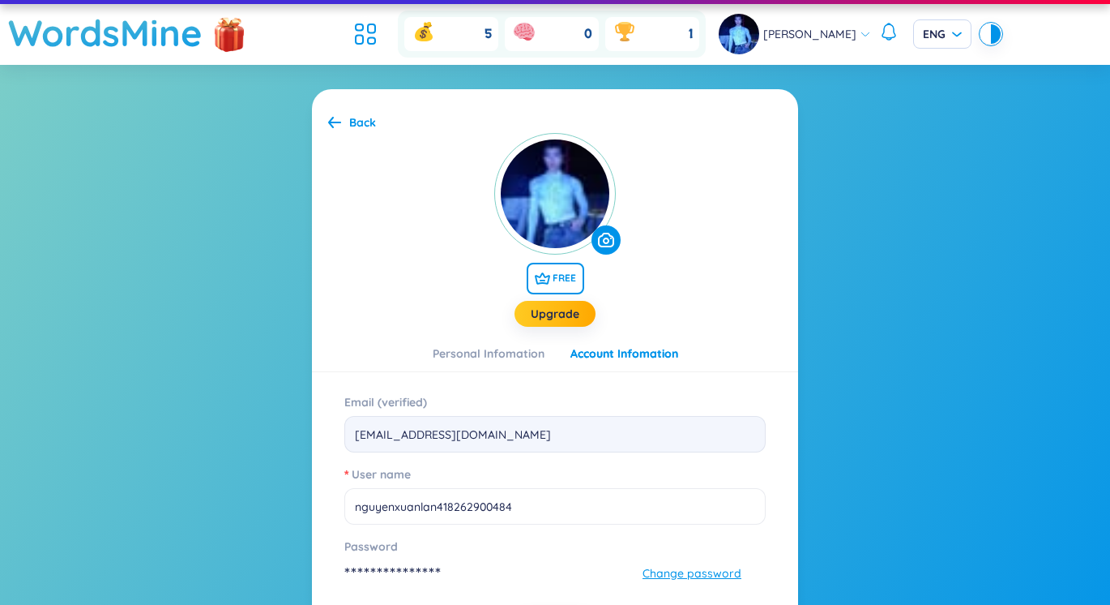
scroll to position [0, 0]
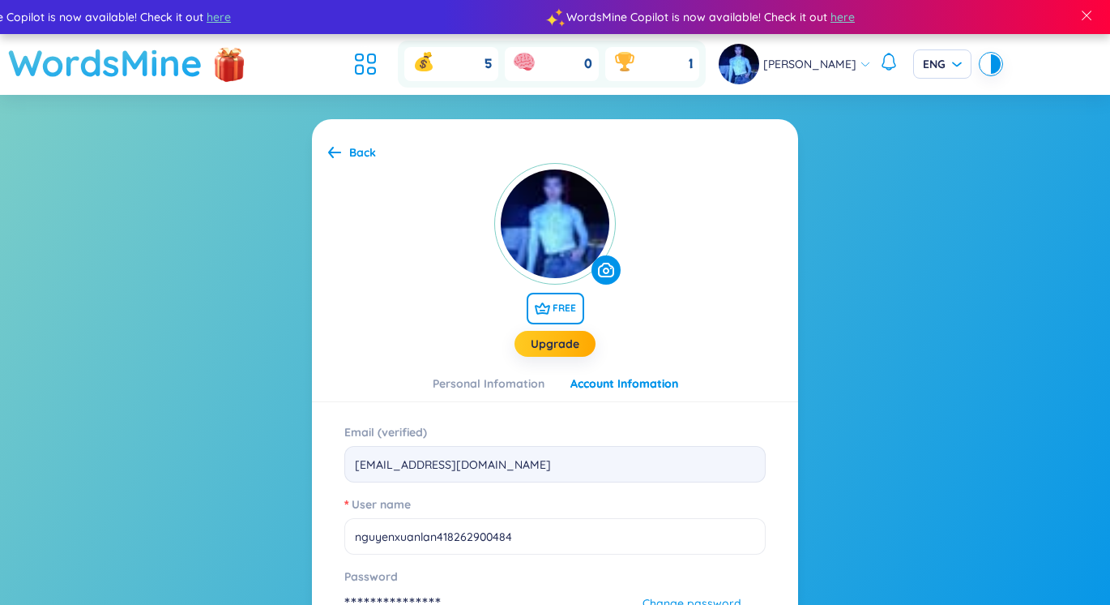
click at [153, 63] on h1 "WordsMine" at bounding box center [105, 63] width 195 height 58
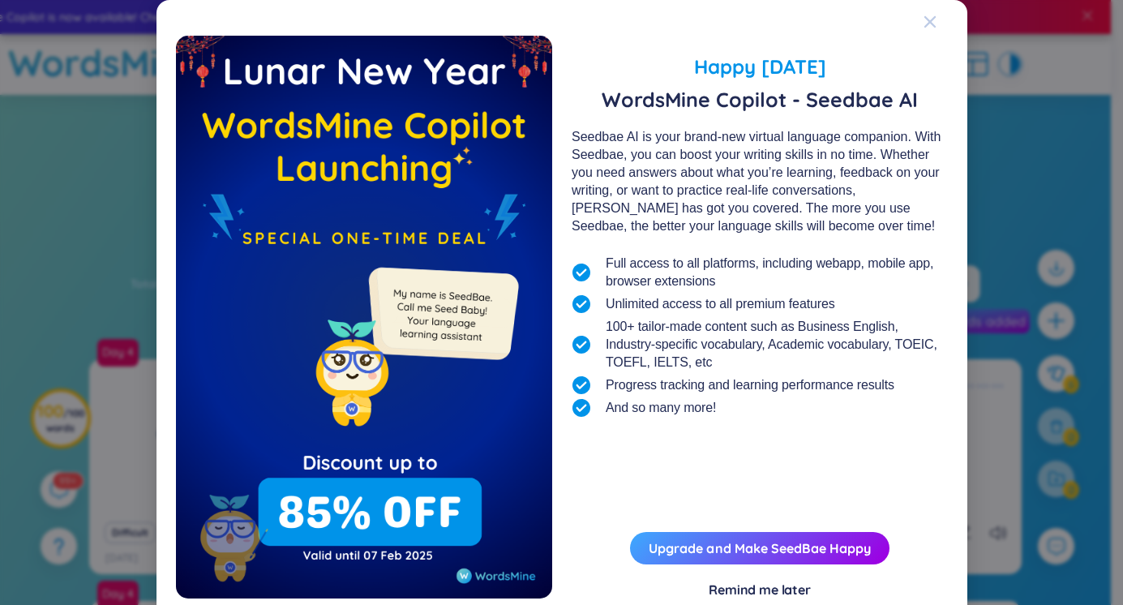
click at [925, 20] on icon "Close" at bounding box center [928, 21] width 11 height 11
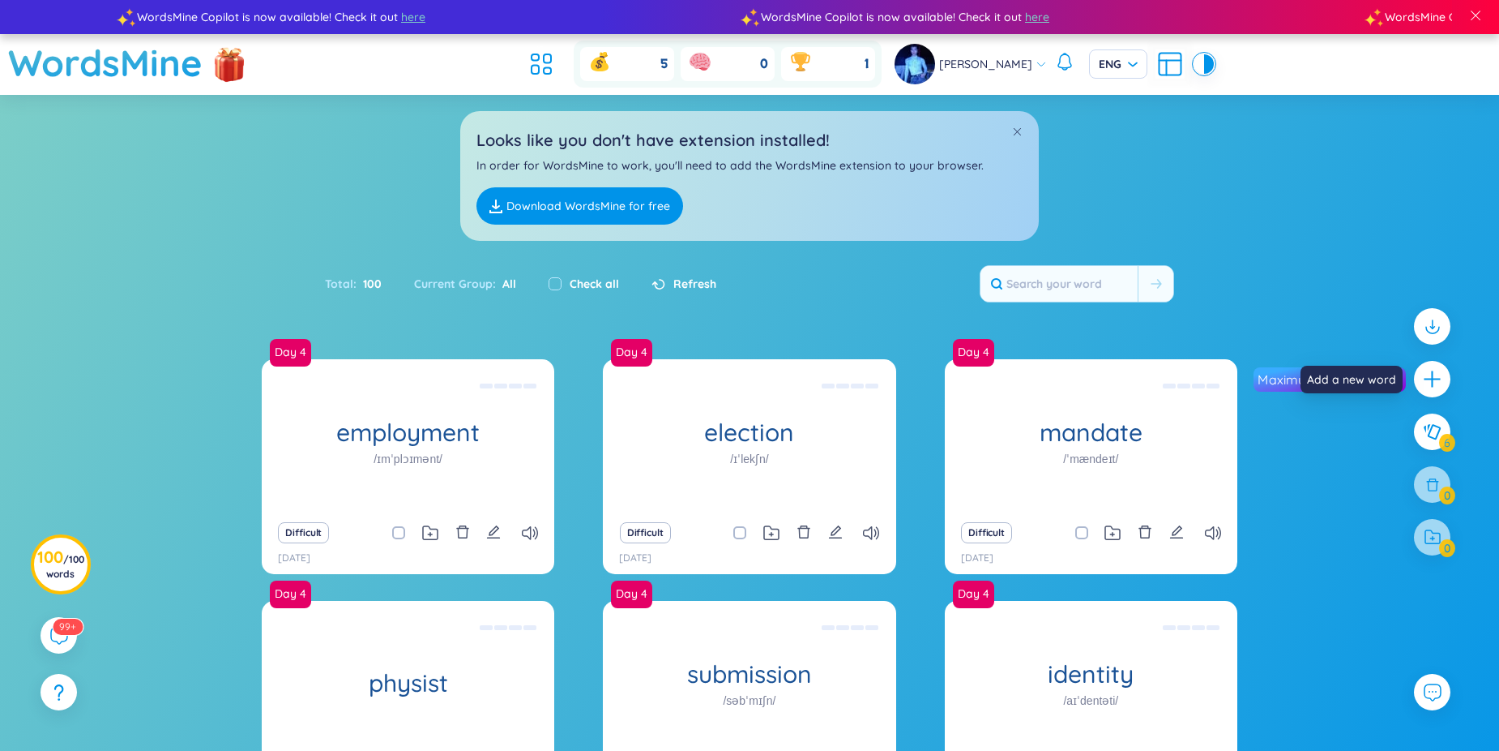
click at [1110, 367] on div at bounding box center [1432, 379] width 36 height 36
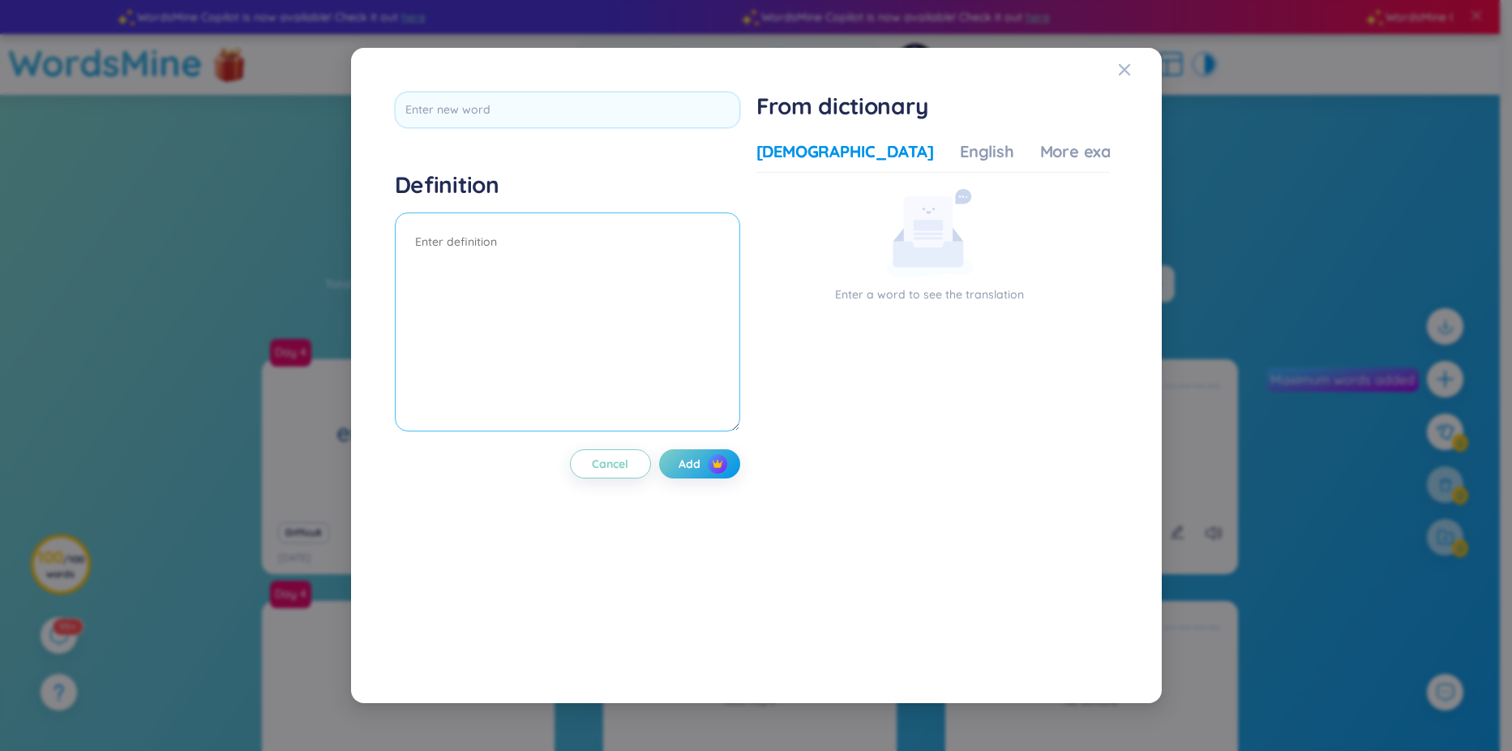
click at [541, 302] on textarea at bounding box center [567, 321] width 345 height 219
click at [960, 140] on div "English" at bounding box center [987, 151] width 54 height 23
click at [528, 271] on textarea at bounding box center [567, 321] width 345 height 219
click at [1110, 68] on icon "Close" at bounding box center [1124, 69] width 13 height 13
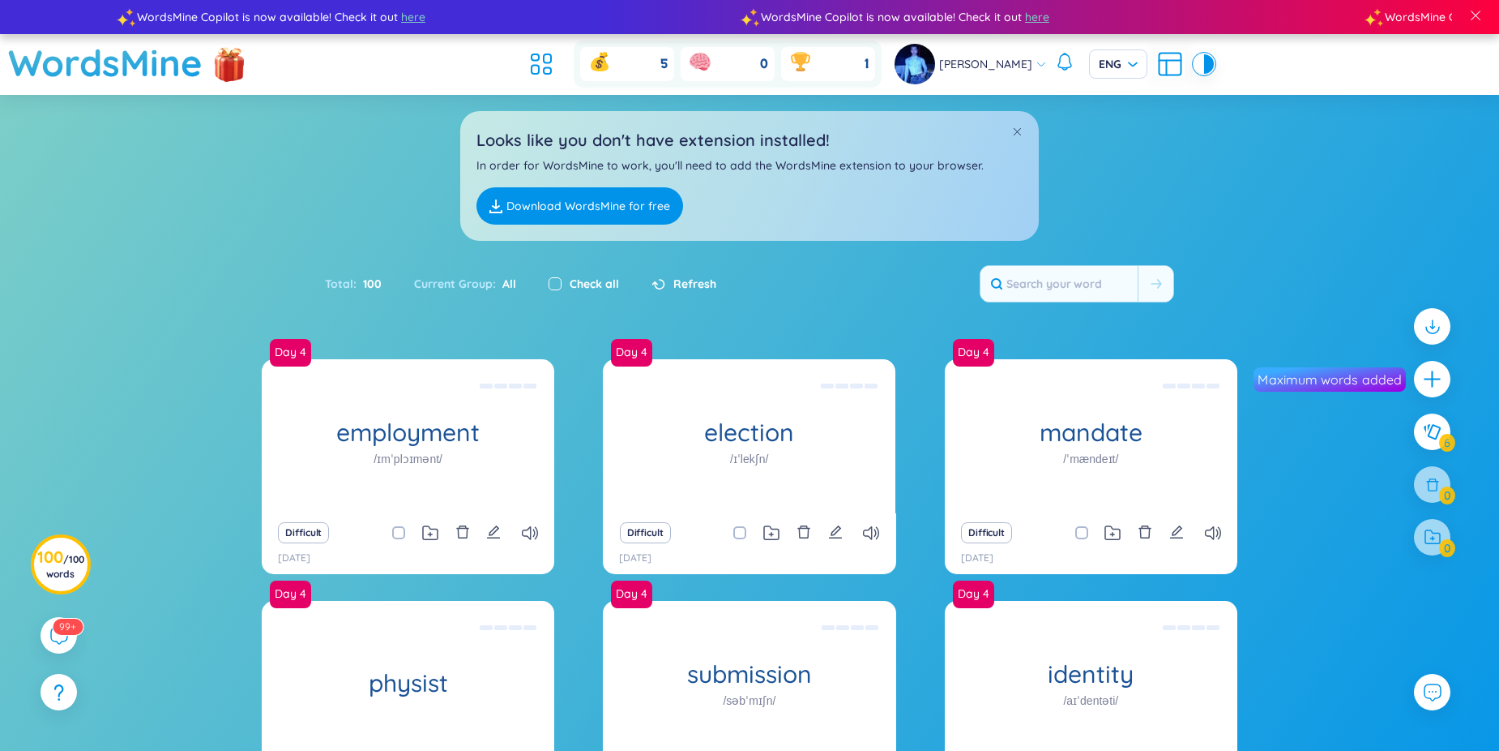
click at [553, 281] on input "checkbox" at bounding box center [555, 283] width 13 height 13
checkbox input "true"
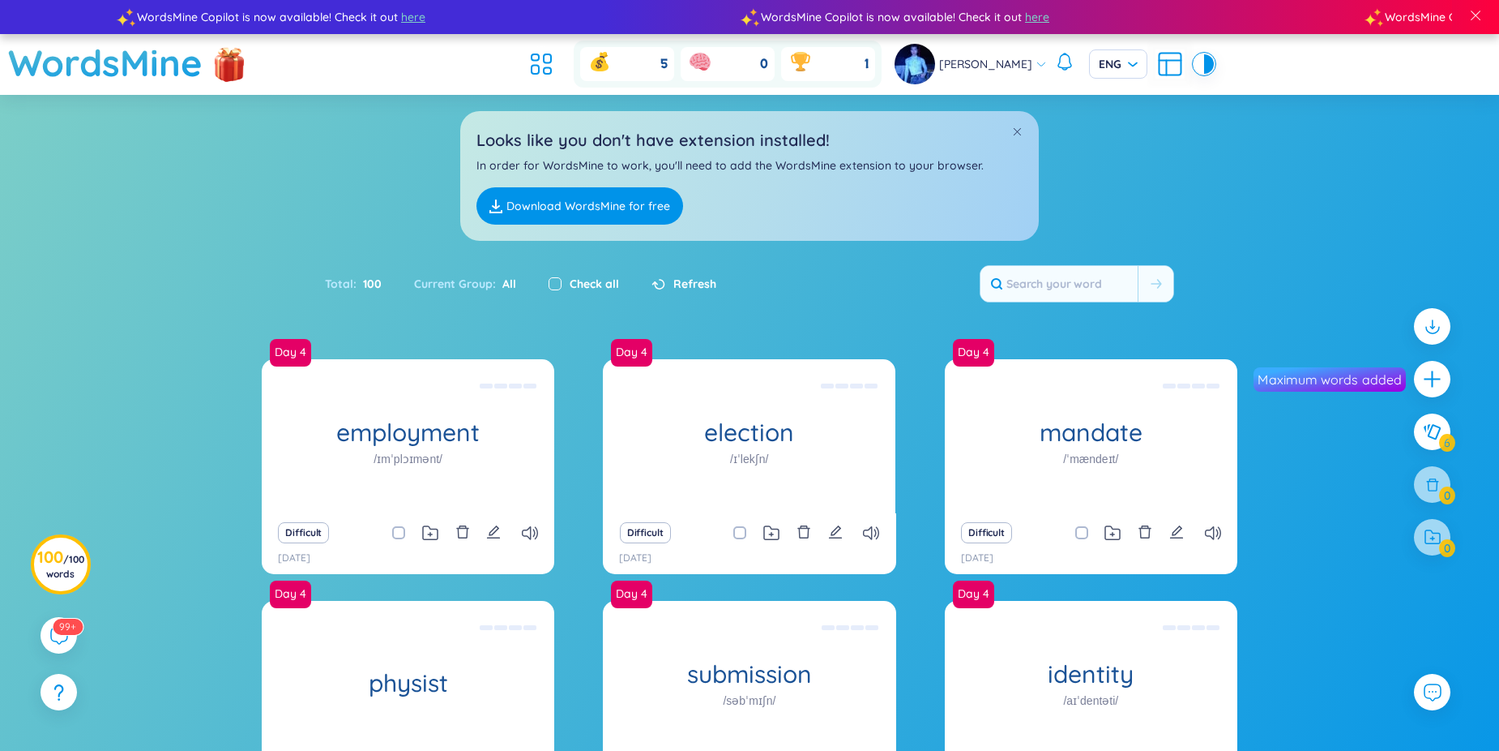
checkbox input "true"
click at [240, 68] on img at bounding box center [229, 65] width 49 height 64
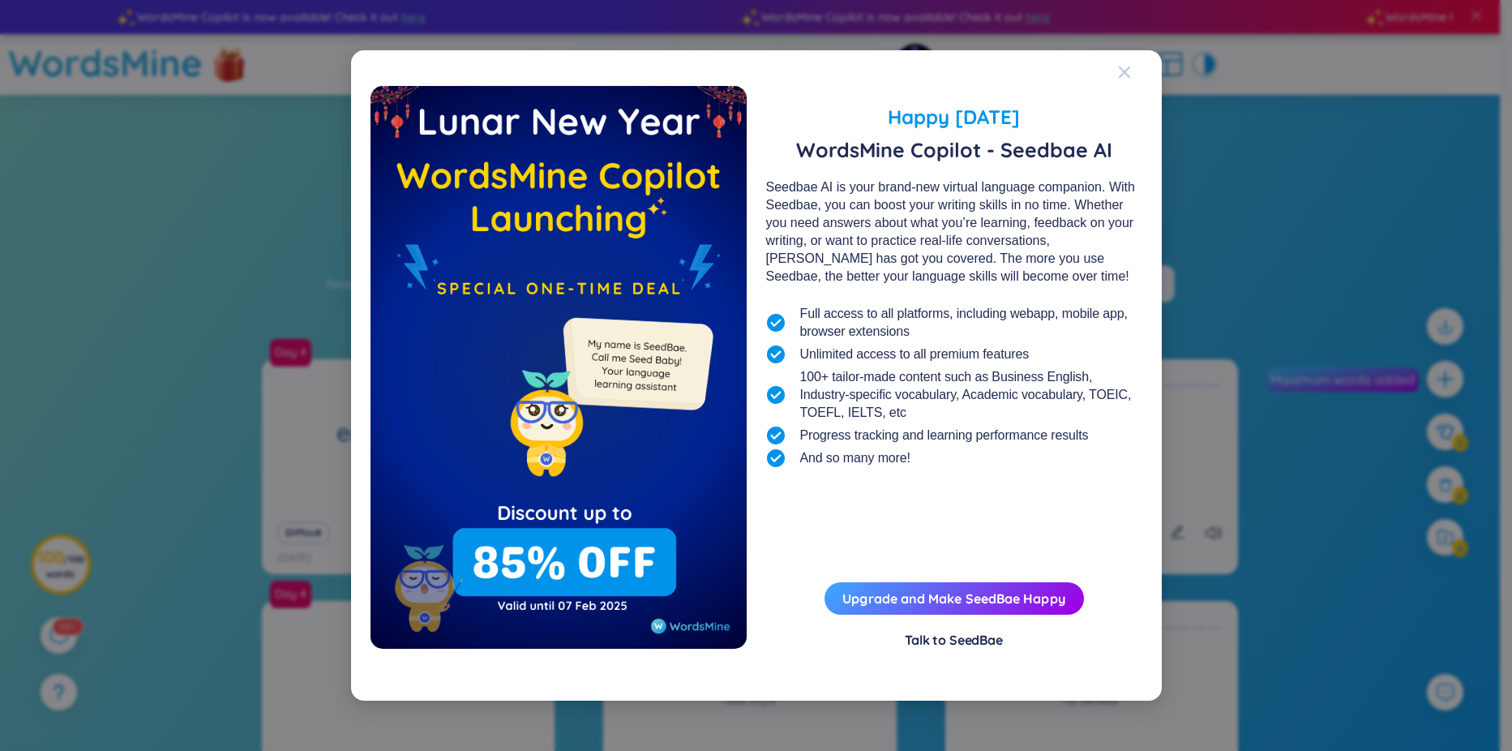
click at [1110, 75] on span "Close" at bounding box center [1140, 72] width 44 height 44
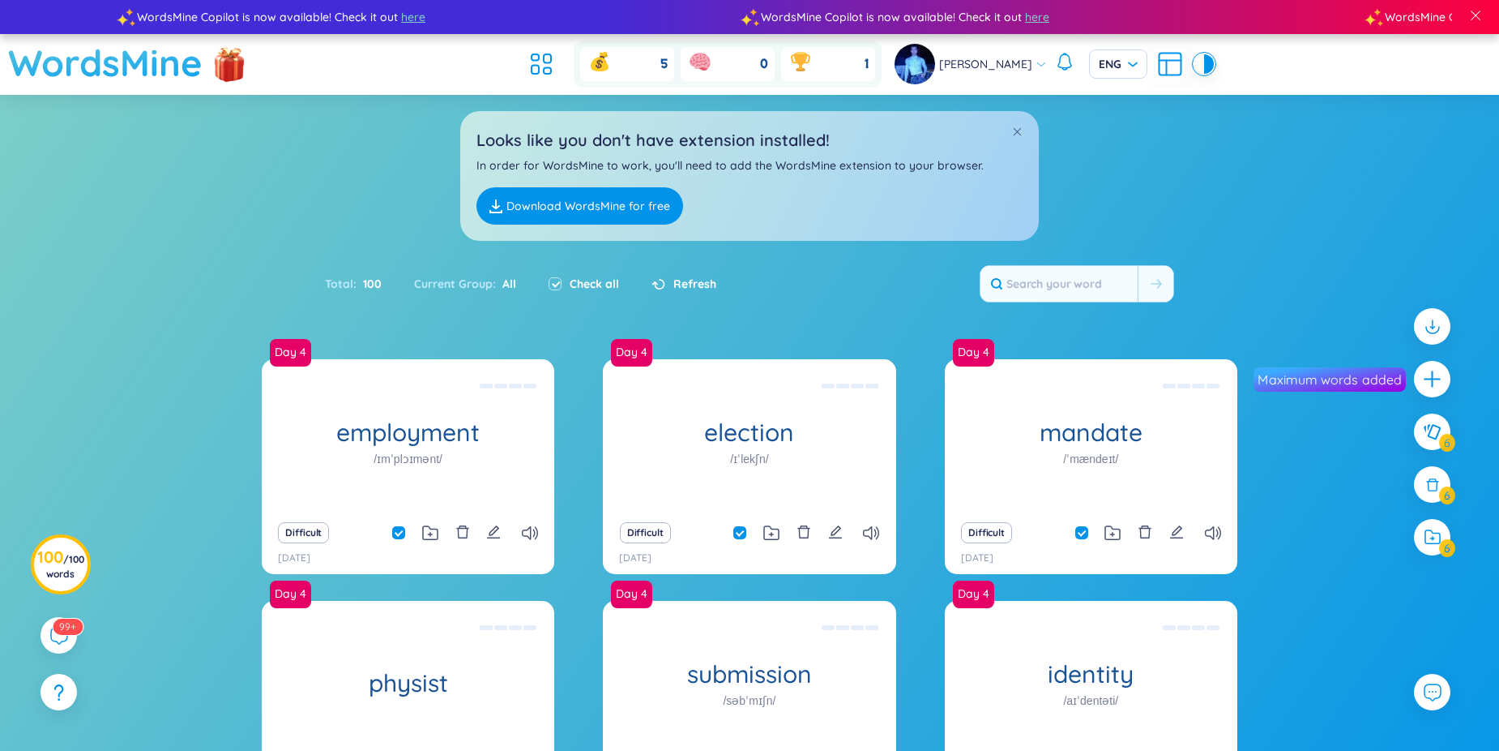
click at [112, 66] on h1 "WordsMine" at bounding box center [105, 63] width 195 height 58
click at [539, 63] on icon at bounding box center [541, 63] width 29 height 29
